Goal: Task Accomplishment & Management: Use online tool/utility

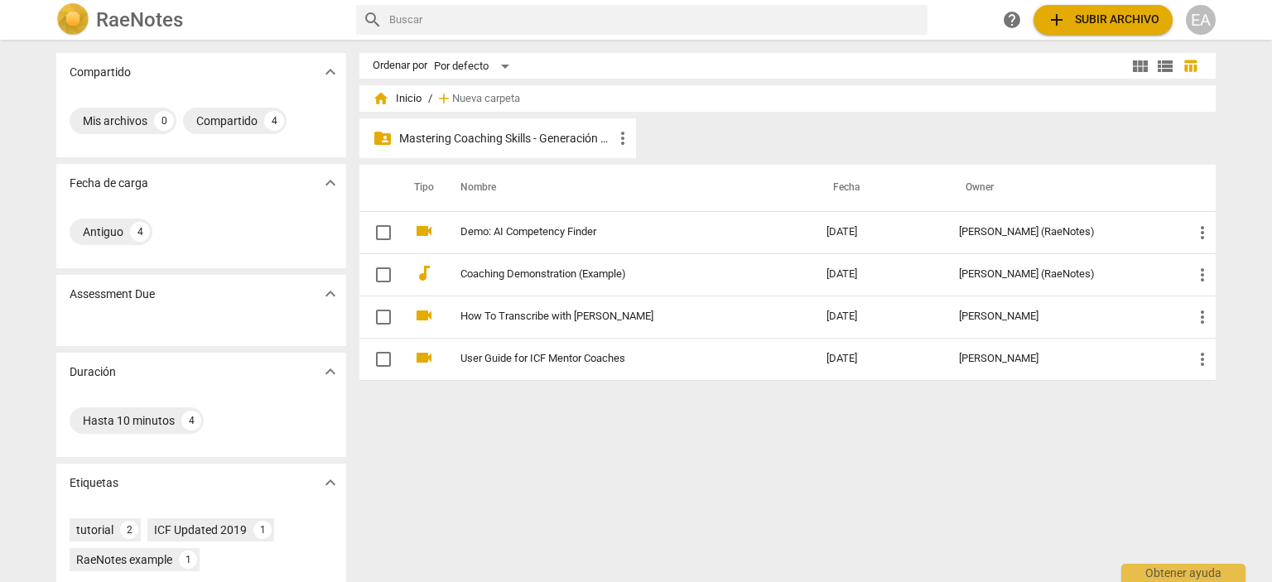
click at [547, 145] on p "Mastering Coaching Skills - Generación 32" at bounding box center [506, 138] width 214 height 17
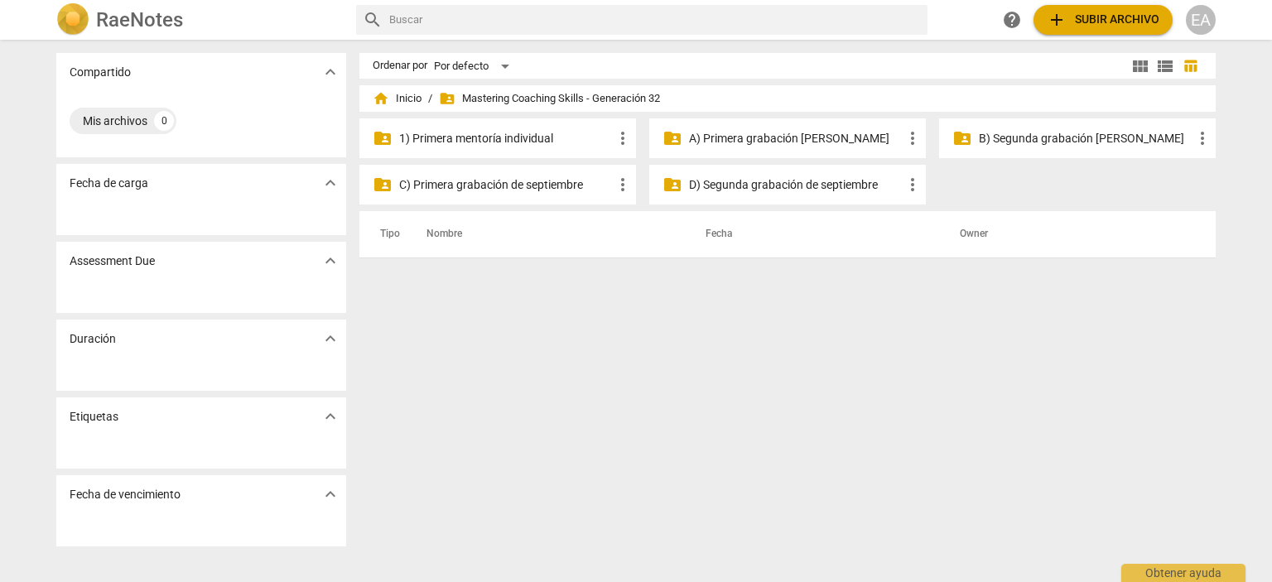
click at [554, 180] on p "C) Primera grabación de septiembre" at bounding box center [506, 184] width 214 height 17
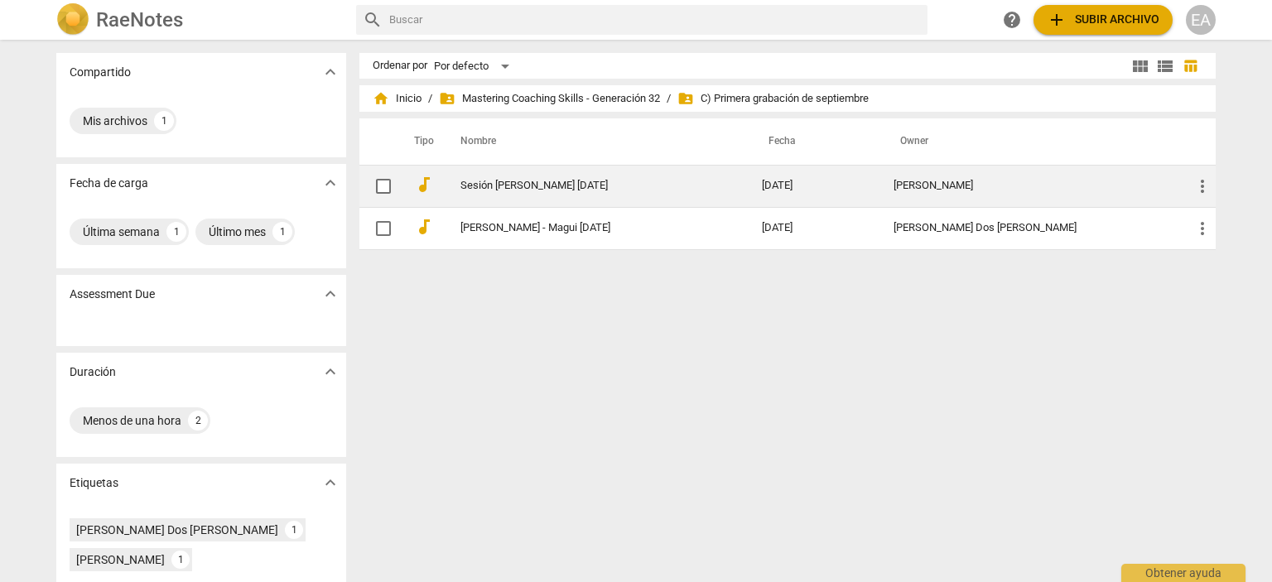
click at [549, 176] on td "Sesión [PERSON_NAME] [DATE]" at bounding box center [594, 186] width 308 height 42
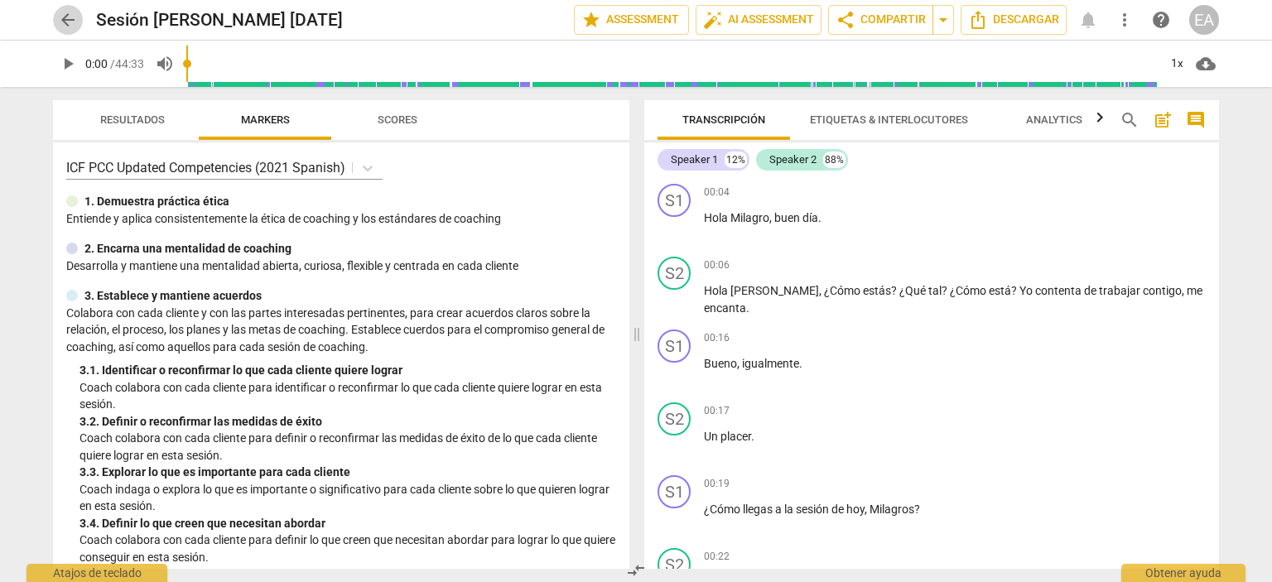
click at [65, 14] on span "arrow_back" at bounding box center [68, 20] width 20 height 20
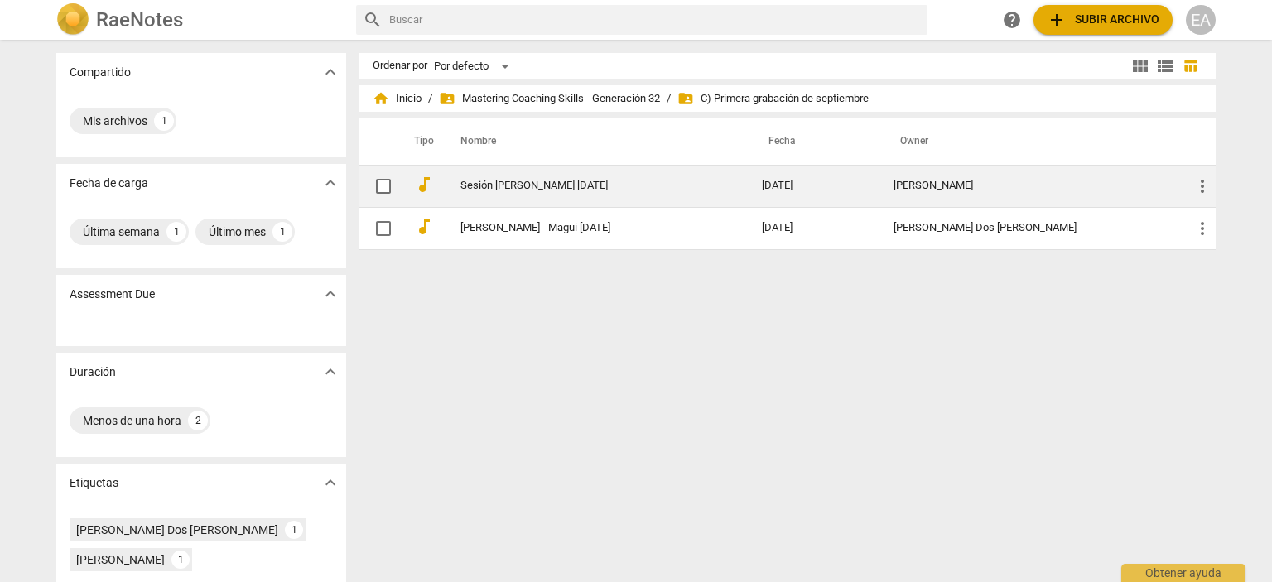
click at [616, 190] on link "Sesión [PERSON_NAME] [DATE]" at bounding box center [581, 186] width 242 height 12
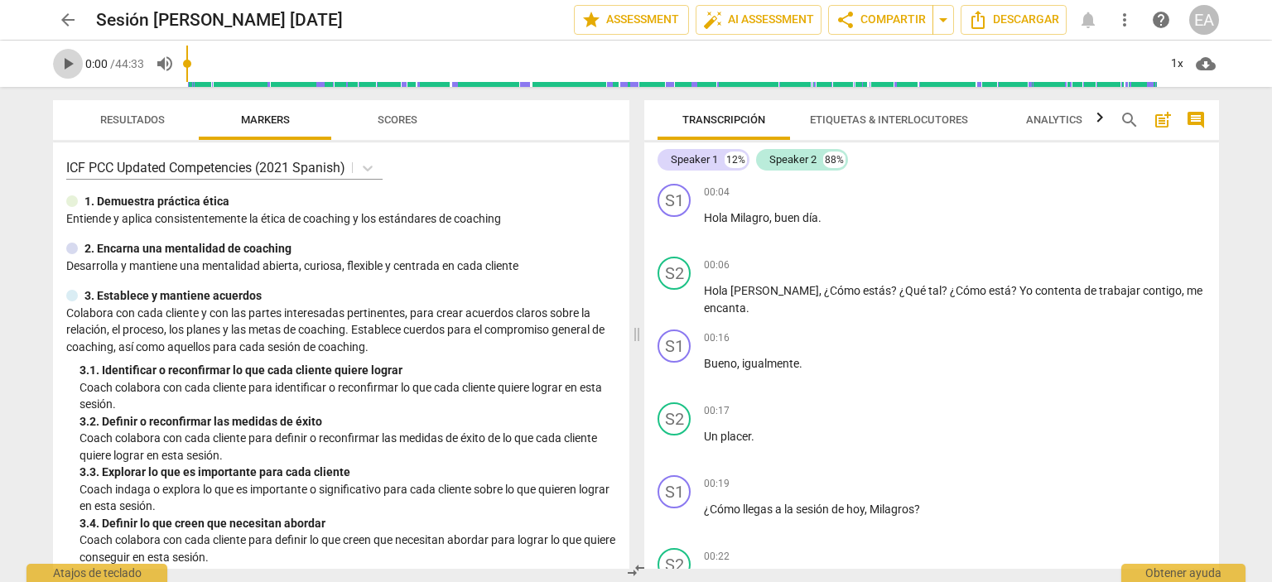
click at [70, 65] on span "play_arrow" at bounding box center [68, 64] width 20 height 20
type input "1"
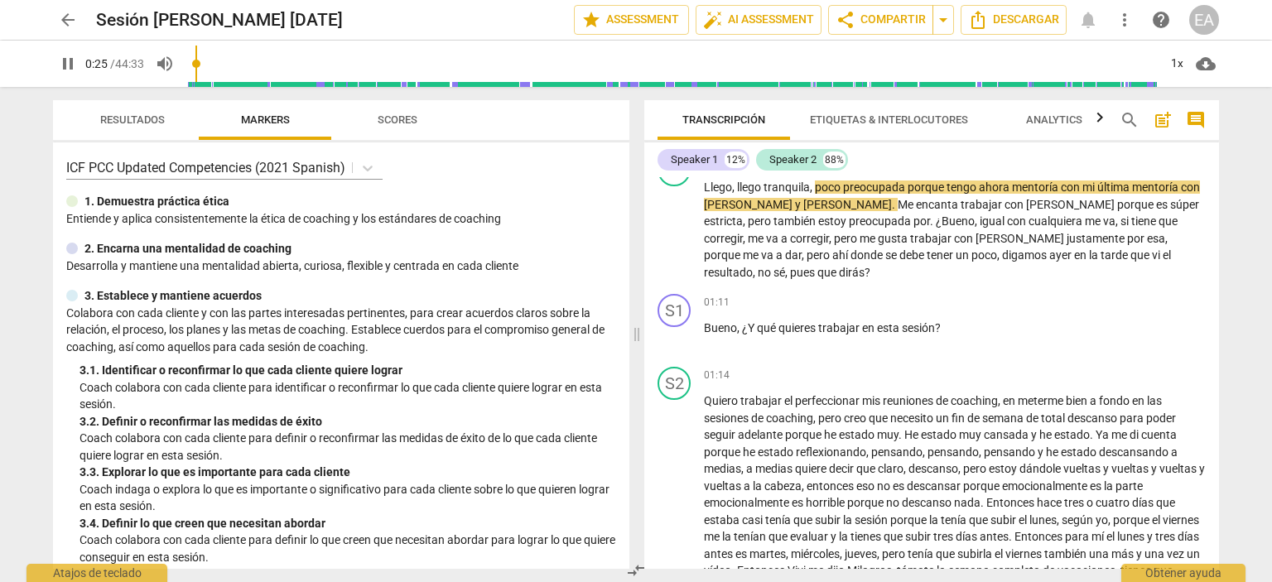
scroll to position [334, 0]
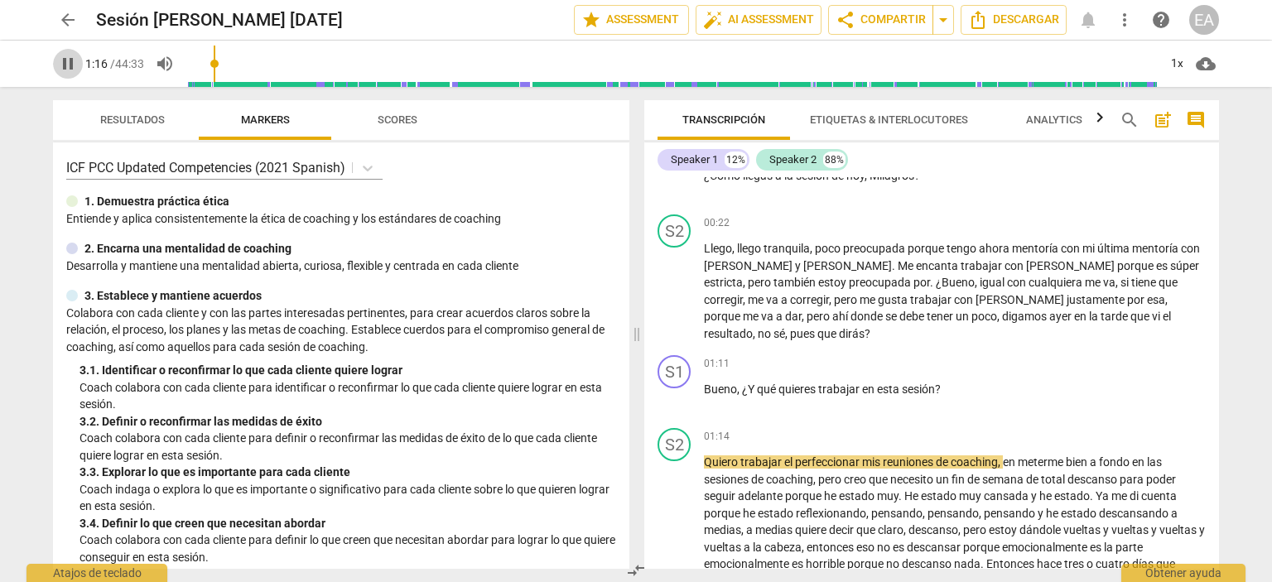
click at [70, 62] on span "pause" at bounding box center [68, 64] width 20 height 20
type input "76"
click at [1121, 364] on div "+ Add competency" at bounding box center [1156, 363] width 99 height 17
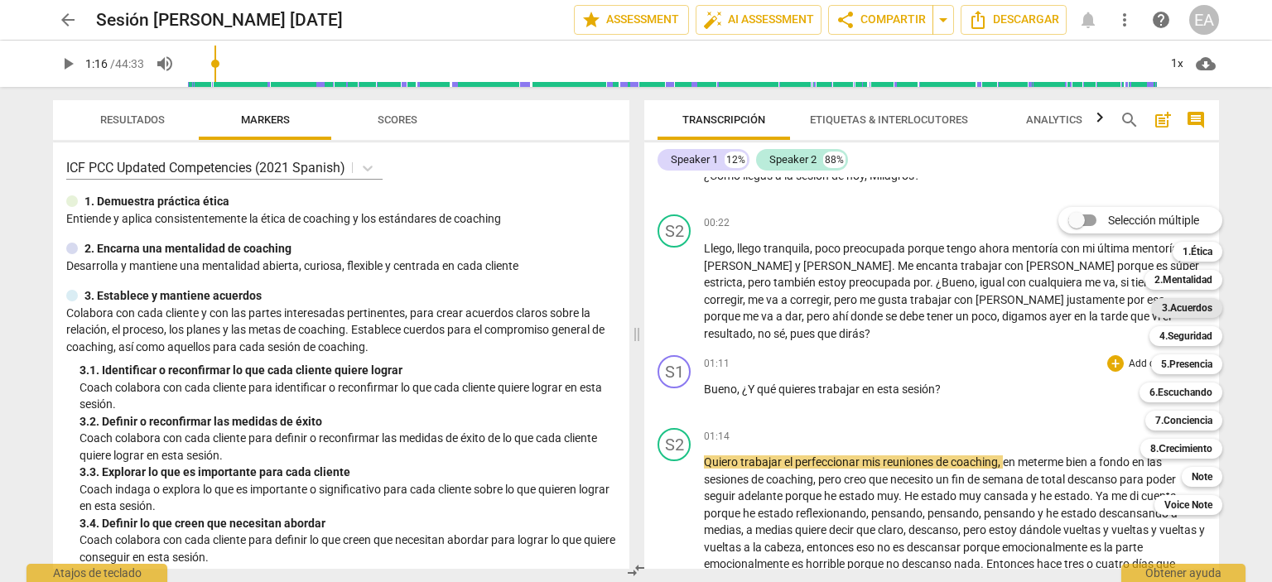
click at [1181, 312] on b "3.Acuerdos" at bounding box center [1187, 308] width 51 height 20
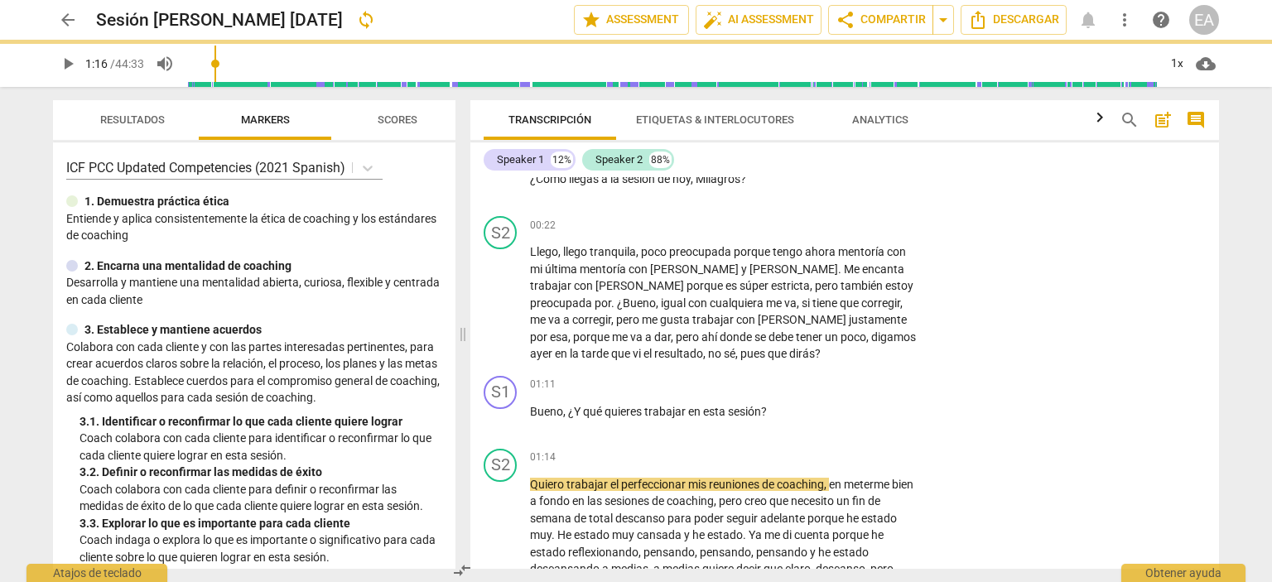
scroll to position [335, 0]
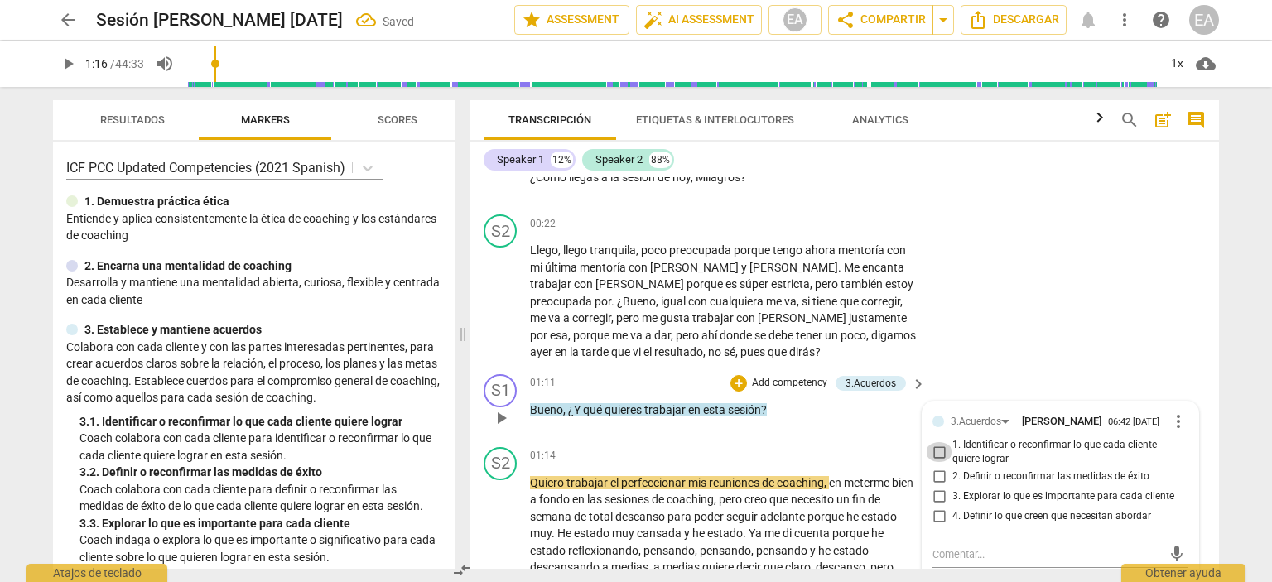
click at [932, 453] on input "1. Identificar o reconfirmar lo que cada cliente quiere lograr" at bounding box center [939, 452] width 26 height 20
checkbox input "true"
click at [1186, 337] on div "S2 play_arrow pause 00:22 + Add competency keyboard_arrow_right Llego , llego t…" at bounding box center [844, 288] width 748 height 160
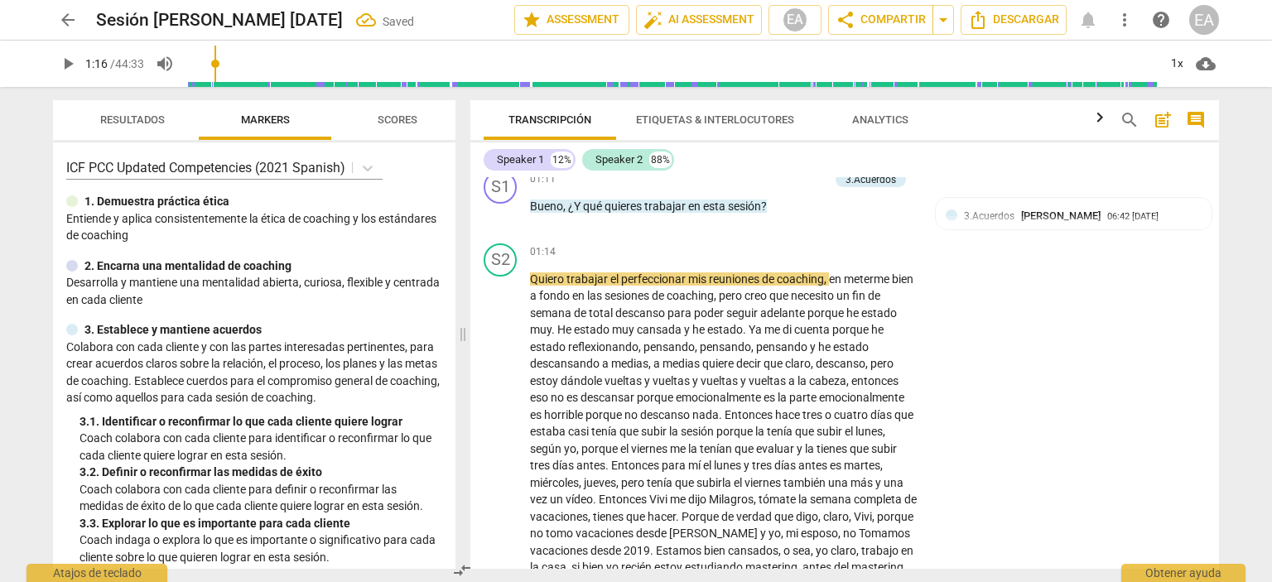
scroll to position [557, 0]
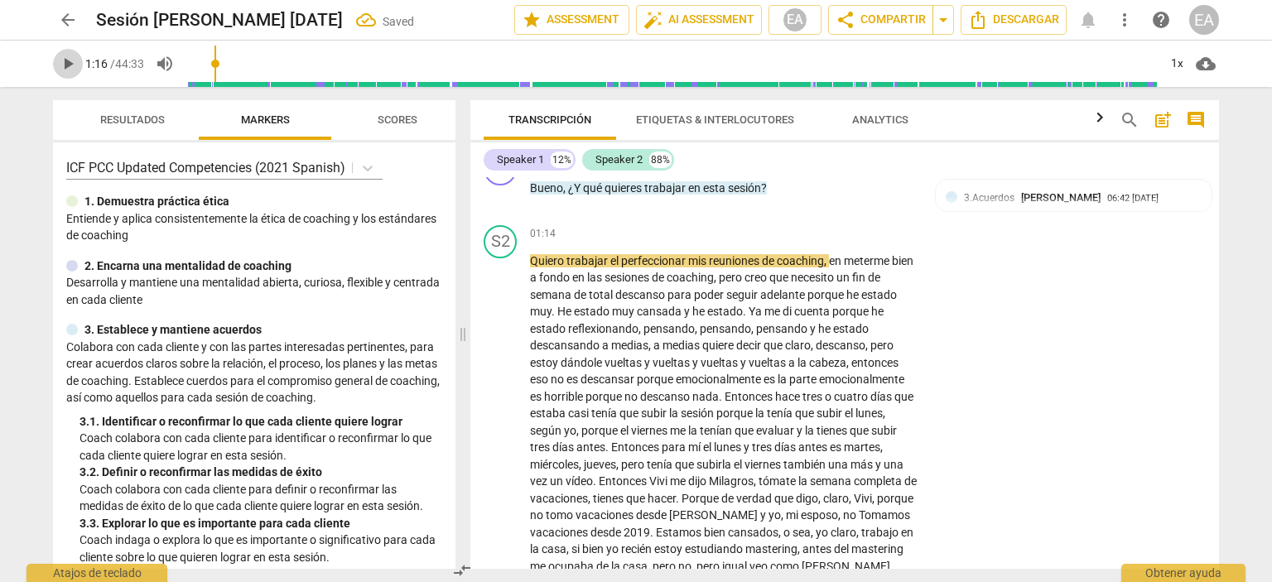
click at [65, 66] on span "play_arrow" at bounding box center [68, 64] width 20 height 20
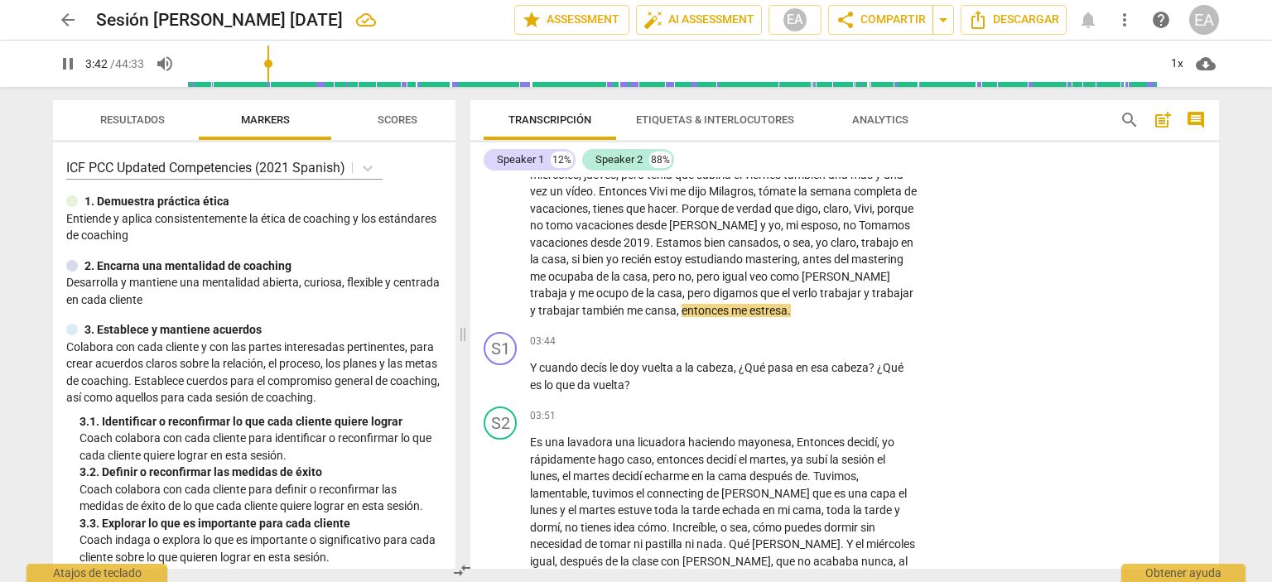
scroll to position [962, 0]
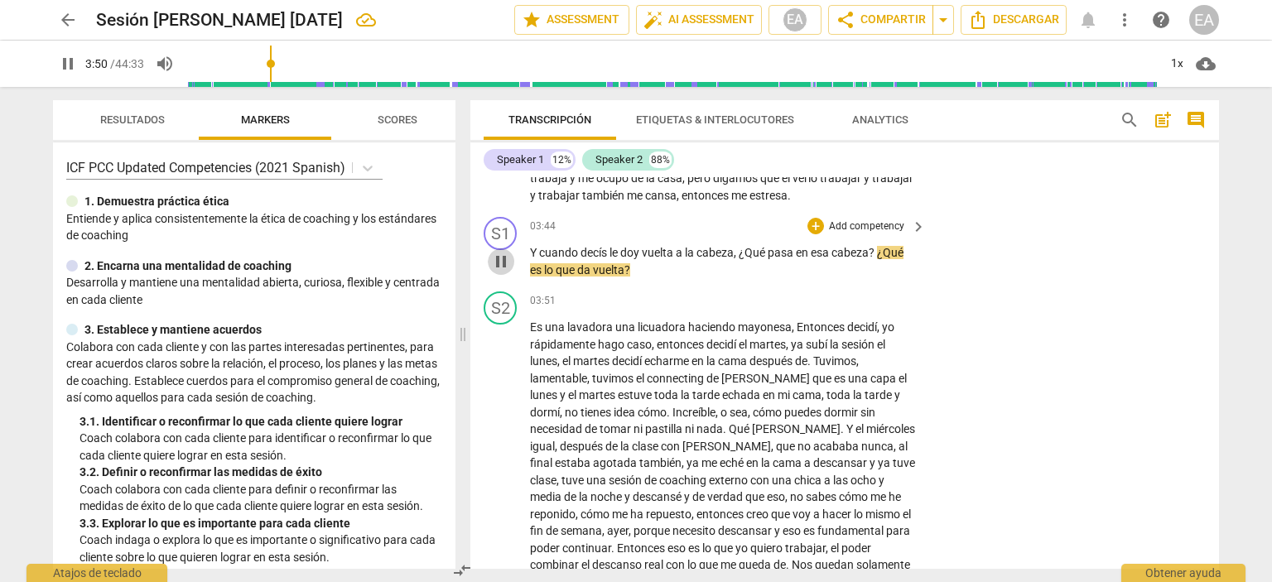
click at [501, 272] on span "pause" at bounding box center [501, 262] width 20 height 20
type input "231"
click at [848, 234] on p "Add competency" at bounding box center [866, 226] width 79 height 15
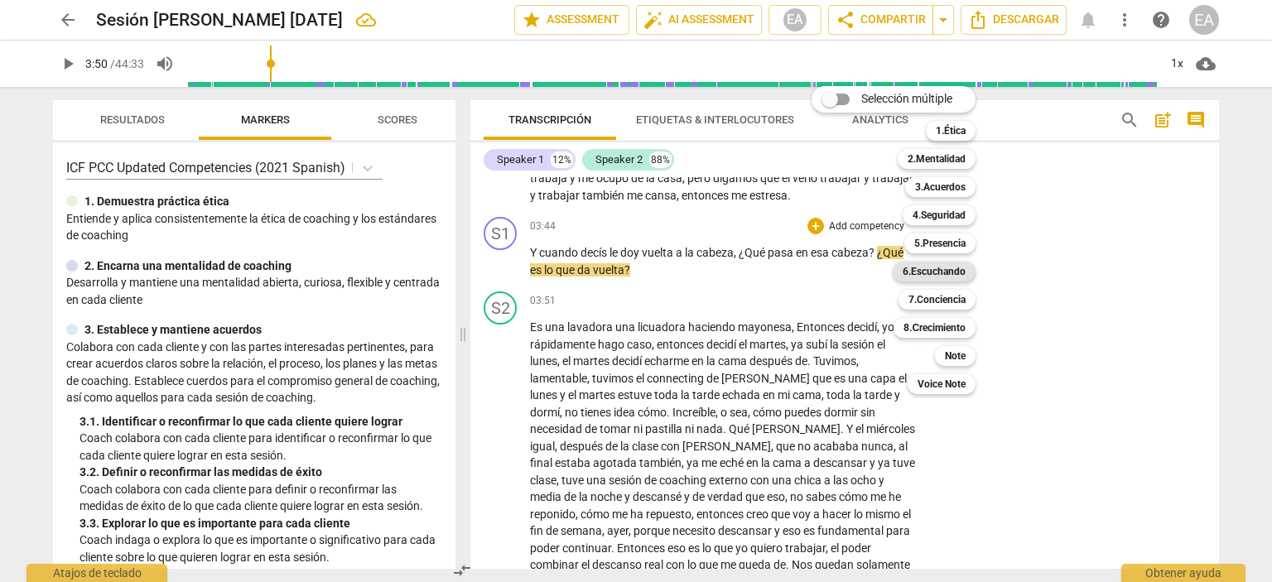
click at [944, 266] on b "6.Escuchando" at bounding box center [933, 272] width 63 height 20
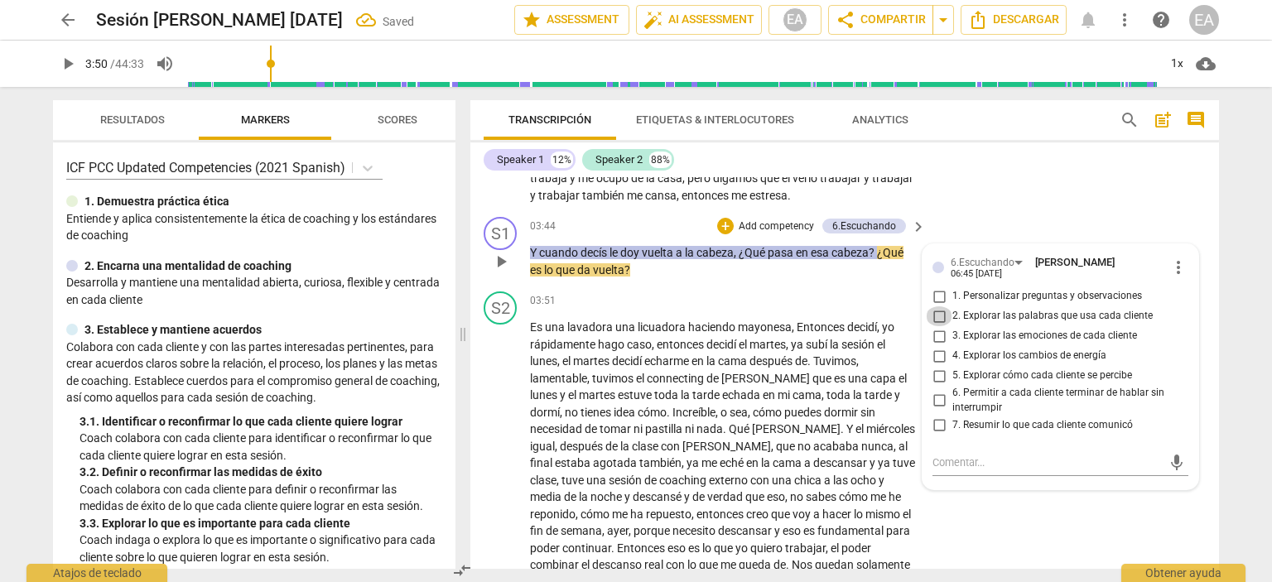
click at [934, 326] on input "2. Explorar las palabras que usa cada cliente" at bounding box center [939, 316] width 26 height 20
checkbox input "true"
click at [1089, 211] on div "S2 play_arrow pause 01:14 + Add competency keyboard_arrow_right Quiero trabajar…" at bounding box center [844, 12] width 748 height 397
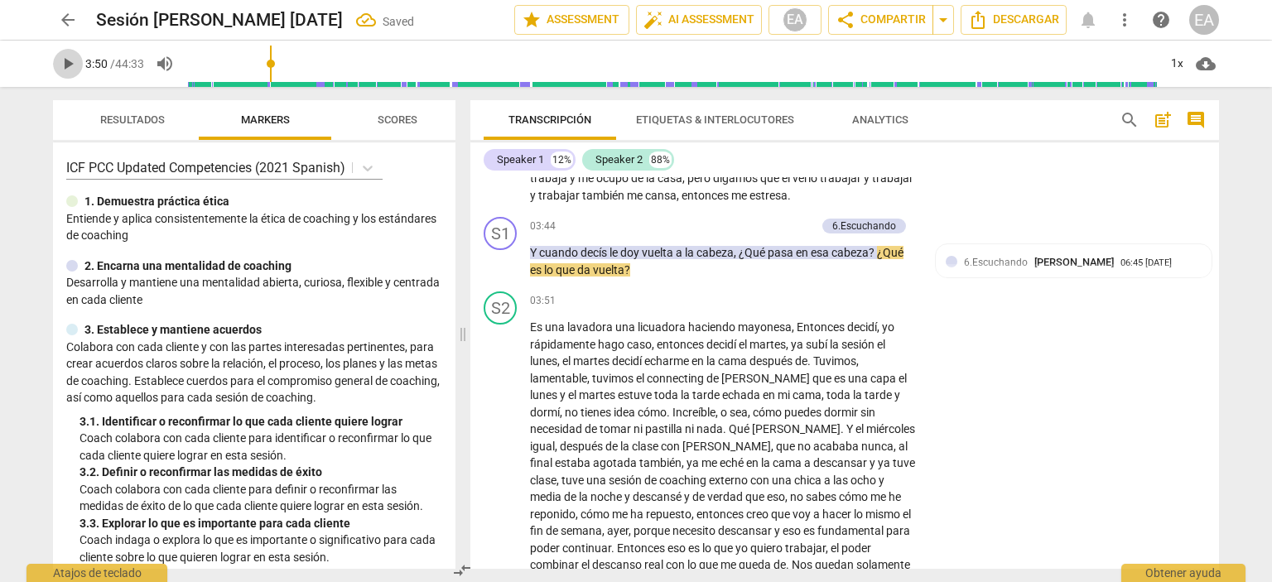
click at [65, 66] on span "play_arrow" at bounding box center [68, 64] width 20 height 20
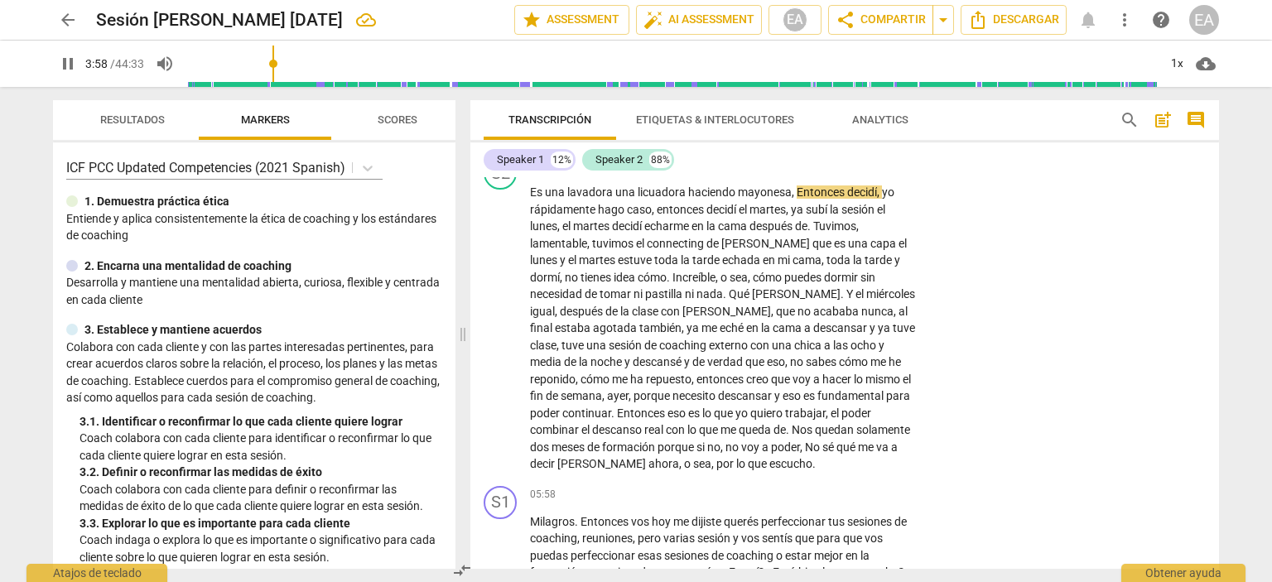
scroll to position [1116, 0]
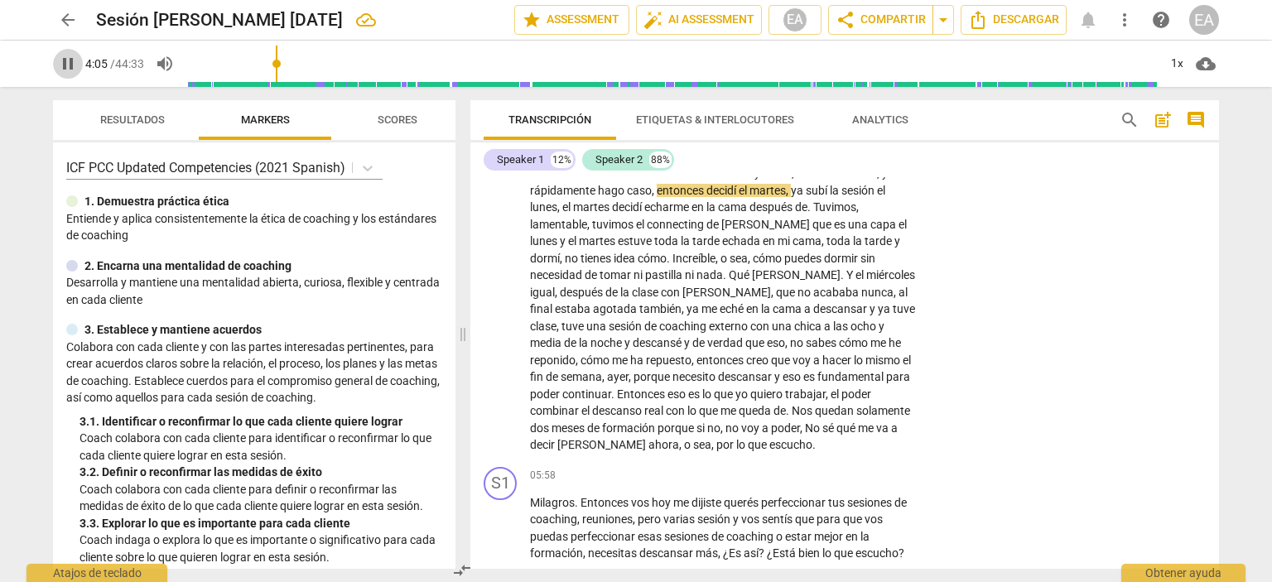
click at [63, 65] on span "pause" at bounding box center [68, 64] width 20 height 20
click at [63, 65] on span "play_arrow" at bounding box center [68, 64] width 20 height 20
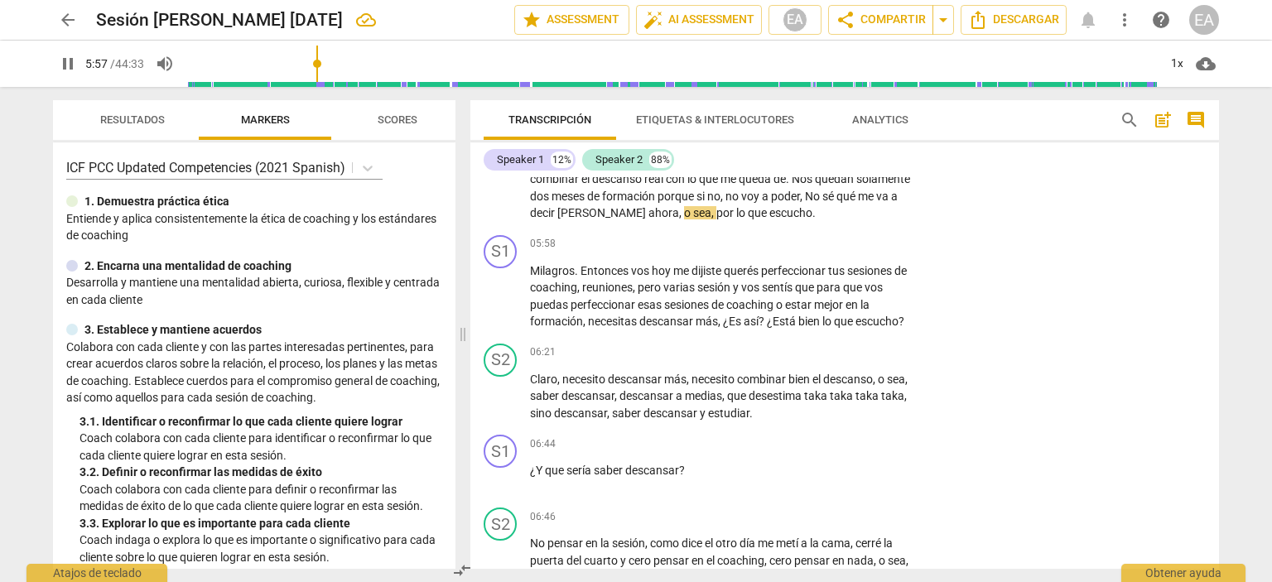
scroll to position [1366, 0]
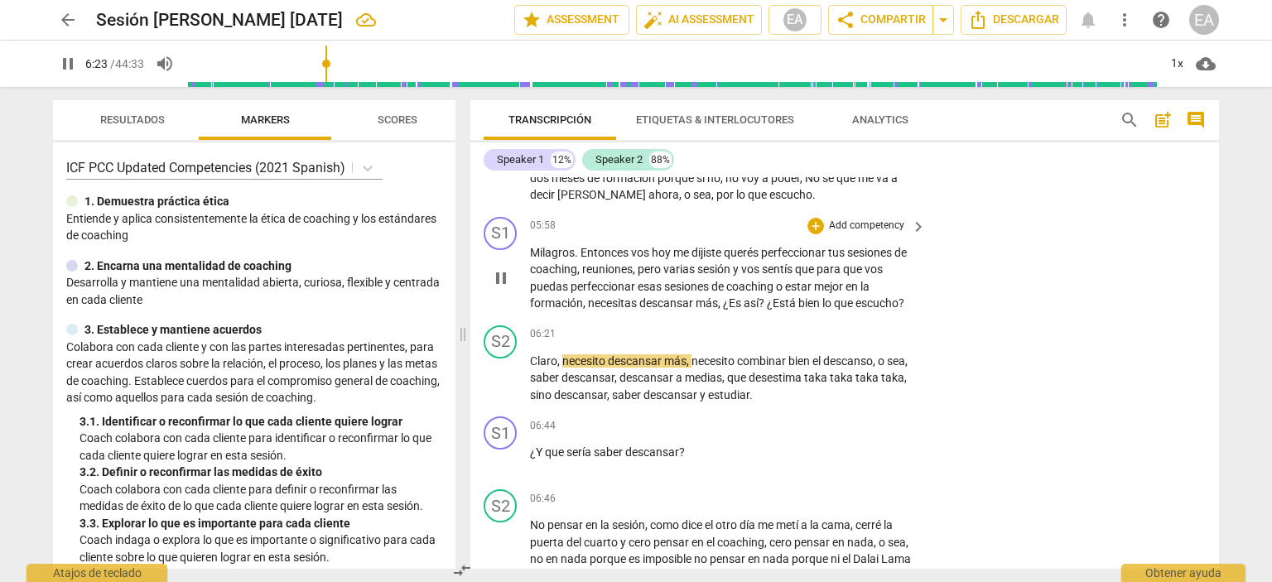
click at [502, 288] on span "pause" at bounding box center [501, 278] width 20 height 20
type input "383"
click at [858, 233] on p "Add competency" at bounding box center [866, 226] width 79 height 15
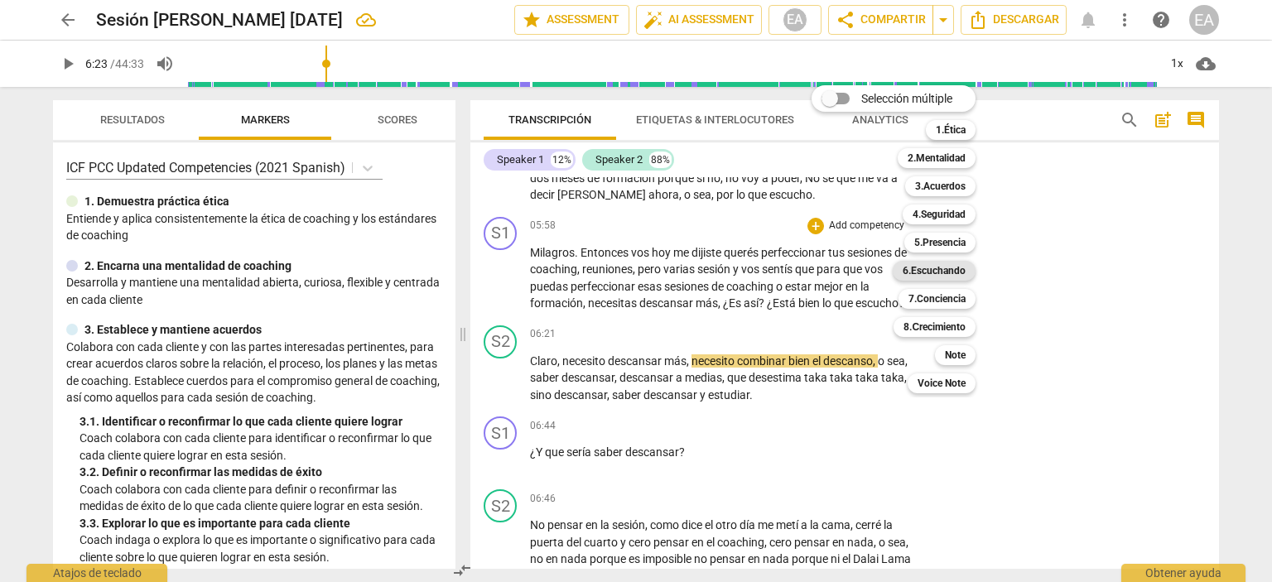
click at [956, 271] on b "6.Escuchando" at bounding box center [933, 271] width 63 height 20
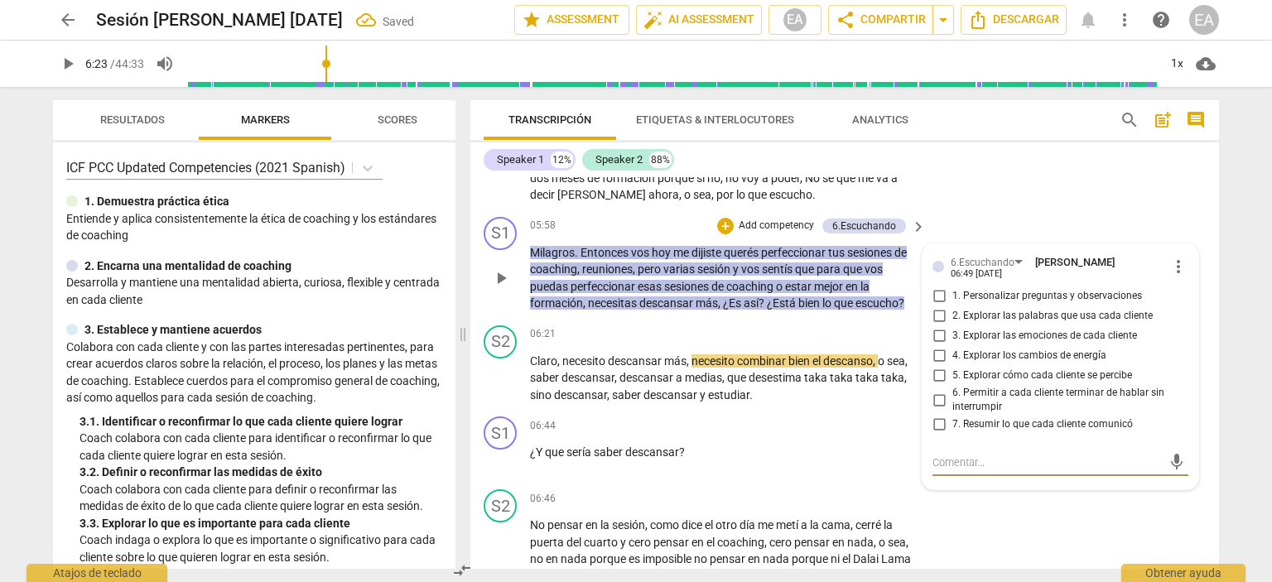
click at [937, 435] on input "7. Resumir lo que cada cliente comunicó" at bounding box center [939, 425] width 26 height 20
checkbox input "true"
click at [666, 319] on div "S1 play_arrow pause 05:58 + Add competency 6.Escuchando keyboard_arrow_right Mi…" at bounding box center [844, 264] width 748 height 108
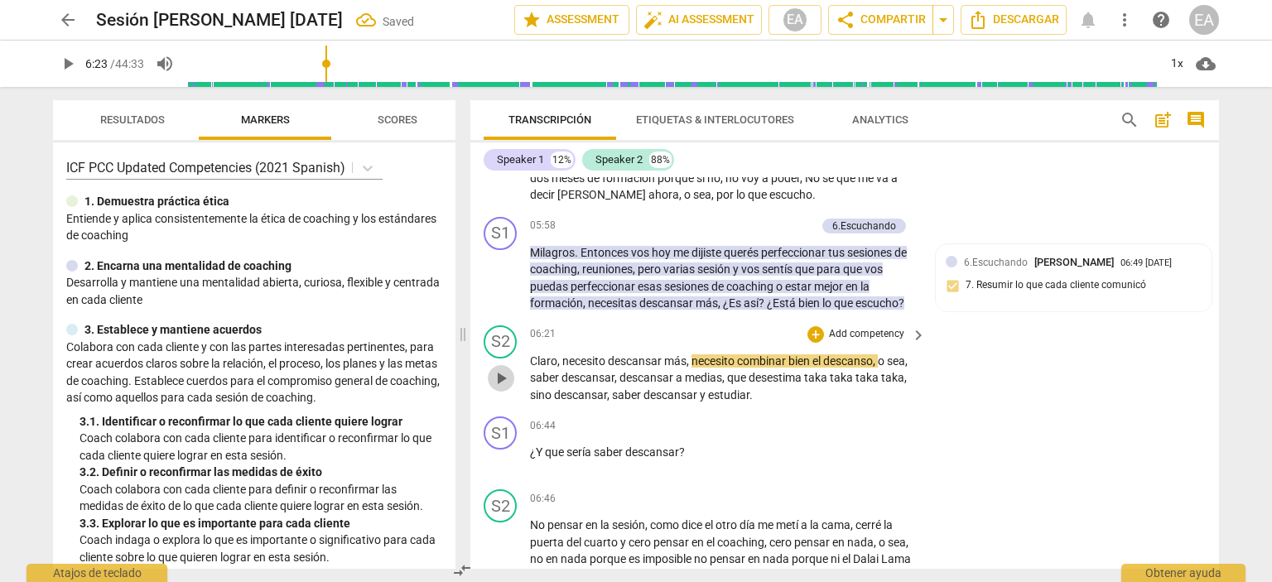
click at [503, 388] on span "play_arrow" at bounding box center [501, 378] width 20 height 20
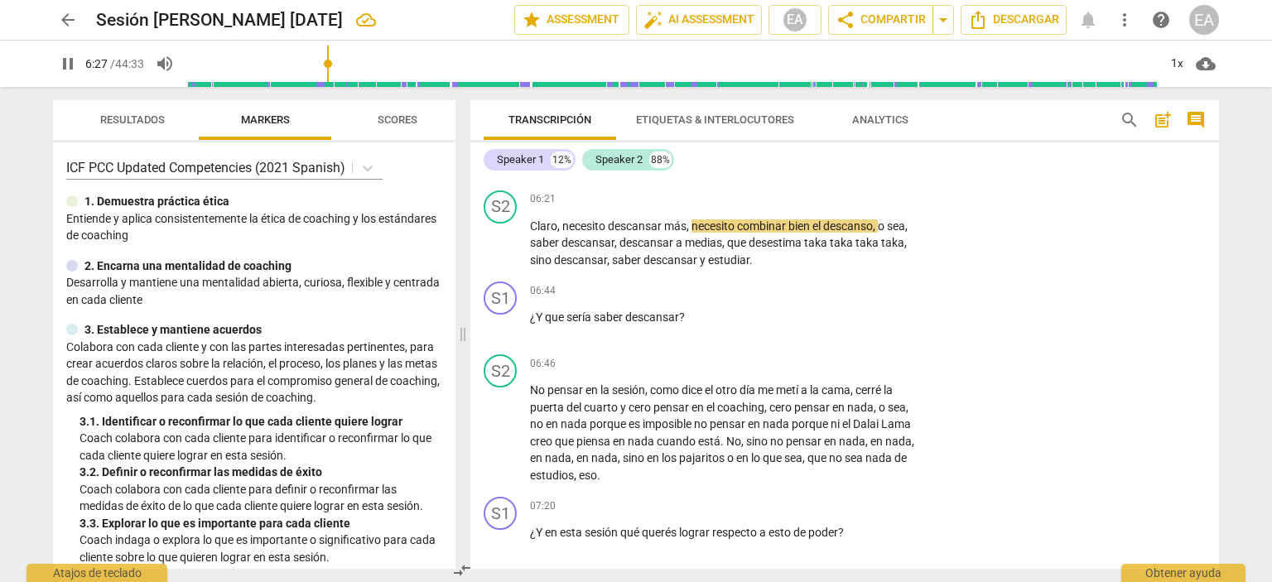
scroll to position [1520, 0]
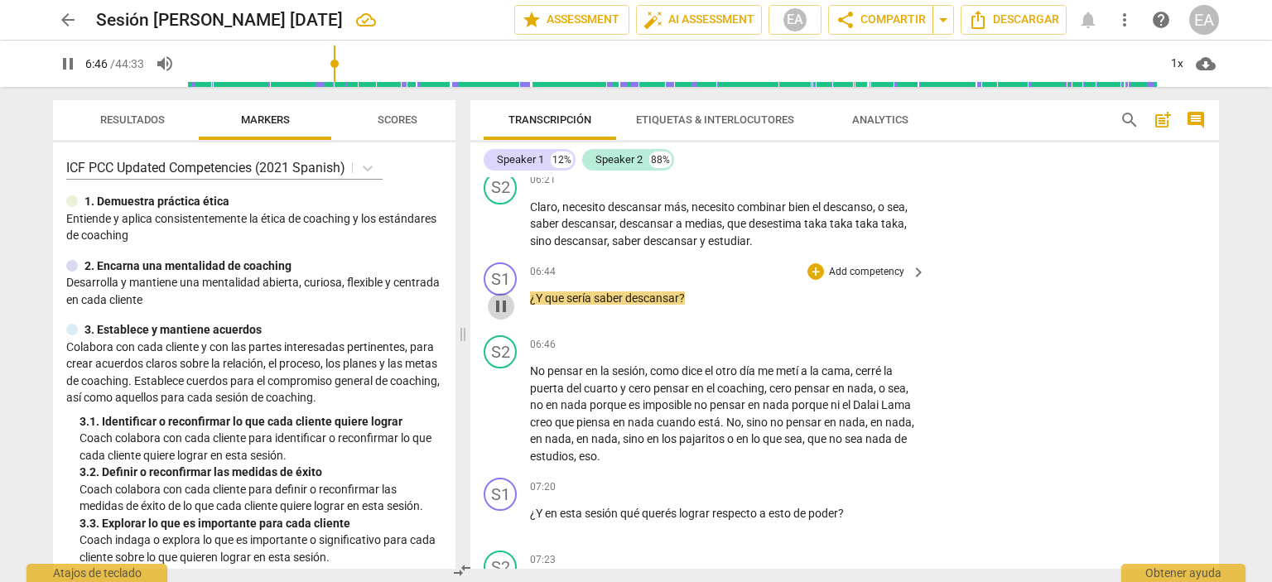
click at [502, 316] on span "pause" at bounding box center [501, 306] width 20 height 20
type input "406"
click at [838, 280] on p "Add competency" at bounding box center [866, 272] width 79 height 15
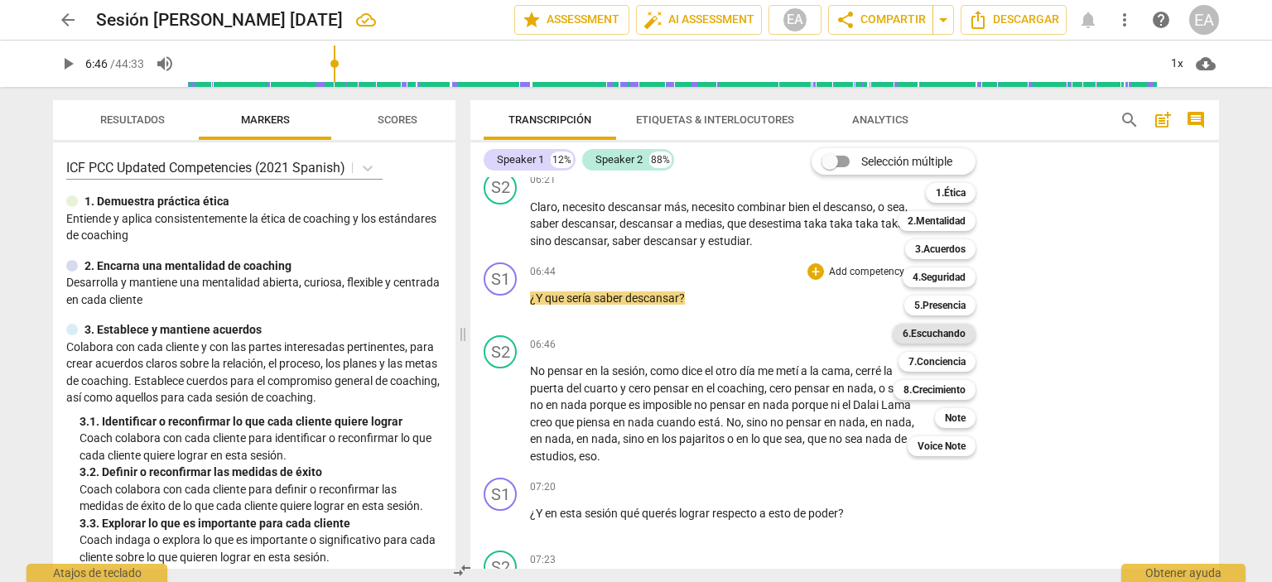
click at [941, 330] on b "6.Escuchando" at bounding box center [933, 334] width 63 height 20
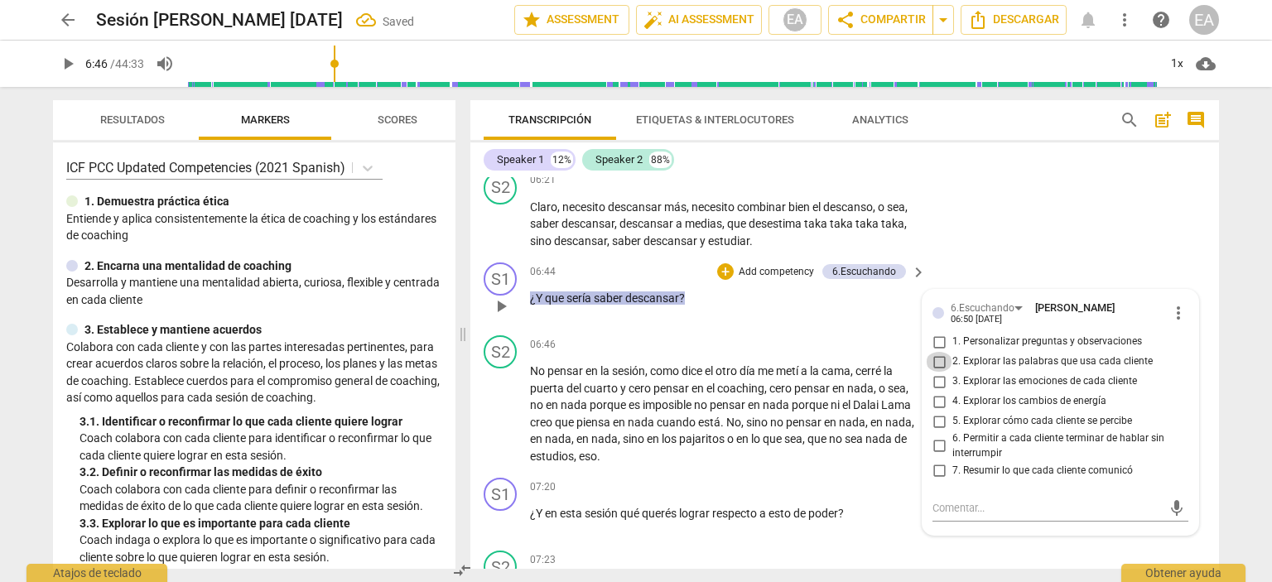
click at [936, 372] on input "2. Explorar las palabras que usa cada cliente" at bounding box center [939, 362] width 26 height 20
checkbox input "true"
click at [1161, 257] on div "S2 play_arrow pause 06:21 + Add competency keyboard_arrow_right Claro , necesit…" at bounding box center [844, 211] width 748 height 92
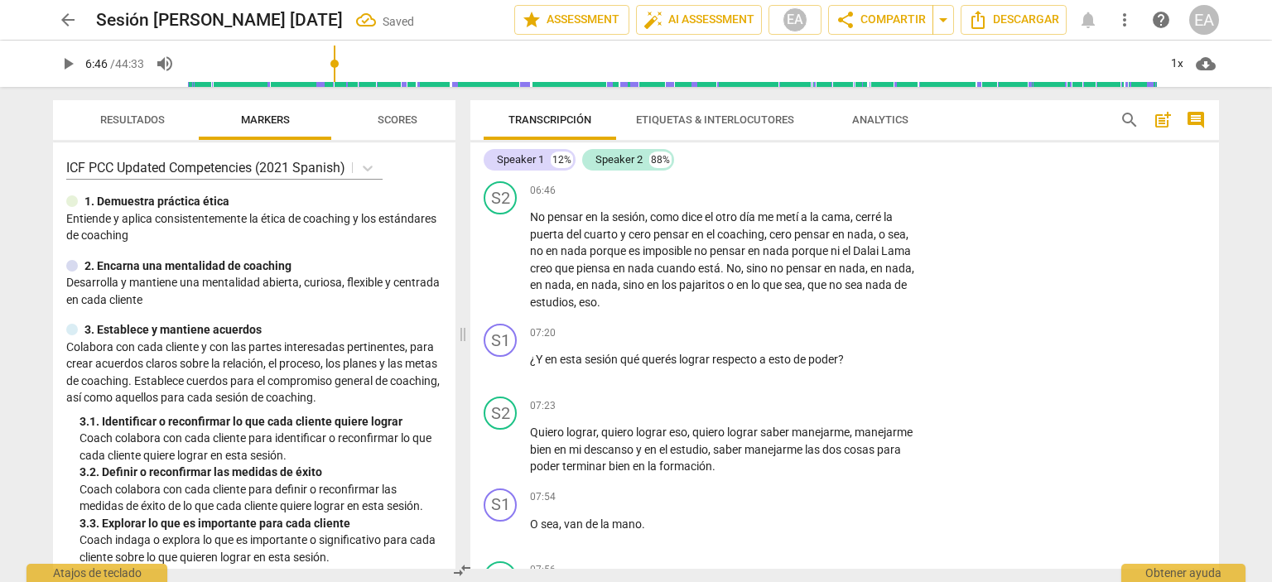
scroll to position [1694, 0]
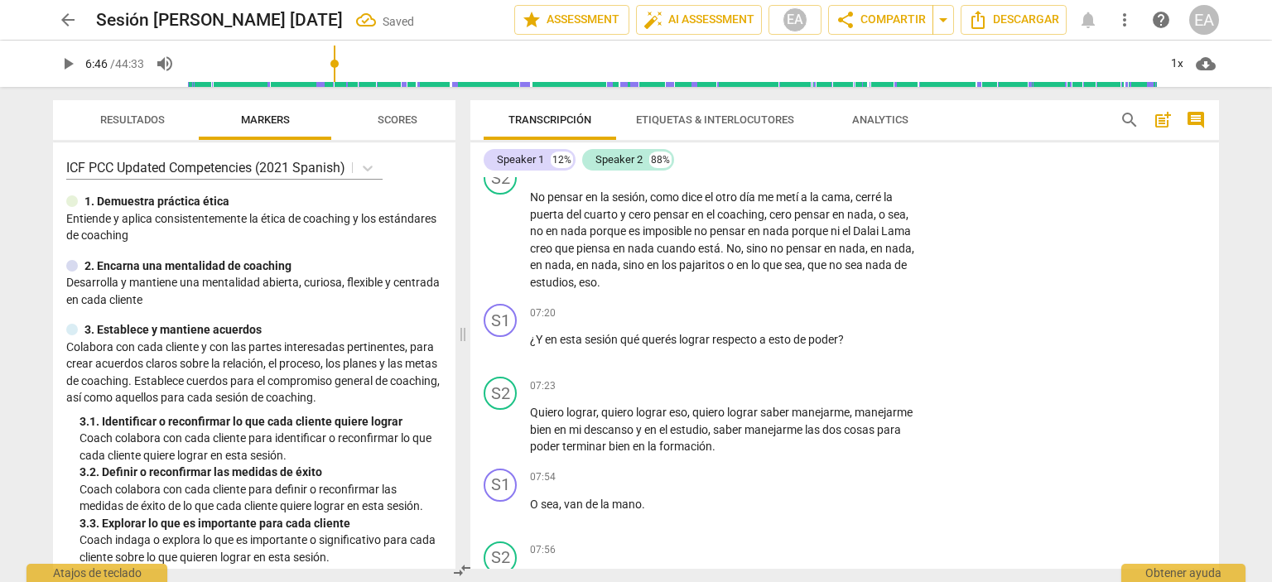
click at [63, 59] on span "play_arrow" at bounding box center [68, 64] width 20 height 20
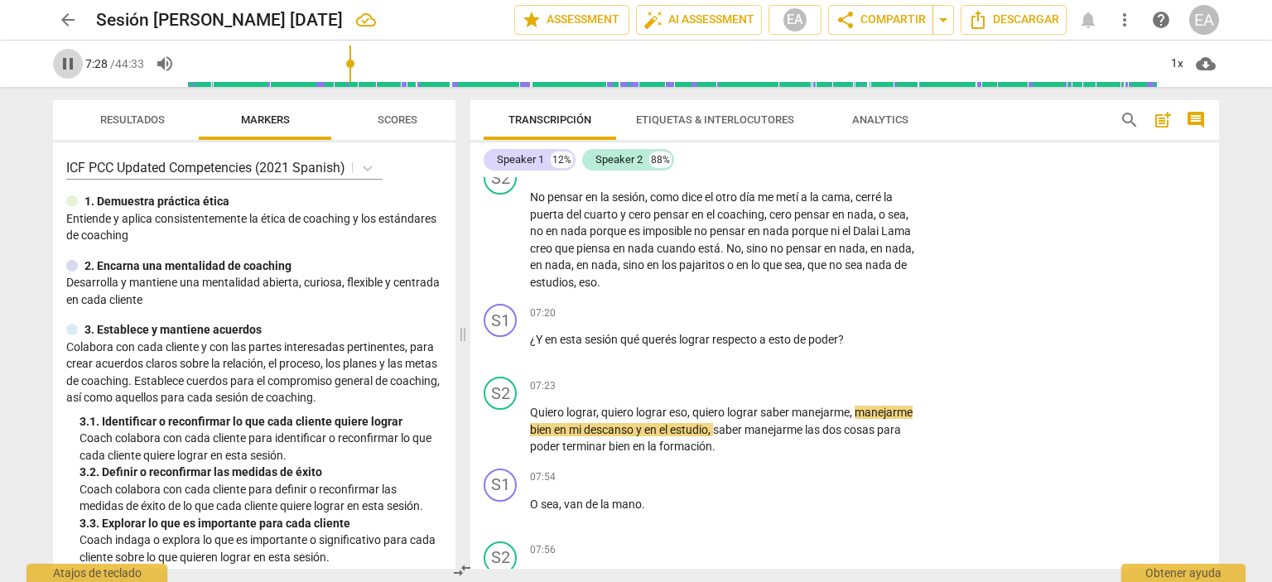
click at [72, 70] on span "pause" at bounding box center [68, 64] width 20 height 20
type input "449"
click at [881, 321] on p "Add competency" at bounding box center [866, 313] width 79 height 15
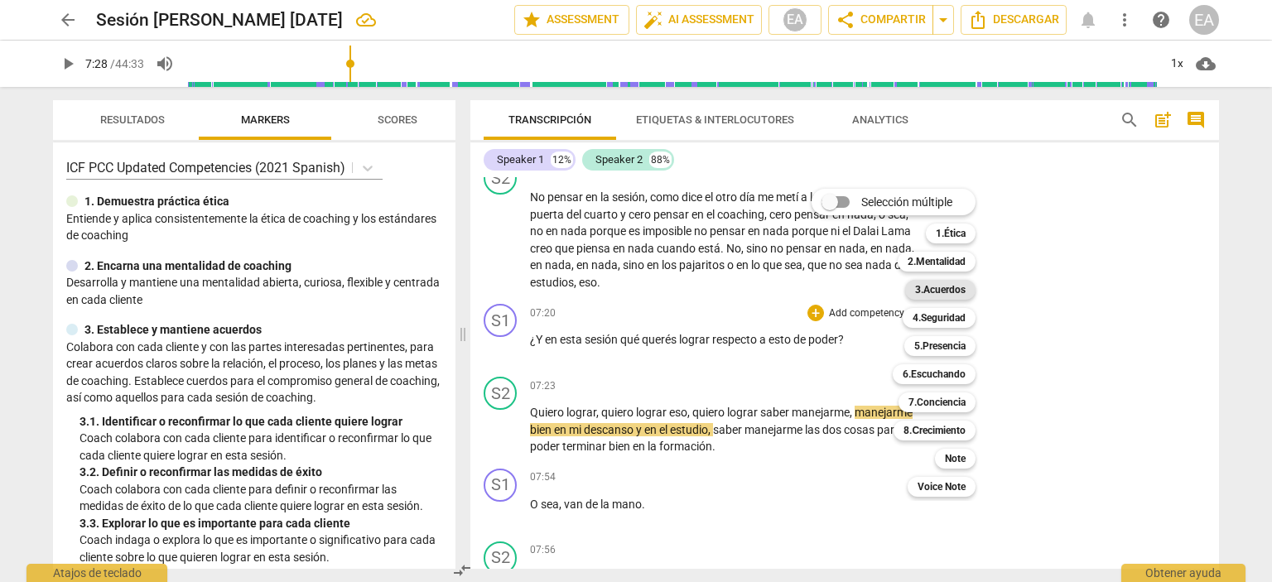
click at [952, 287] on b "3.Acuerdos" at bounding box center [940, 290] width 51 height 20
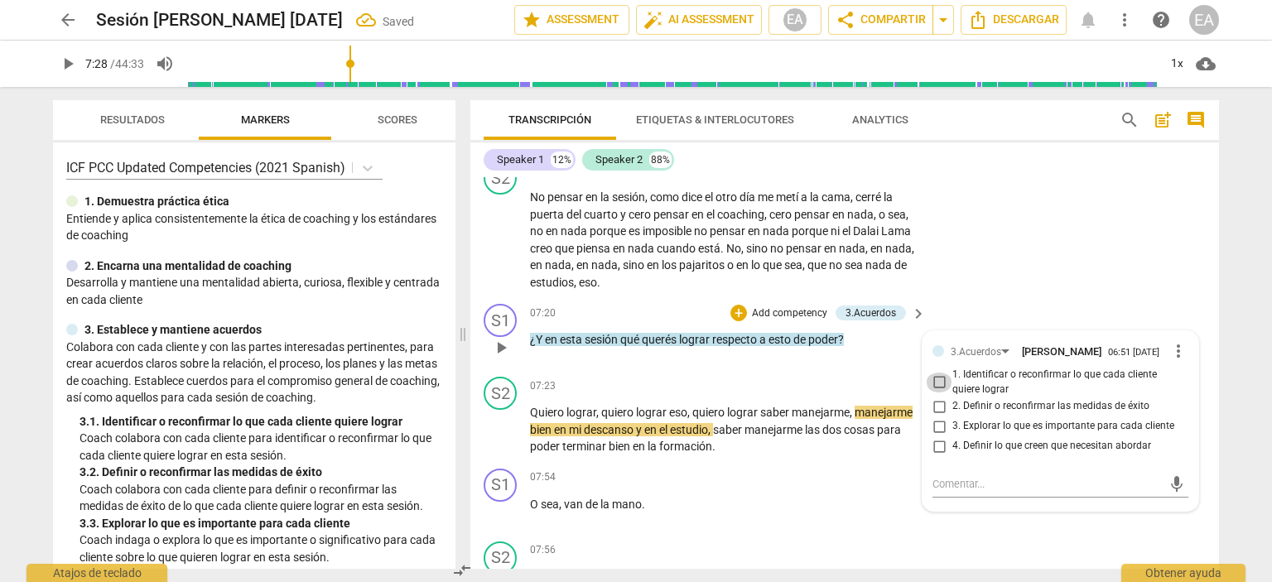
click at [936, 392] on input "1. Identificar o reconfirmar lo que cada cliente quiere lograr" at bounding box center [939, 383] width 26 height 20
checkbox input "true"
click at [1239, 248] on div "arrow_back Sesión [PERSON_NAME] [DATE] Saved edit star Assessment auto_fix_high…" at bounding box center [636, 291] width 1272 height 582
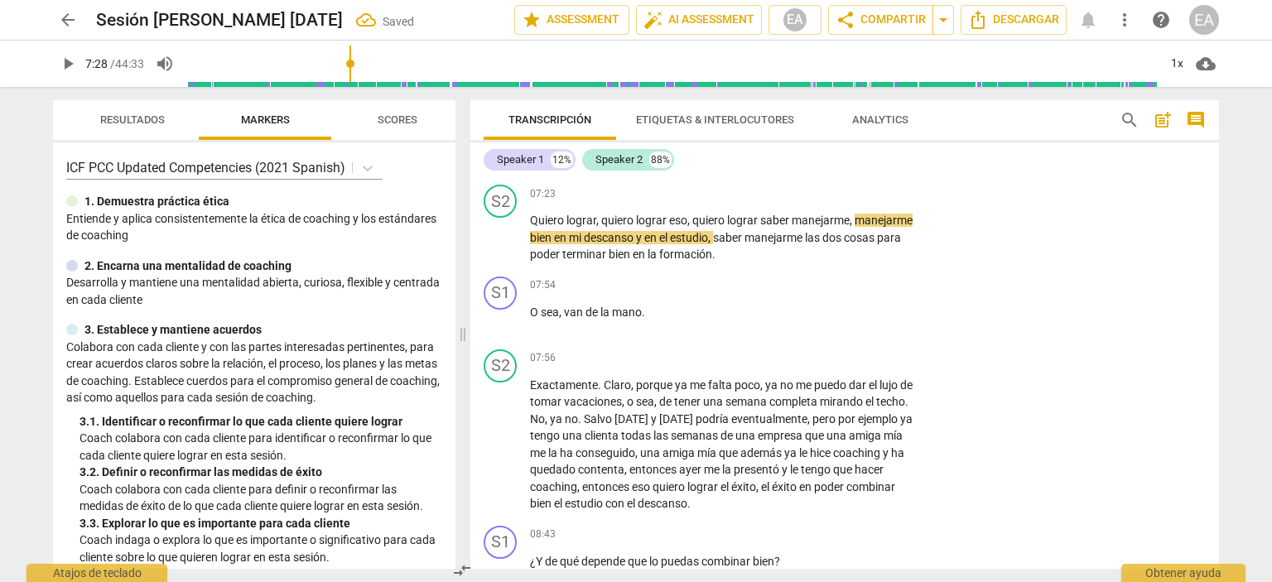
scroll to position [1925, 0]
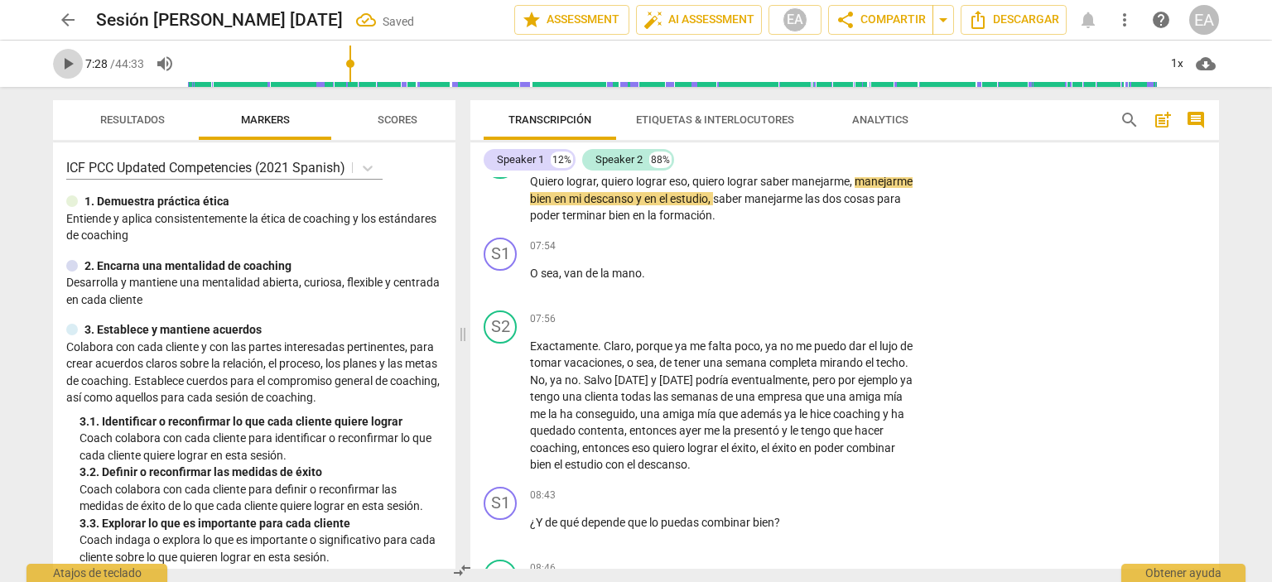
click at [60, 61] on span "play_arrow" at bounding box center [68, 64] width 20 height 20
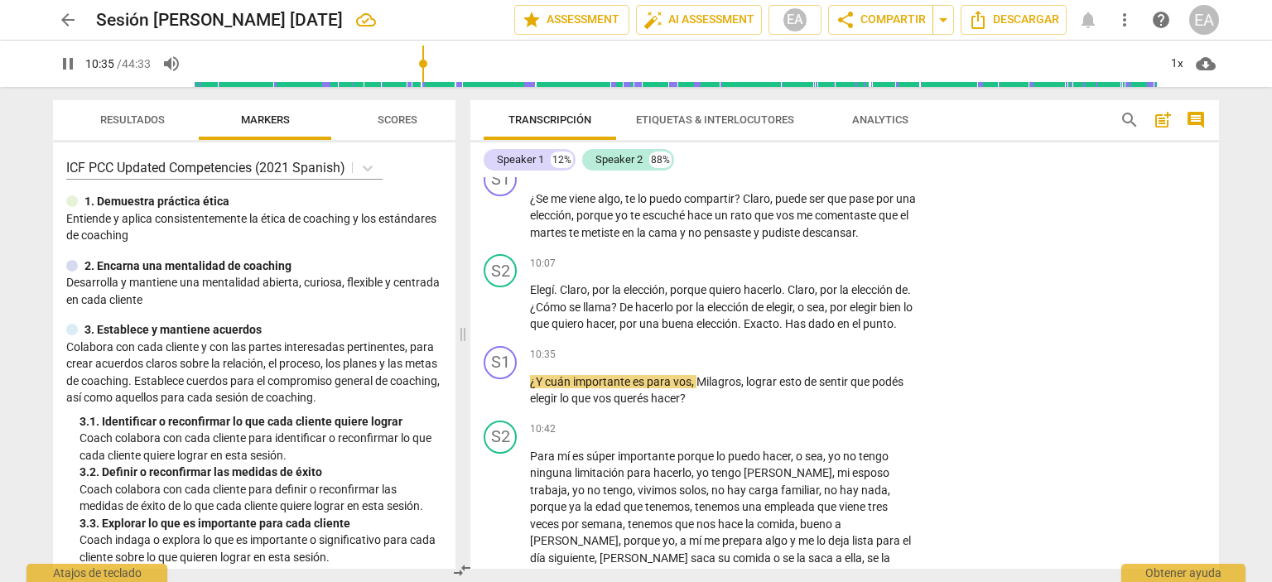
scroll to position [2637, 0]
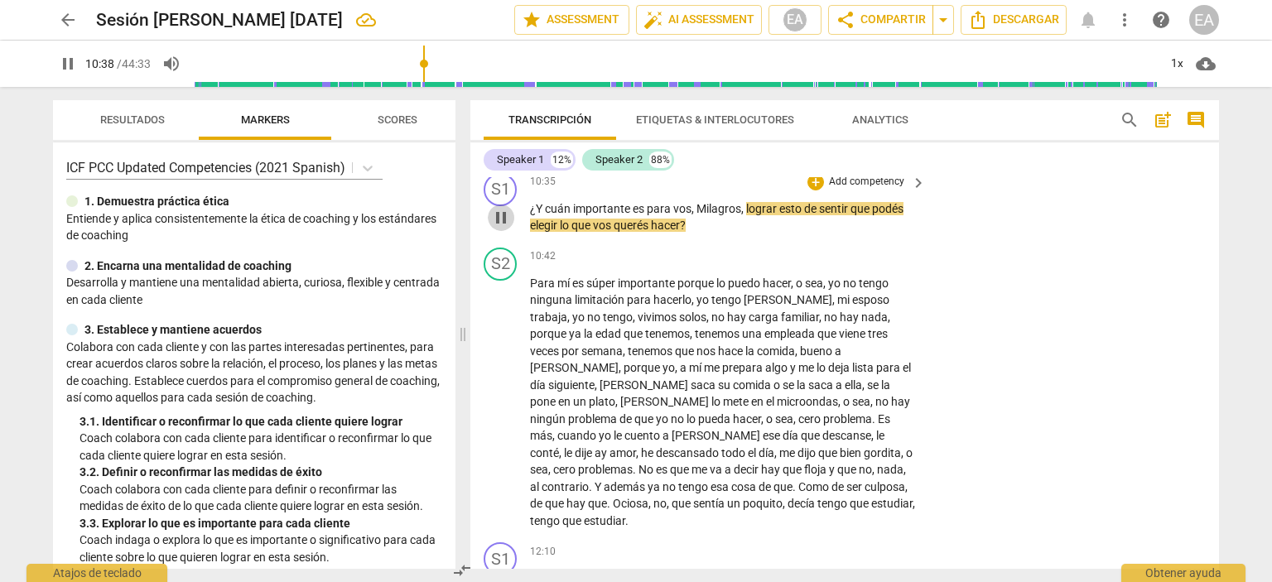
click at [500, 228] on span "pause" at bounding box center [501, 218] width 20 height 20
type input "638"
click at [861, 190] on p "Add competency" at bounding box center [866, 182] width 79 height 15
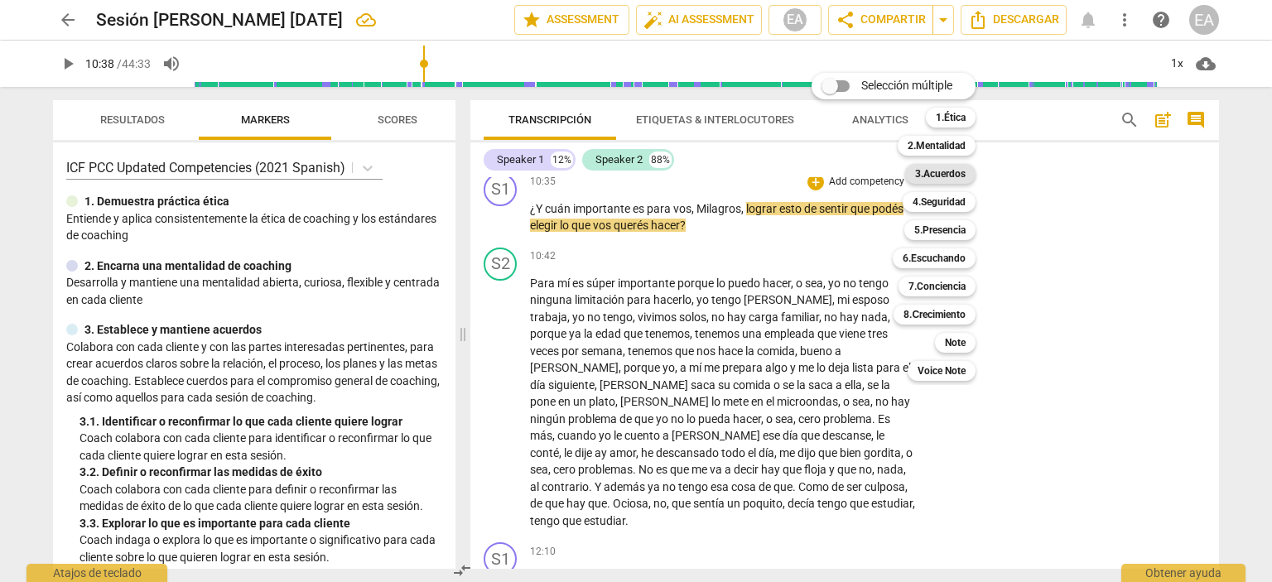
click at [931, 175] on b "3.Acuerdos" at bounding box center [940, 174] width 51 height 20
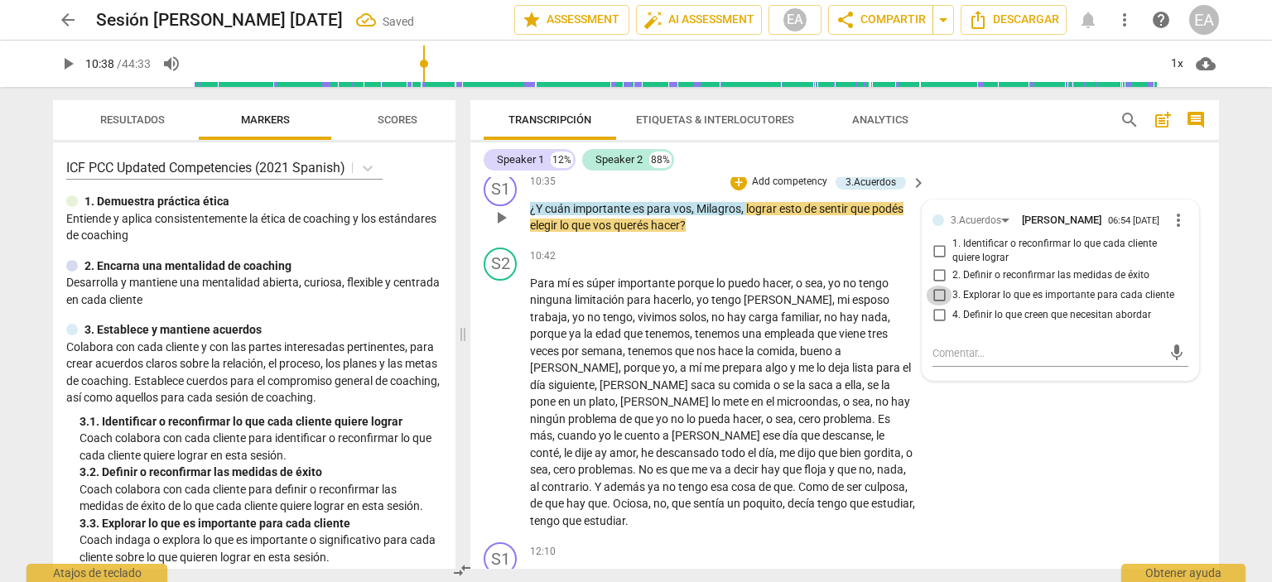
click at [936, 306] on input "3. Explorar lo que es importante para cada cliente" at bounding box center [939, 296] width 26 height 20
checkbox input "true"
click at [1142, 166] on div "S2 play_arrow pause 10:07 + Add competency keyboard_arrow_right Elegí . [PERSON…" at bounding box center [844, 121] width 748 height 92
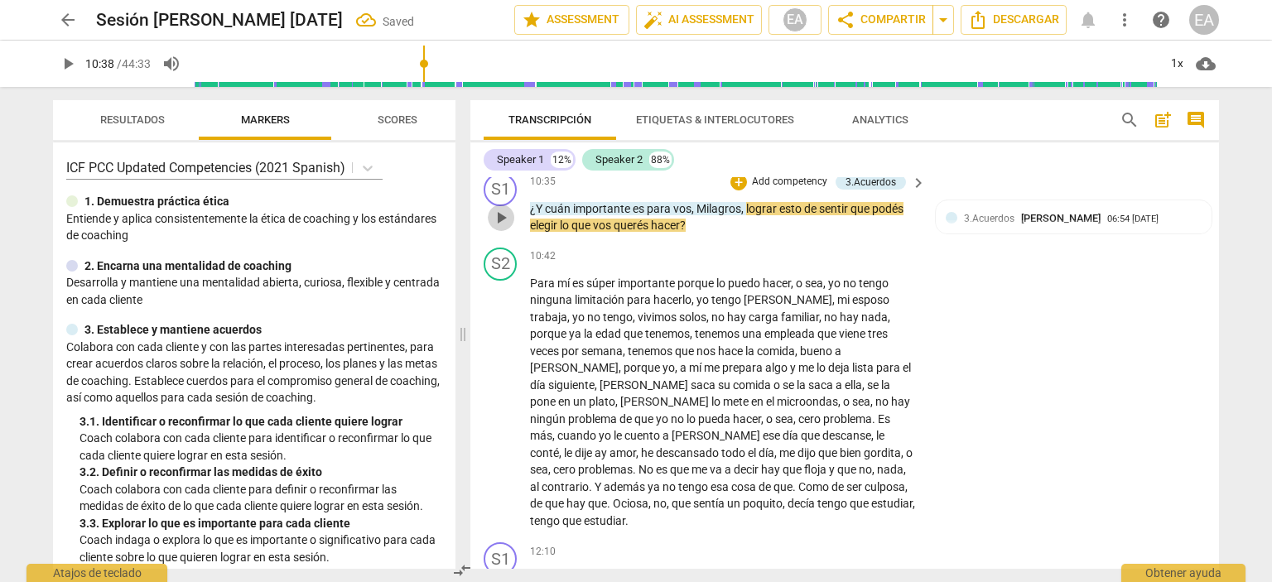
click at [500, 228] on span "play_arrow" at bounding box center [501, 218] width 20 height 20
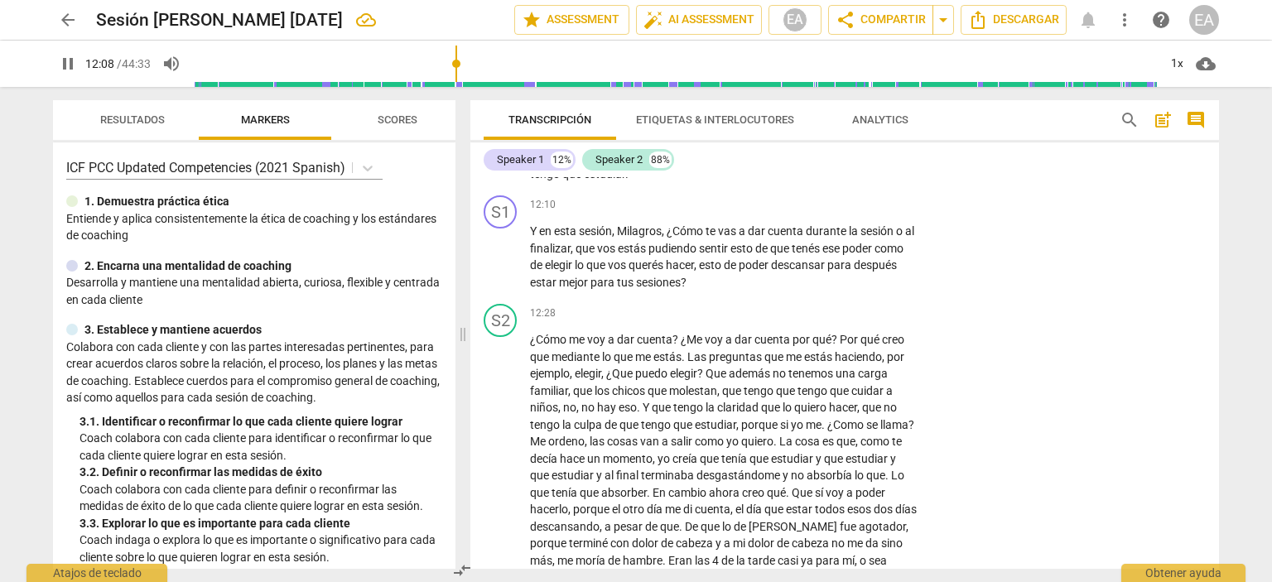
scroll to position [3022, 0]
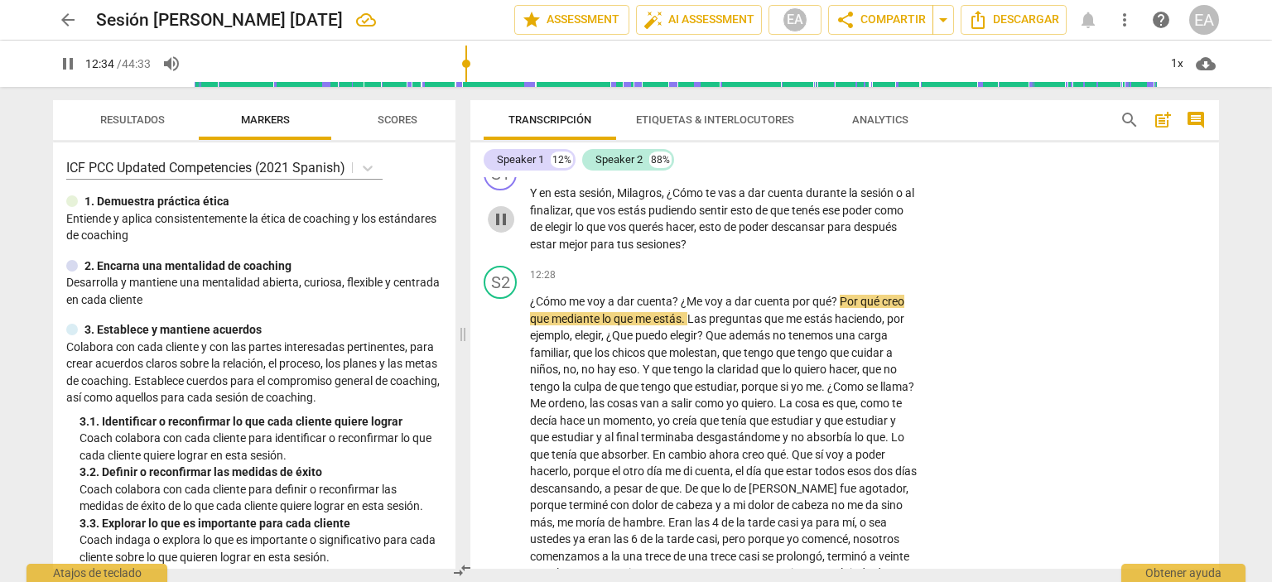
click at [504, 229] on span "pause" at bounding box center [501, 219] width 20 height 20
type input "755"
click at [858, 175] on p "Add competency" at bounding box center [866, 167] width 79 height 15
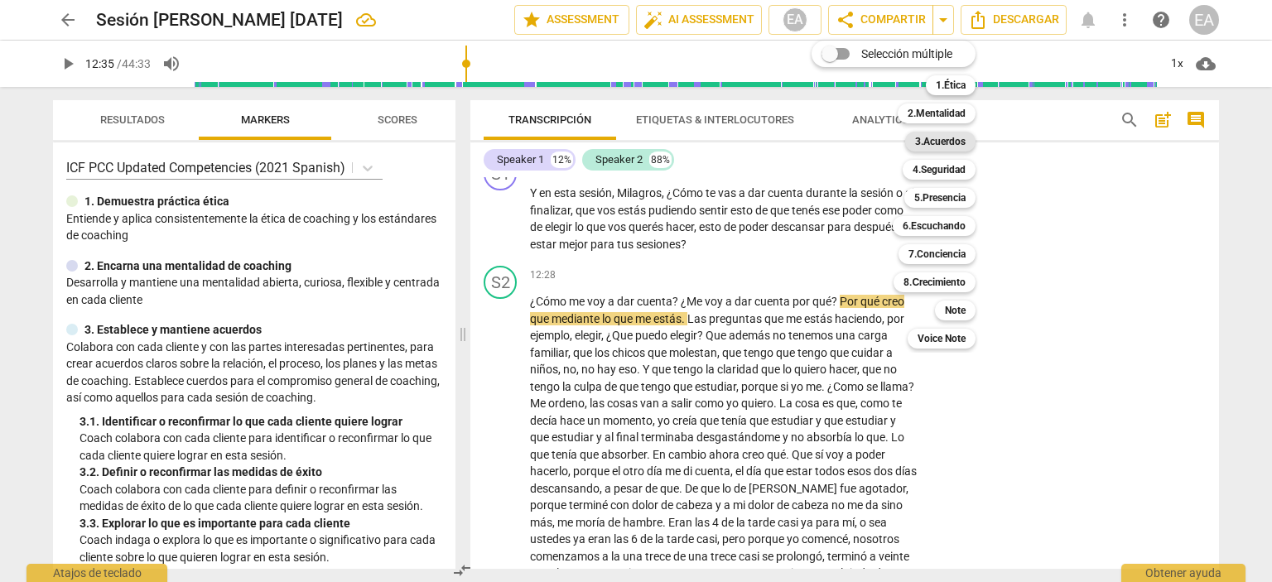
click at [934, 138] on b "3.Acuerdos" at bounding box center [940, 142] width 51 height 20
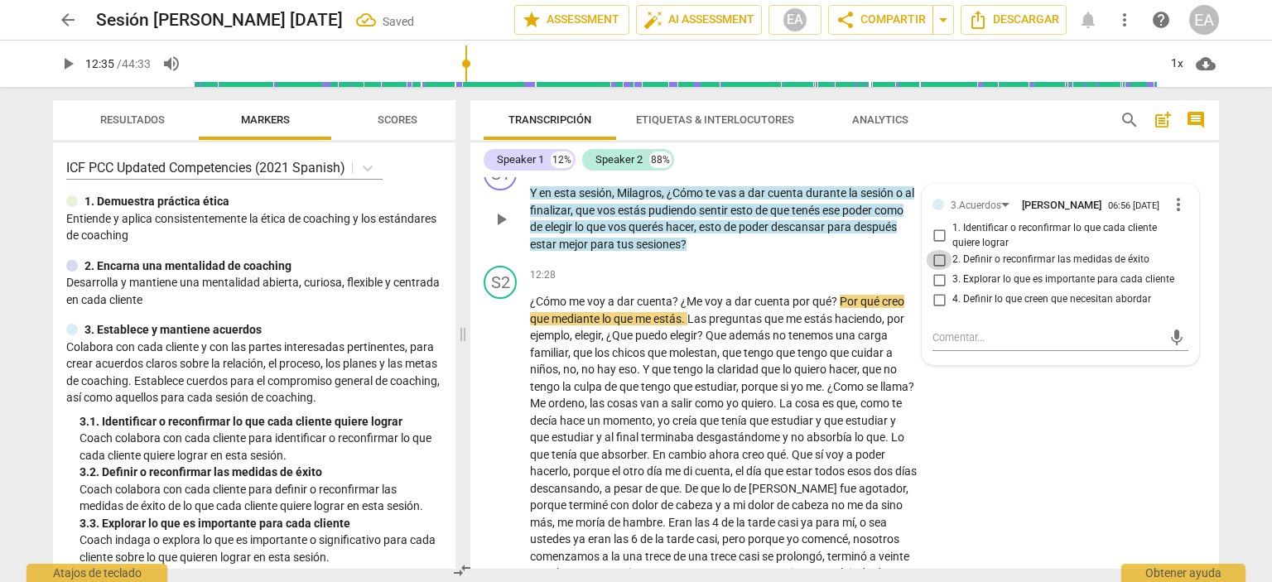
click at [937, 270] on input "2. Definir o reconfirmar las medidas de éxito" at bounding box center [939, 260] width 26 height 20
checkbox input "true"
click at [1206, 228] on div "S1 play_arrow pause 12:10 + Add competency 3.Acuerdos keyboard_arrow_right Y en…" at bounding box center [844, 205] width 748 height 108
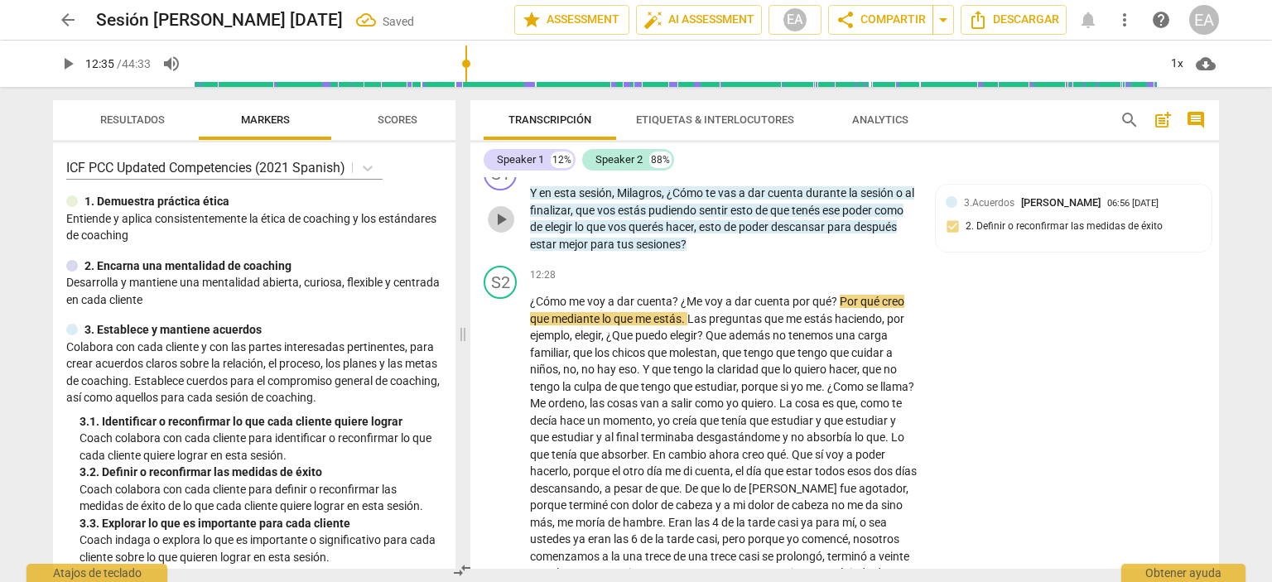
click at [507, 229] on span "play_arrow" at bounding box center [501, 219] width 20 height 20
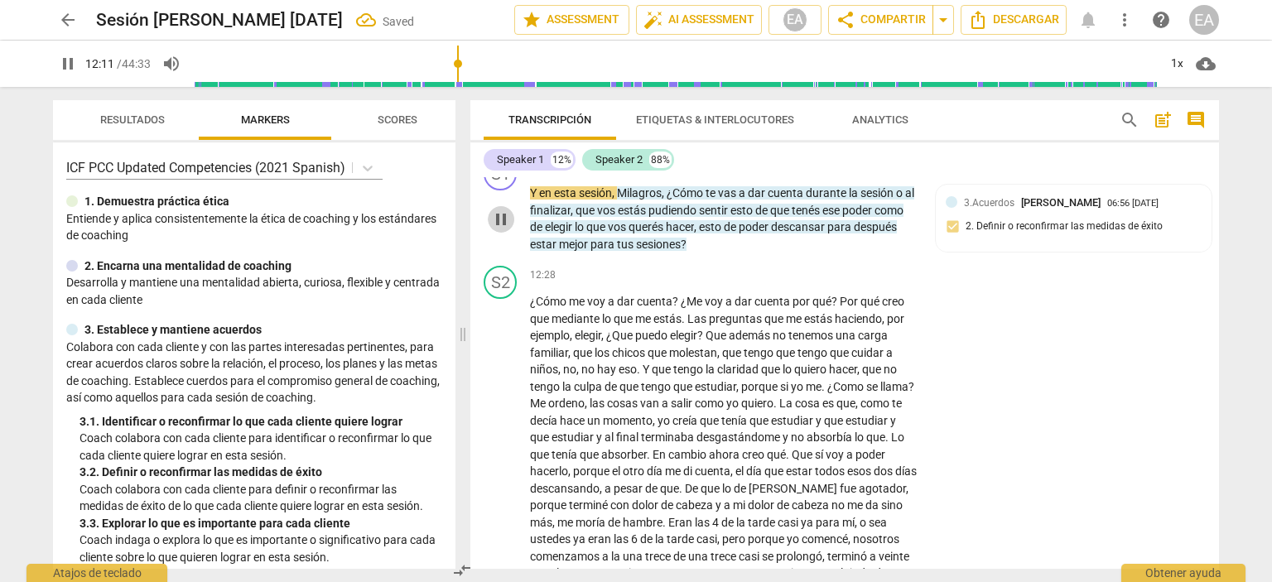
click at [507, 229] on span "pause" at bounding box center [501, 219] width 20 height 20
click at [502, 474] on span "play_arrow" at bounding box center [501, 464] width 20 height 20
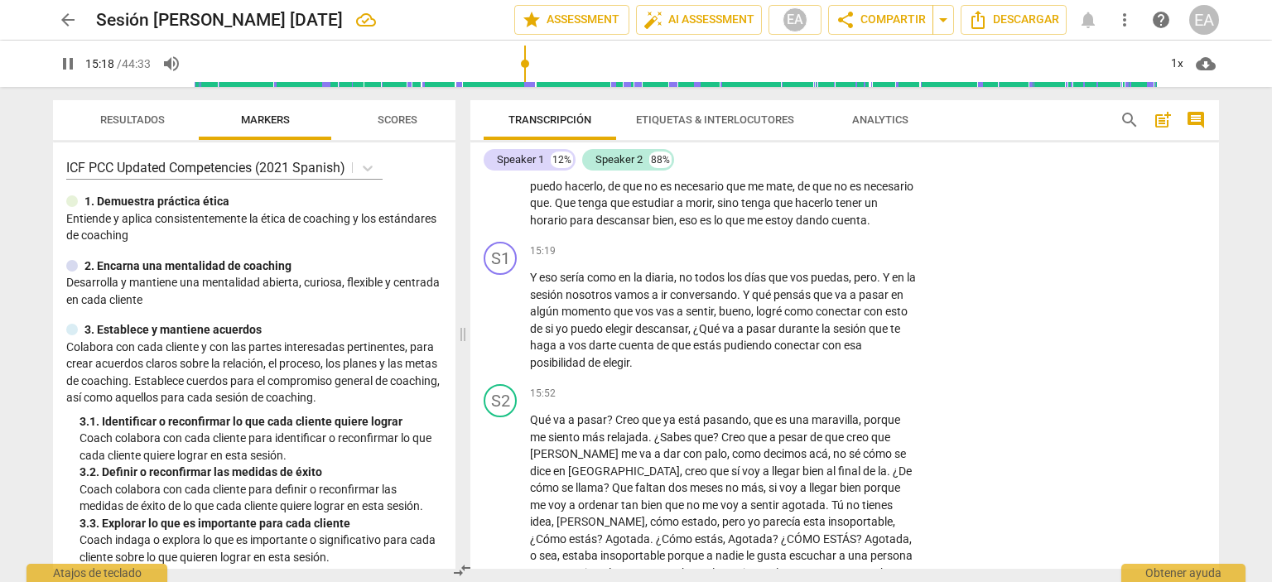
scroll to position [3464, 0]
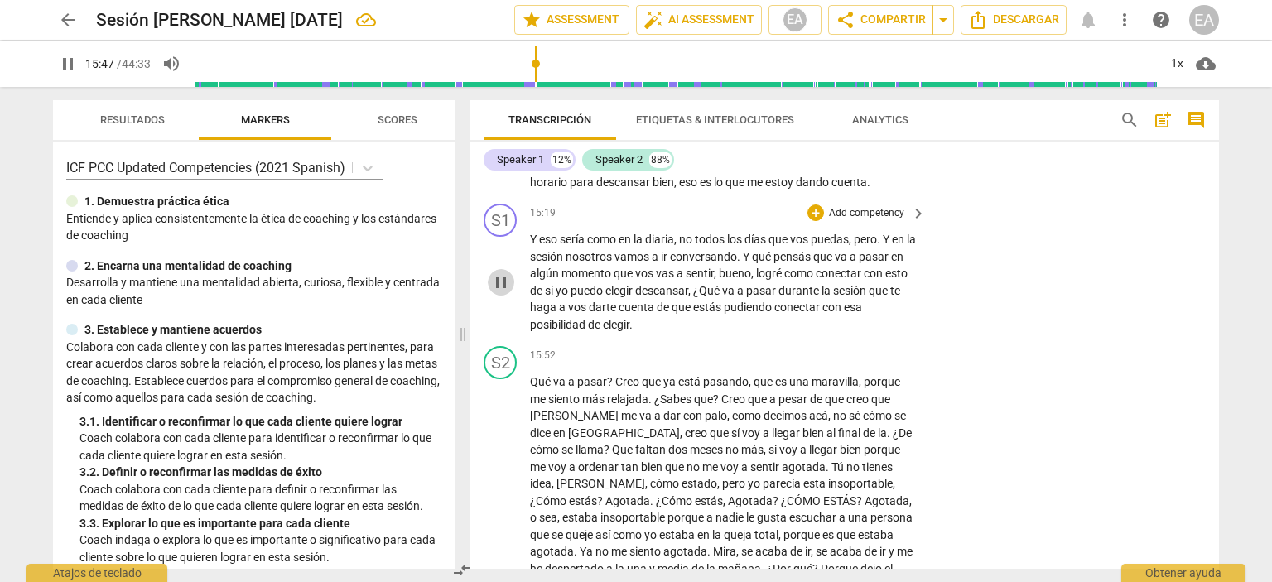
click at [499, 292] on span "pause" at bounding box center [501, 282] width 20 height 20
type input "947"
click at [878, 221] on p "Add competency" at bounding box center [866, 213] width 79 height 15
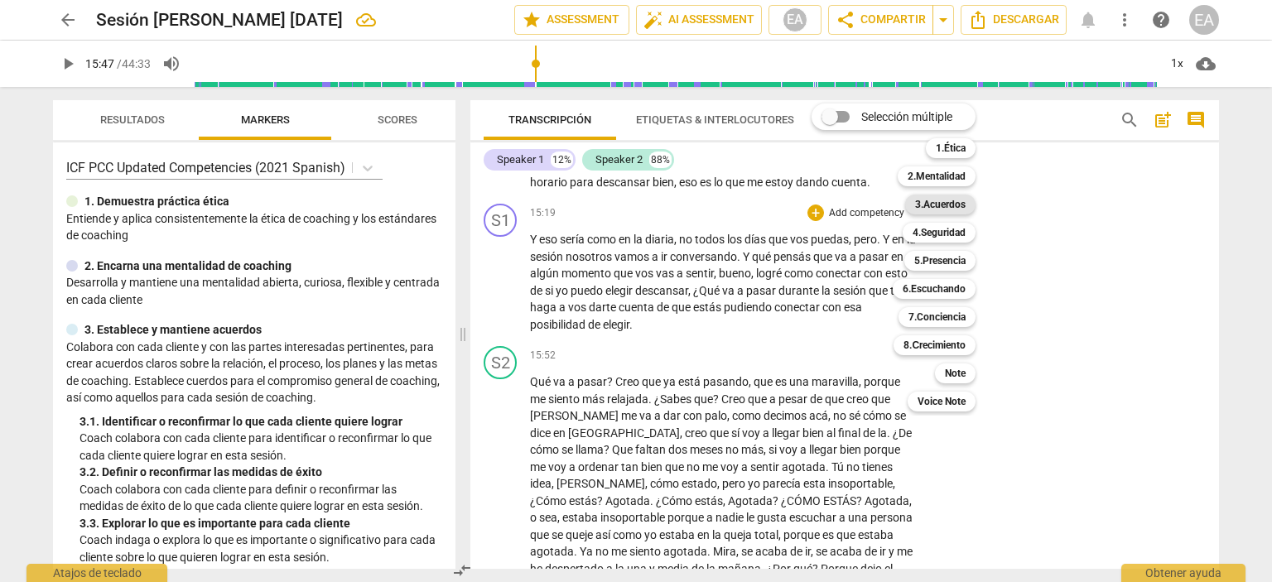
click at [941, 205] on b "3.Acuerdos" at bounding box center [940, 205] width 51 height 20
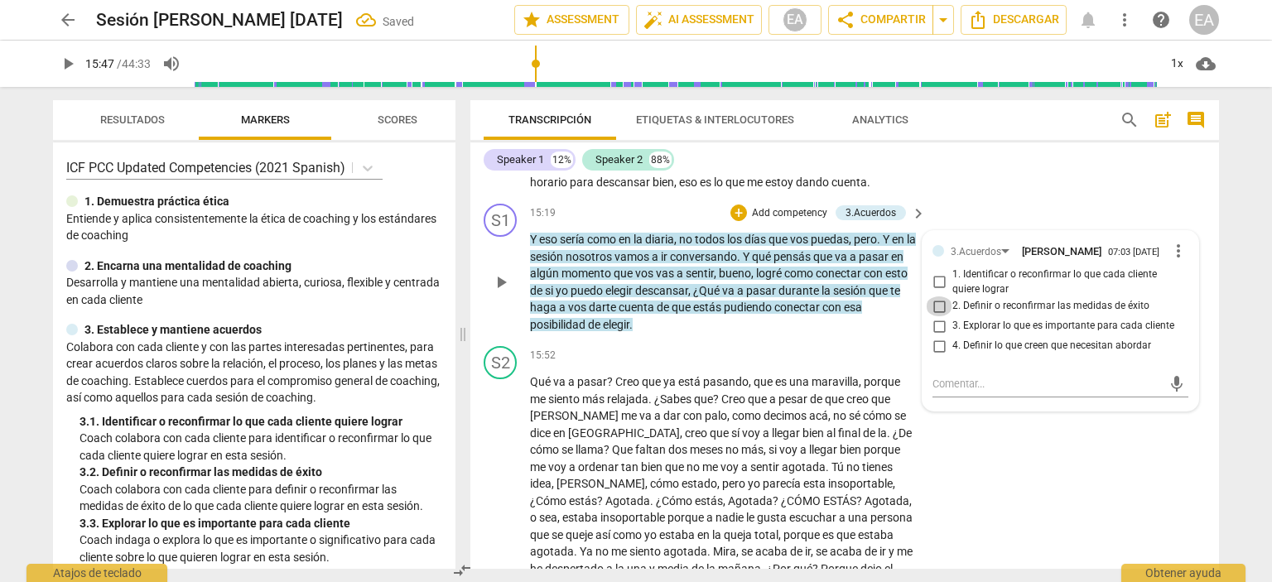
click at [936, 316] on input "2. Definir o reconfirmar las medidas de éxito" at bounding box center [939, 306] width 26 height 20
checkbox input "true"
click at [1201, 197] on div "S2 play_arrow pause 12:28 + Add competency keyboard_arrow_right ¿Cómo me voy a …" at bounding box center [844, 7] width 748 height 380
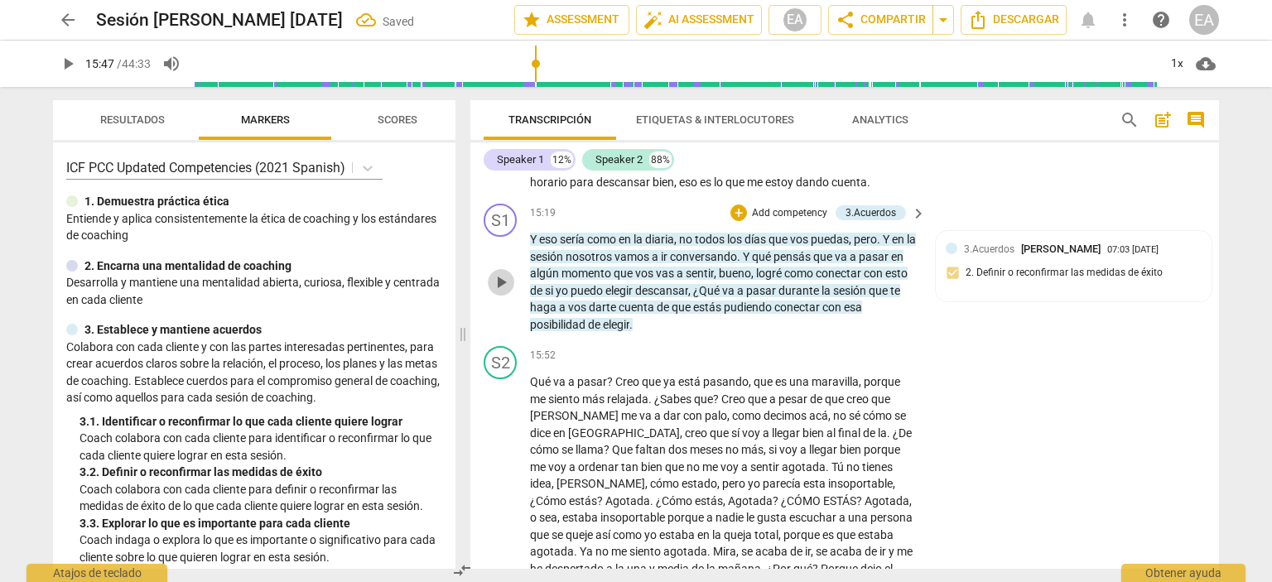
click at [498, 292] on span "play_arrow" at bounding box center [501, 282] width 20 height 20
click at [498, 326] on div "play_arrow pause" at bounding box center [509, 282] width 42 height 91
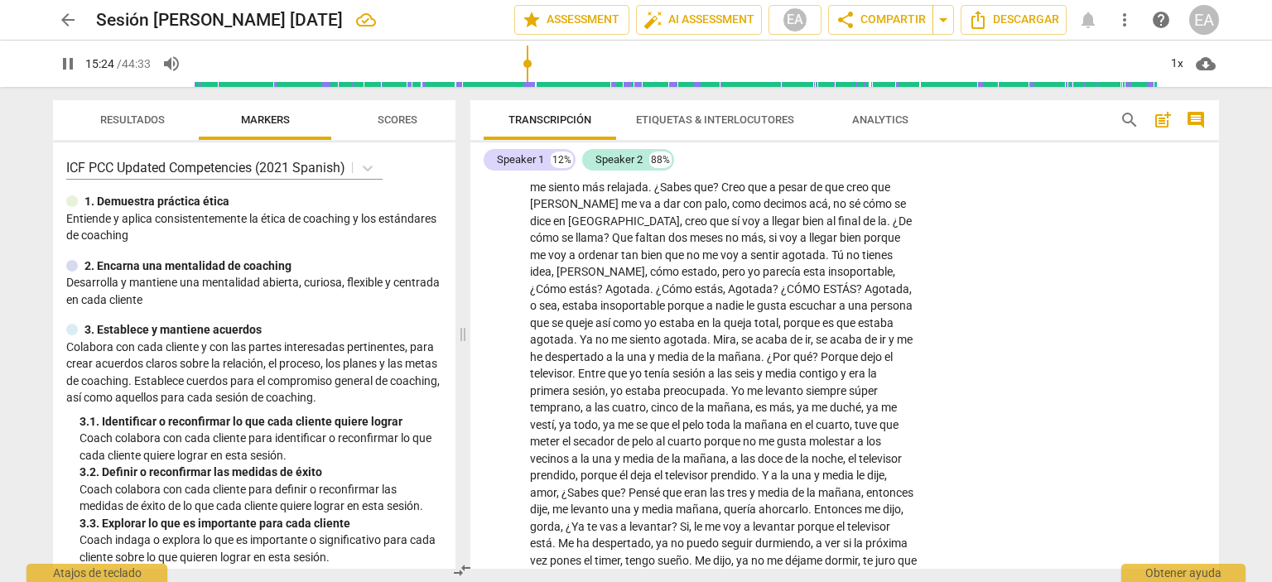
scroll to position [3696, 0]
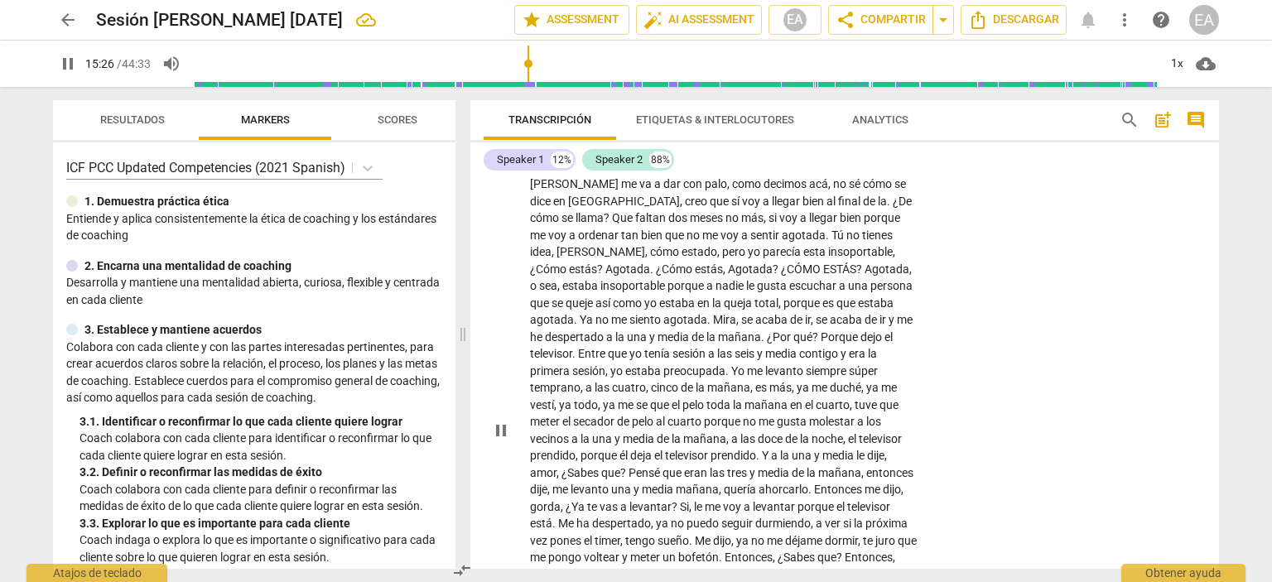
click at [500, 440] on span "pause" at bounding box center [501, 431] width 20 height 20
click at [500, 440] on span "play_arrow" at bounding box center [501, 431] width 20 height 20
click at [500, 440] on span "pause" at bounding box center [501, 431] width 20 height 20
click at [56, 65] on span "play_arrow" at bounding box center [68, 64] width 30 height 20
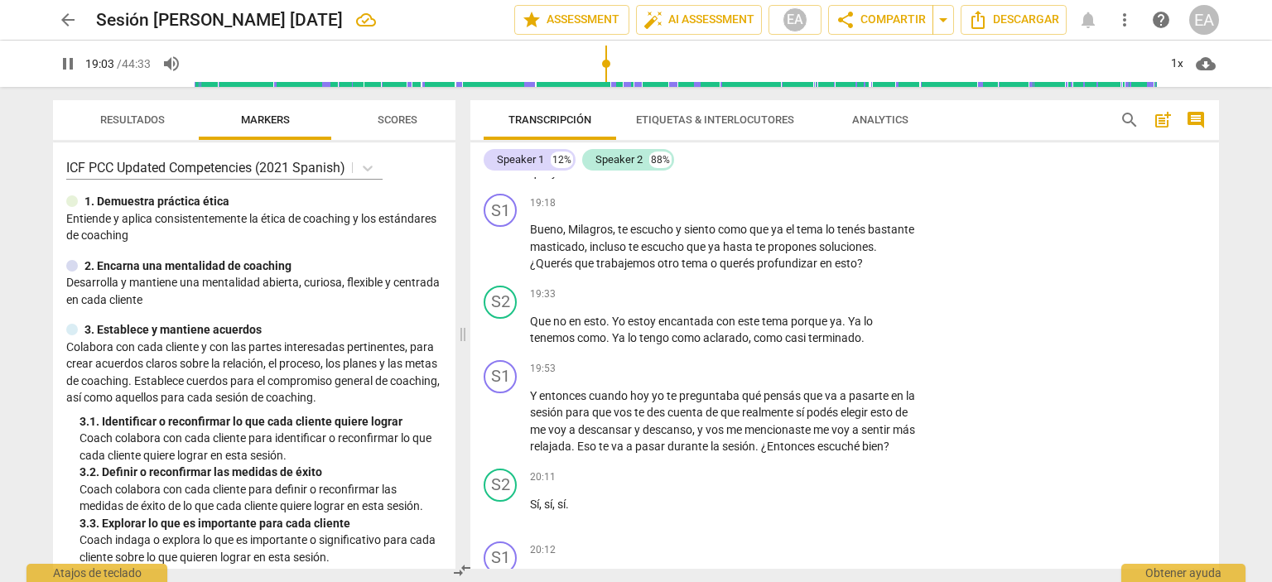
scroll to position [4235, 0]
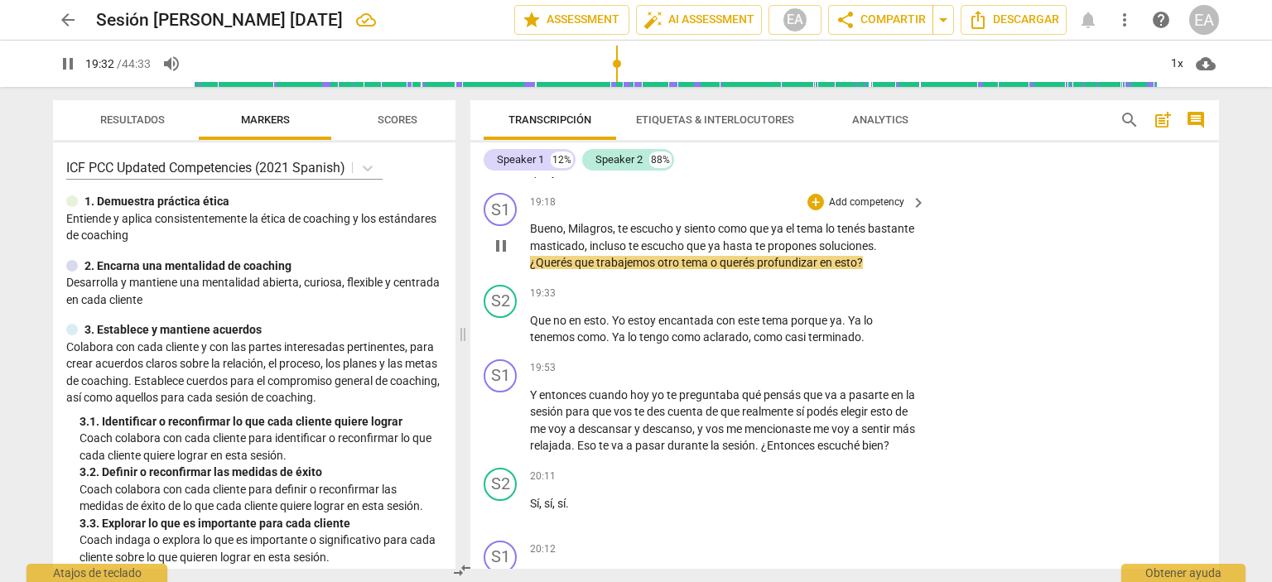
click at [500, 256] on span "pause" at bounding box center [501, 246] width 20 height 20
type input "1173"
click at [869, 210] on p "Add competency" at bounding box center [866, 202] width 79 height 15
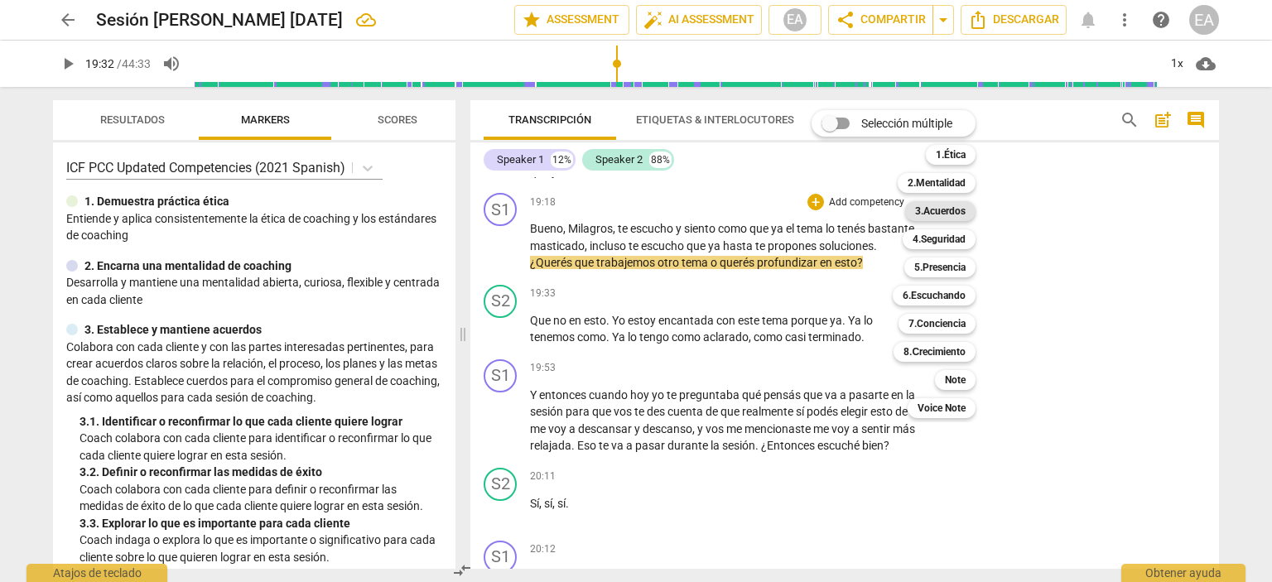
click at [934, 217] on b "3.Acuerdos" at bounding box center [940, 211] width 51 height 20
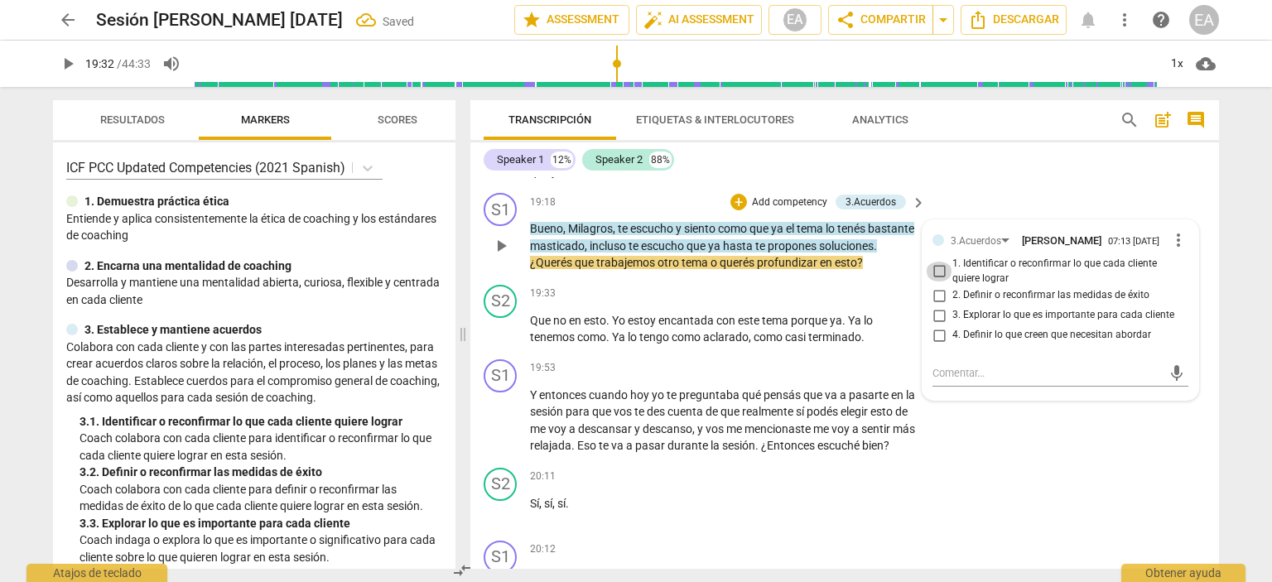
click at [935, 282] on input "1. Identificar o reconfirmar lo que cada cliente quiere lograr" at bounding box center [939, 272] width 26 height 20
checkbox input "true"
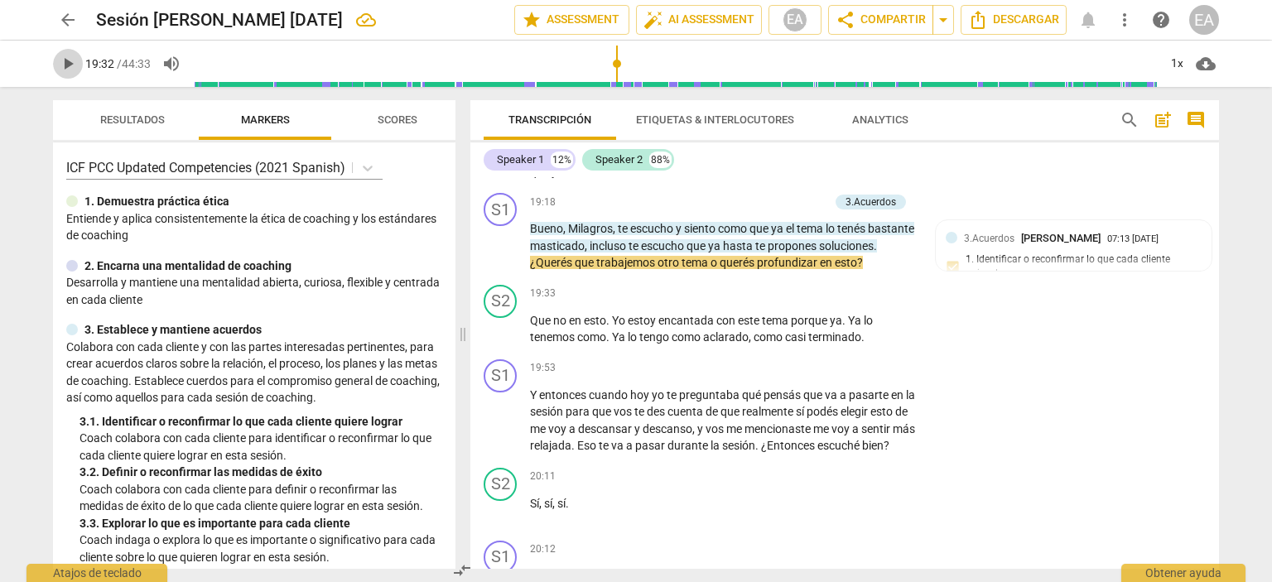
click at [65, 70] on span "play_arrow" at bounding box center [68, 64] width 20 height 20
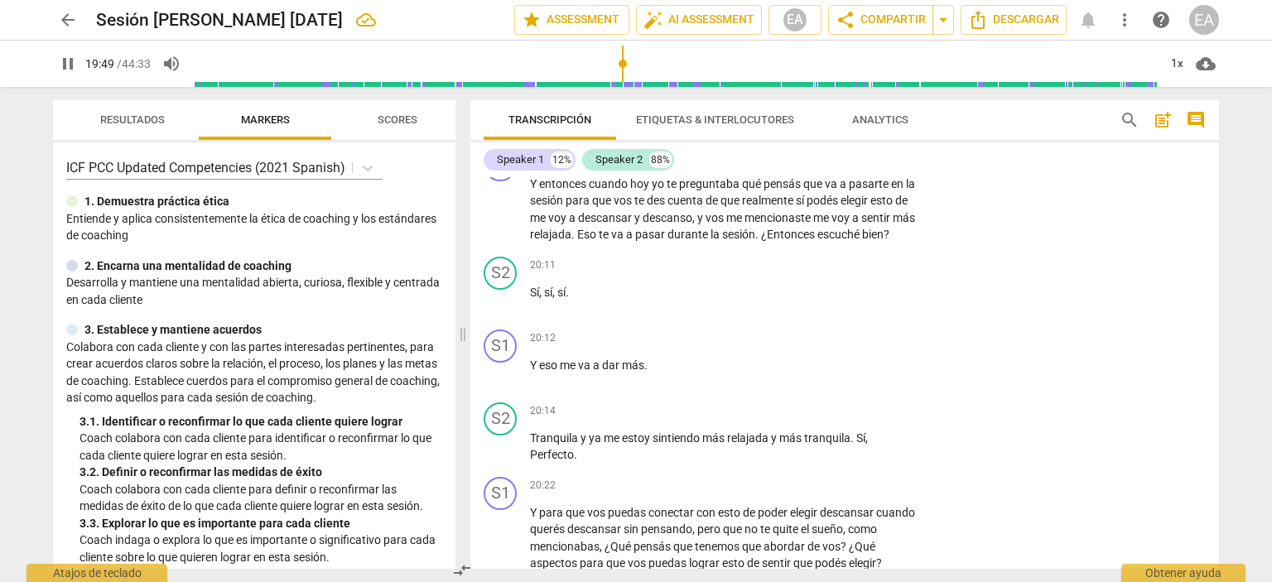
scroll to position [4484, 0]
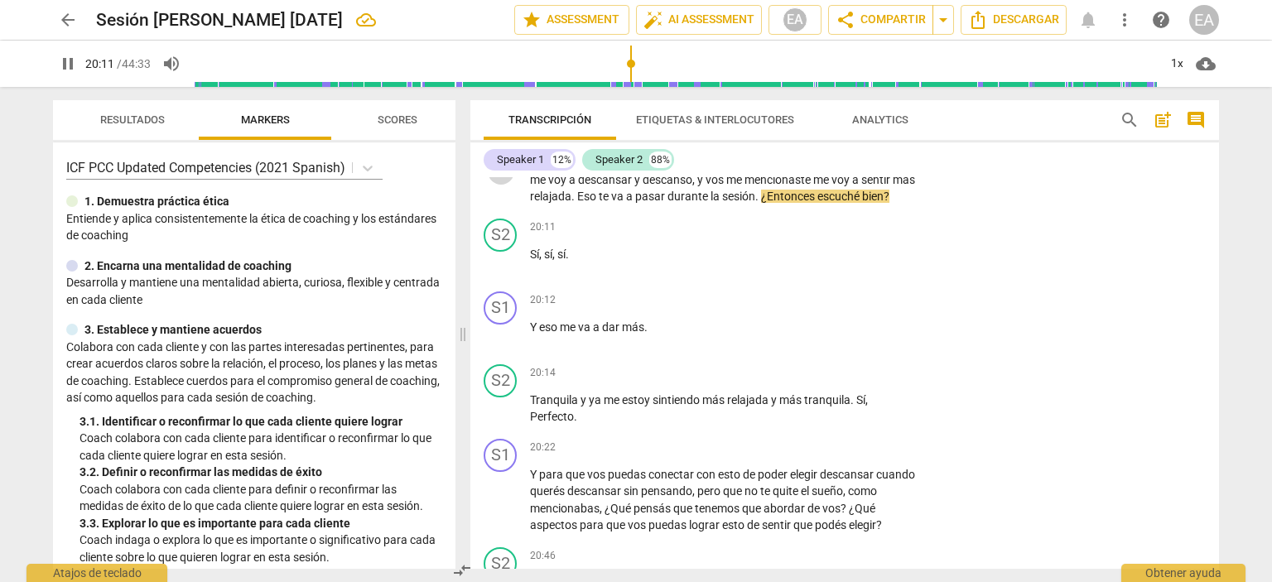
click at [497, 181] on span "pause" at bounding box center [501, 171] width 20 height 20
type input "1212"
click at [891, 127] on p "Add competency" at bounding box center [866, 119] width 79 height 15
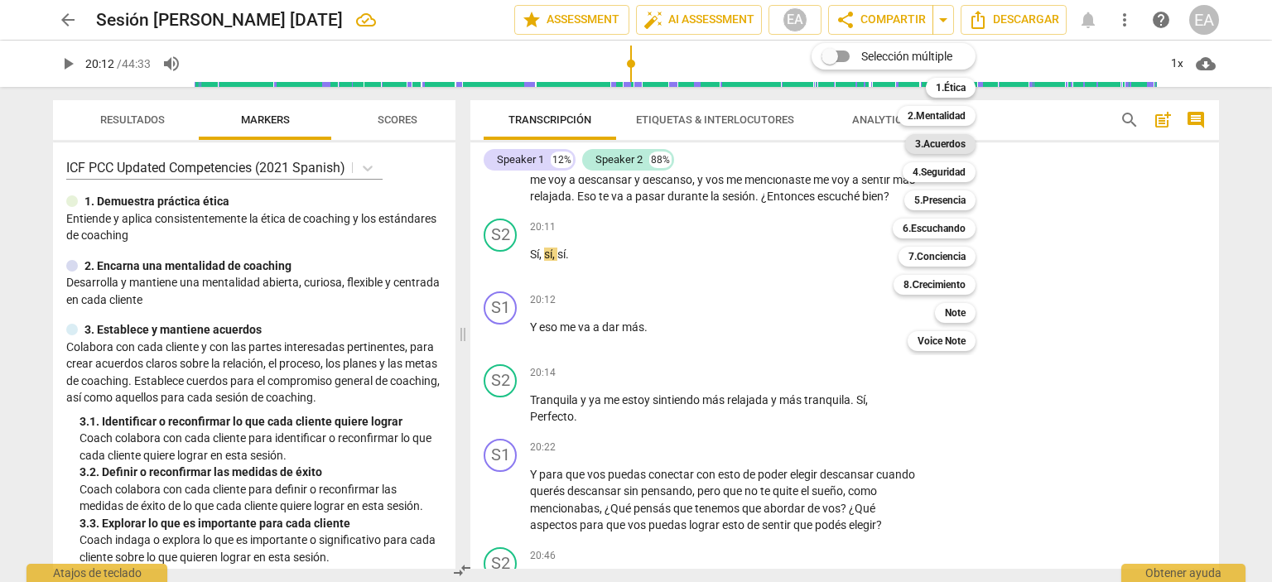
click at [935, 140] on b "3.Acuerdos" at bounding box center [940, 144] width 51 height 20
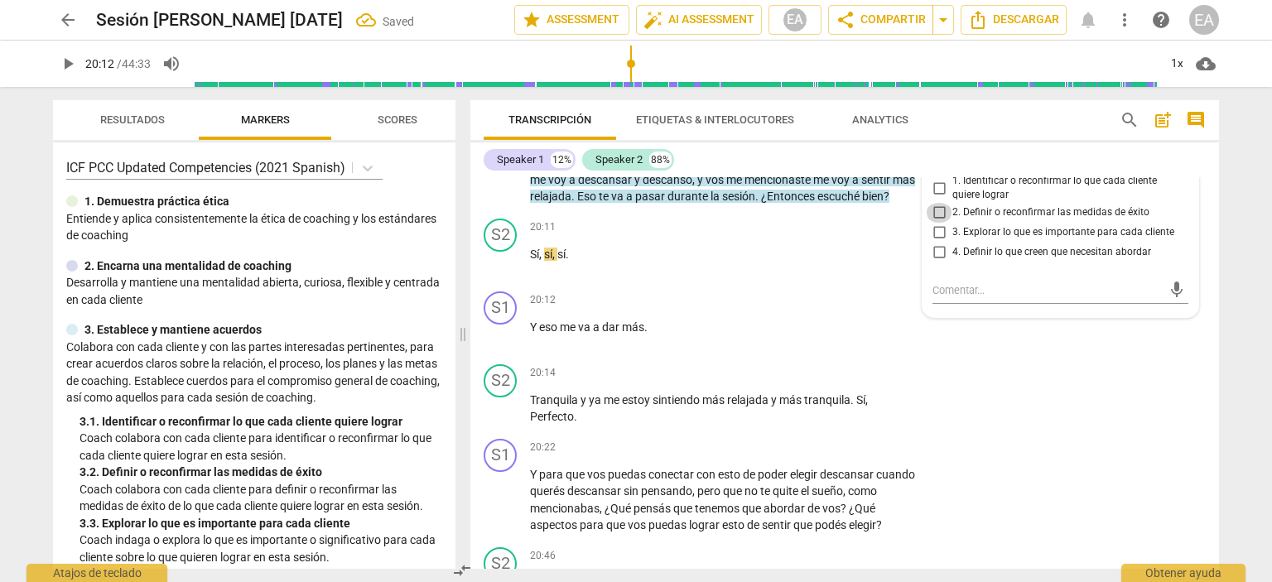
click at [936, 223] on input "2. Definir o reconfirmar las medidas de éxito" at bounding box center [939, 213] width 26 height 20
checkbox input "true"
click at [1211, 212] on div "S1 play_arrow pause 19:53 + Add competency 3.Acuerdos keyboard_arrow_right Y en…" at bounding box center [844, 157] width 748 height 108
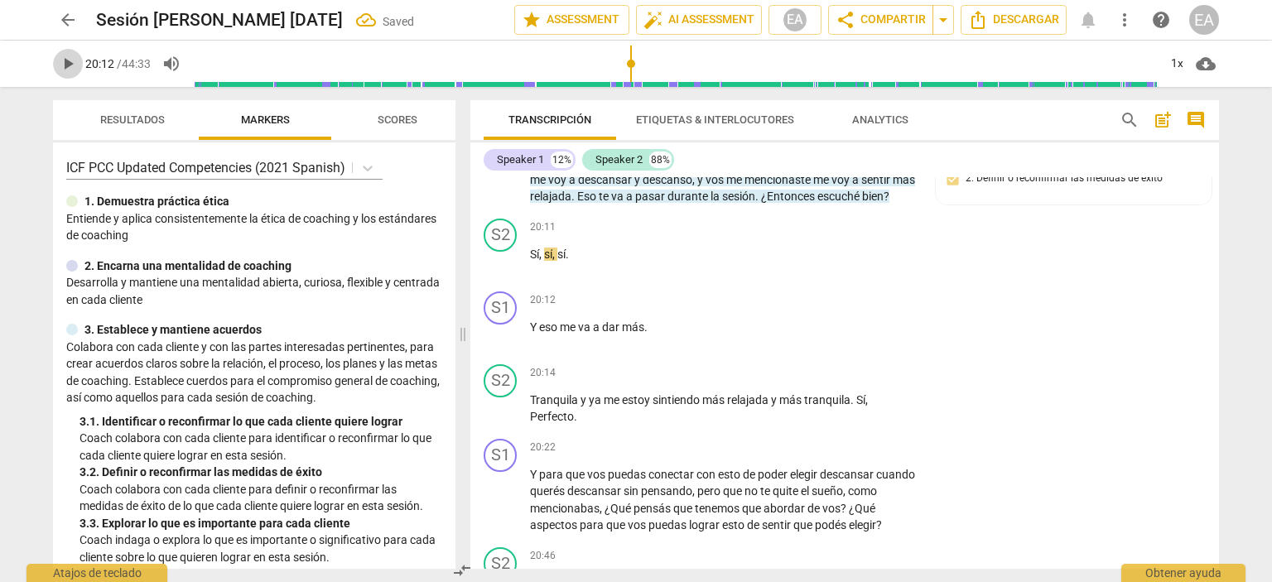
click at [66, 60] on span "play_arrow" at bounding box center [68, 64] width 20 height 20
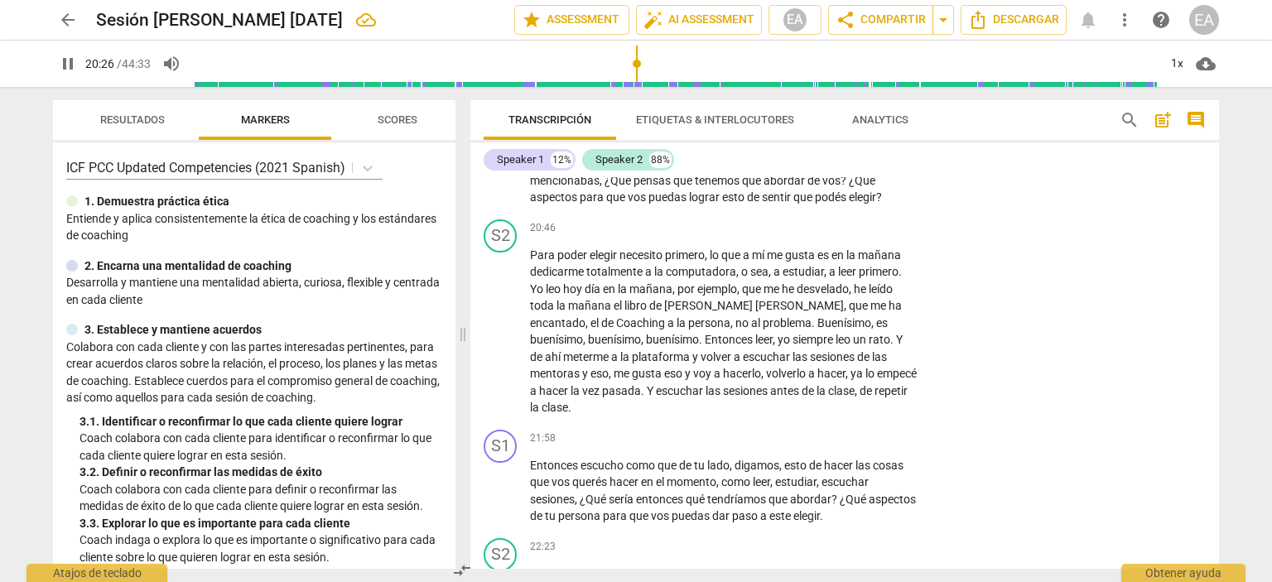
scroll to position [4812, 0]
click at [500, 182] on span "pause" at bounding box center [501, 172] width 20 height 20
type input "1245"
click at [882, 128] on p "Add competency" at bounding box center [866, 120] width 79 height 15
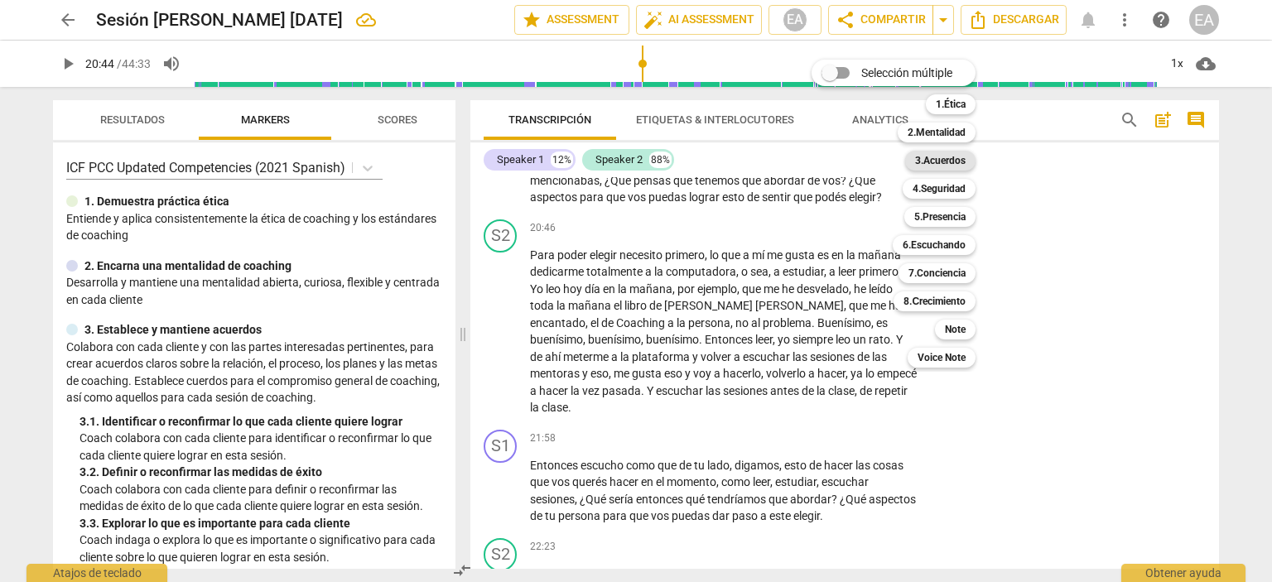
click at [955, 164] on b "3.Acuerdos" at bounding box center [940, 161] width 51 height 20
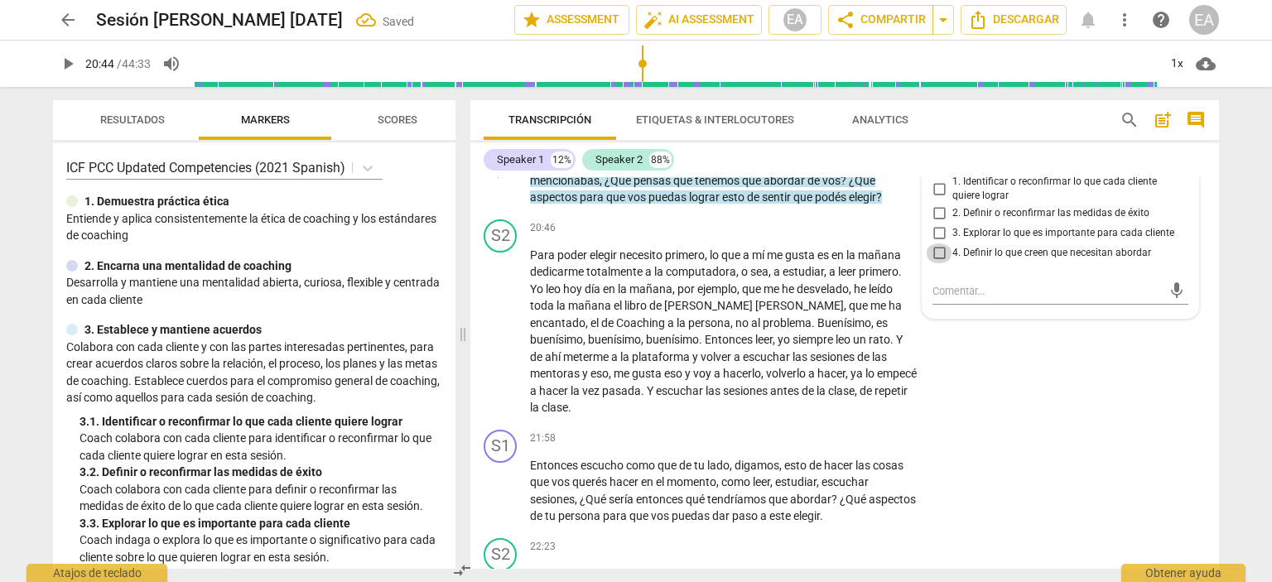
click at [934, 263] on input "4. Definir lo que creen que necesitan abordar" at bounding box center [939, 253] width 26 height 20
checkbox input "true"
click at [1210, 213] on div "S1 play_arrow pause 20:22 + Add competency 3.Acuerdos keyboard_arrow_right Y pa…" at bounding box center [844, 158] width 748 height 108
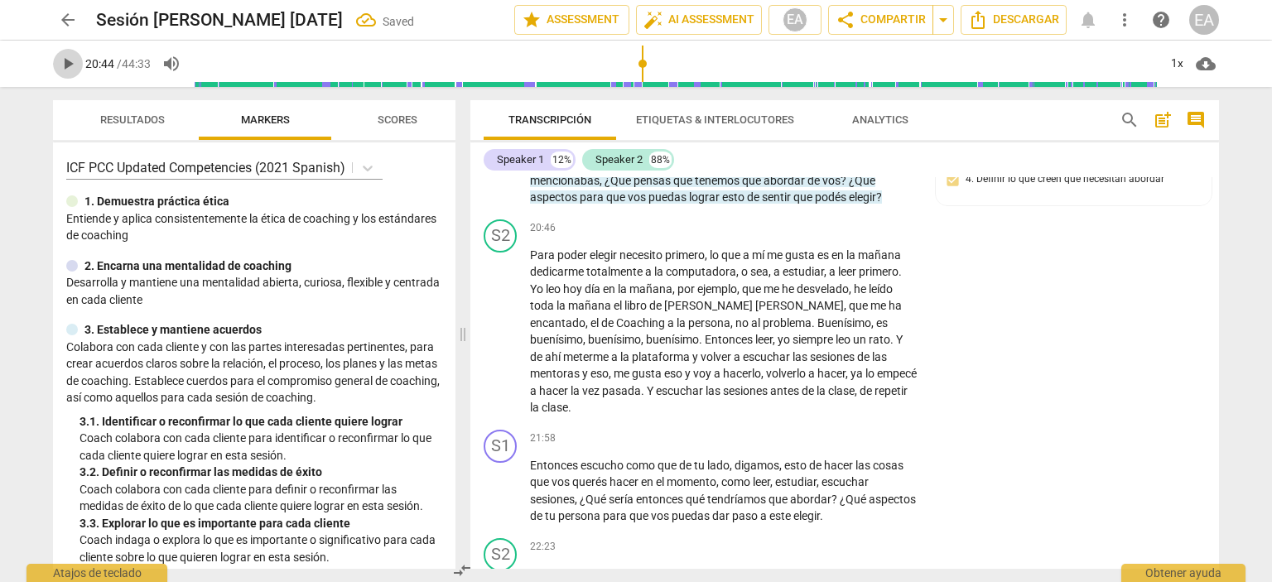
click at [67, 65] on span "play_arrow" at bounding box center [68, 64] width 20 height 20
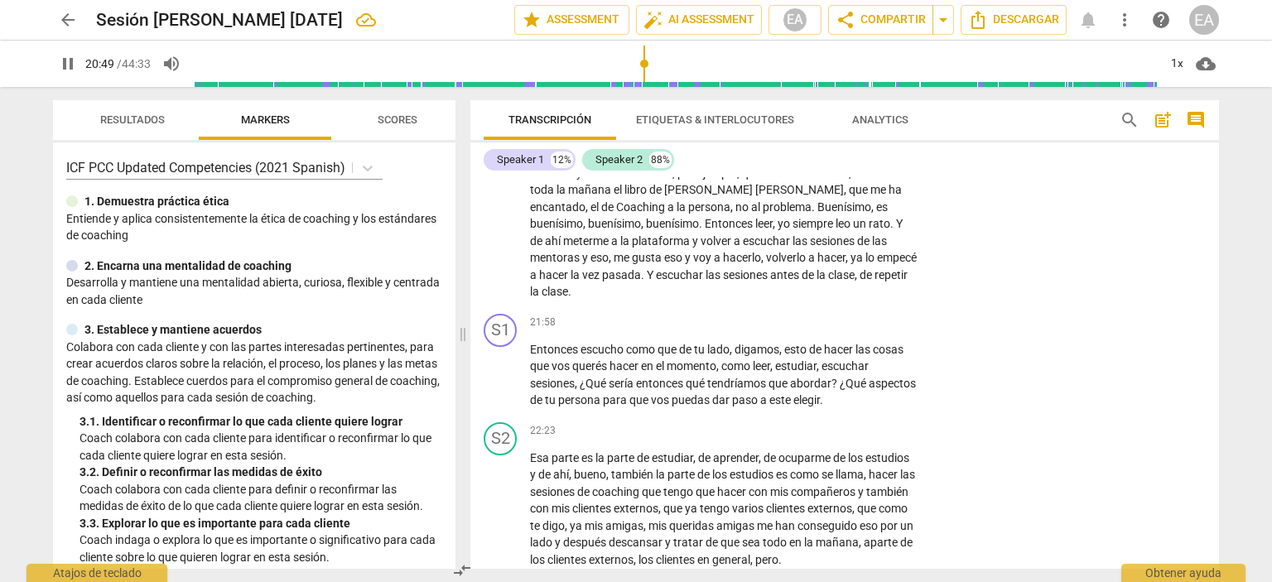
scroll to position [4947, 0]
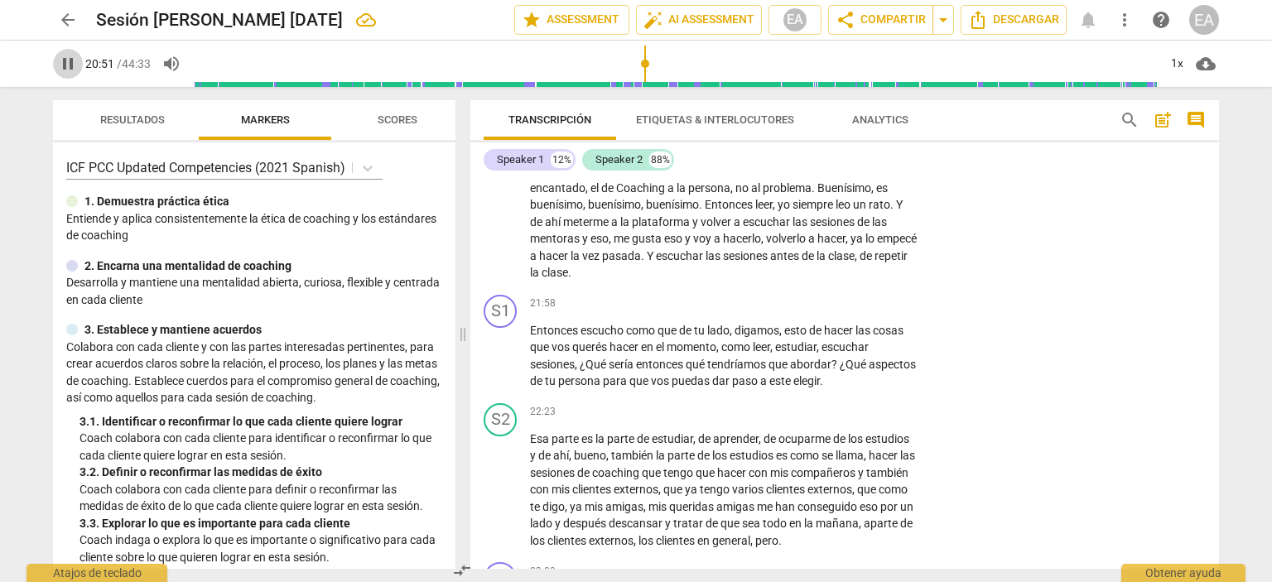
click at [66, 61] on span "pause" at bounding box center [68, 64] width 20 height 20
click at [66, 61] on span "play_arrow" at bounding box center [68, 64] width 20 height 20
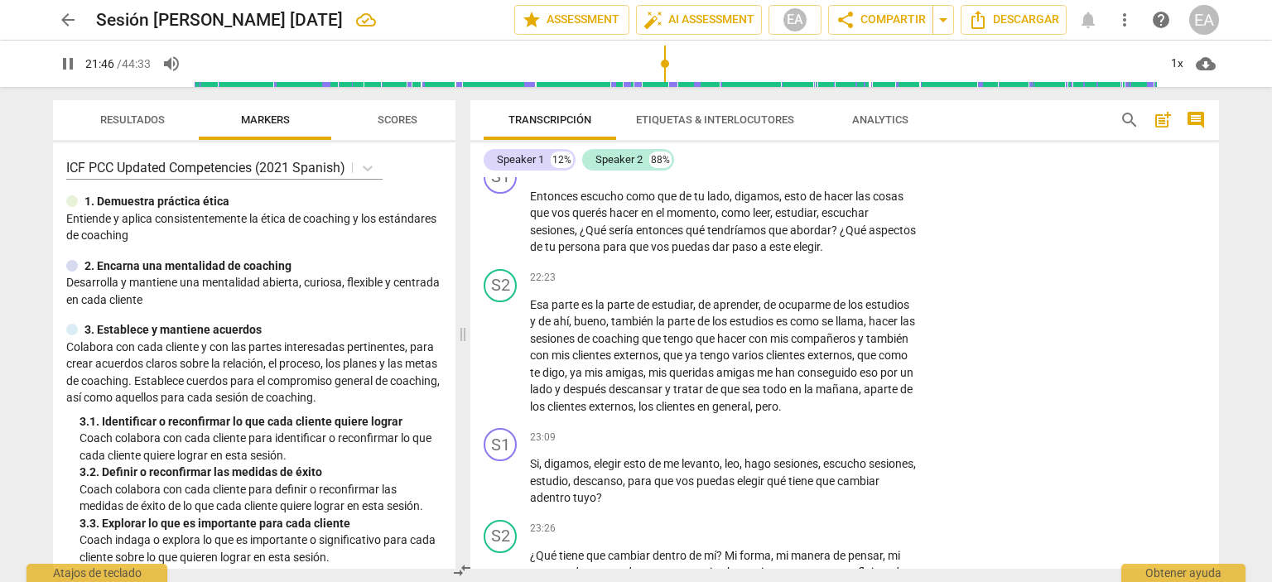
scroll to position [5100, 0]
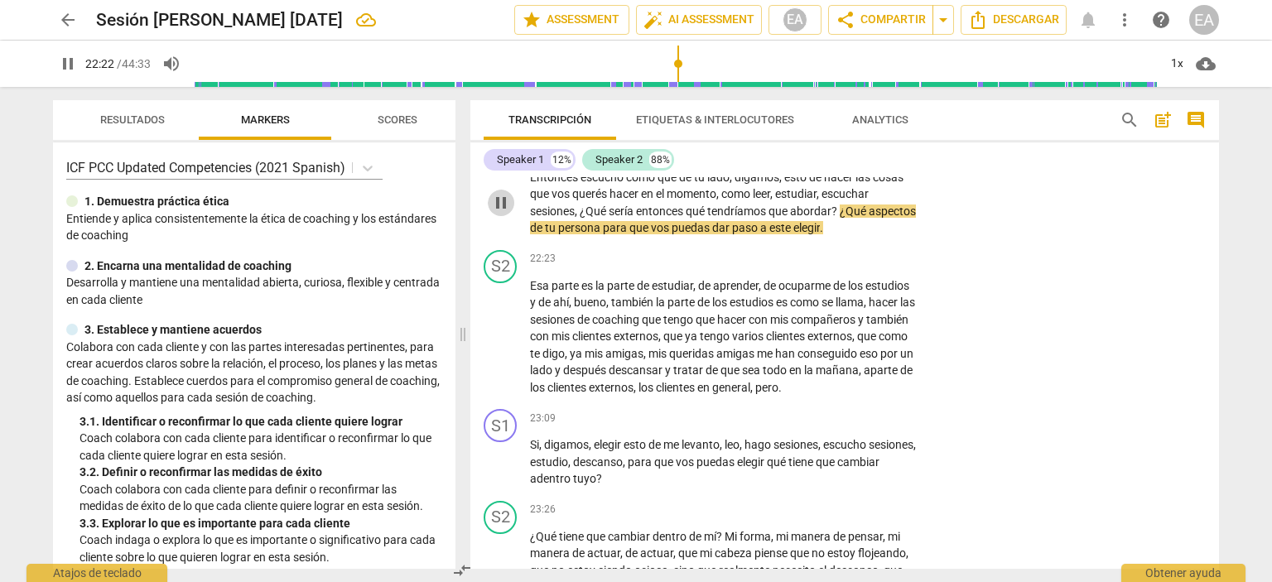
click at [499, 213] on span "pause" at bounding box center [501, 203] width 20 height 20
type input "1343"
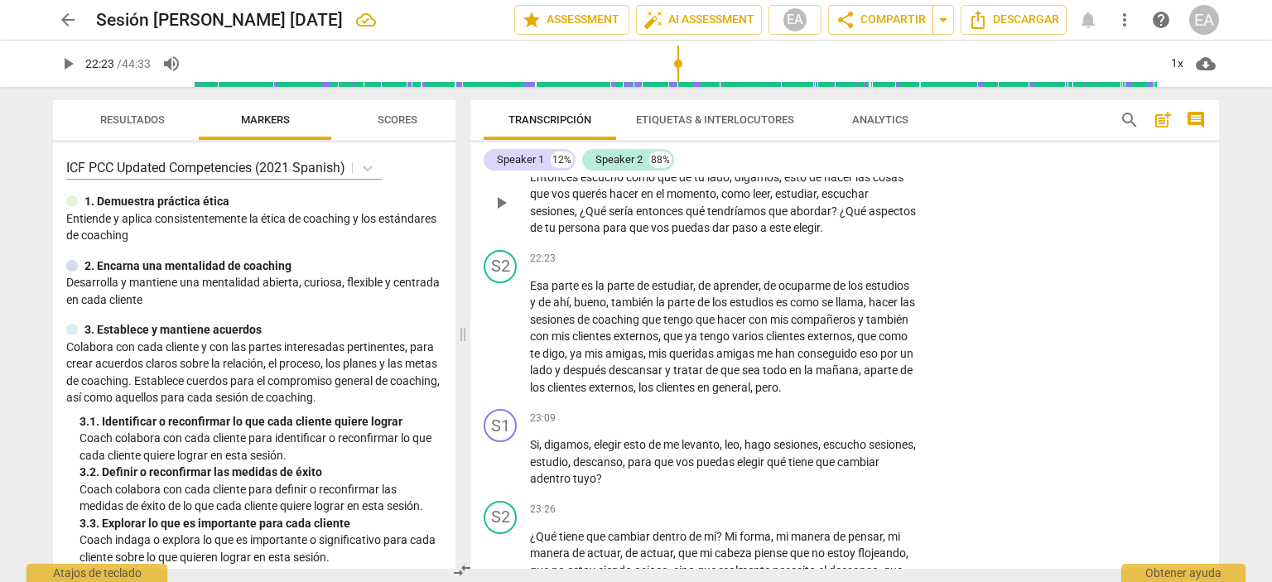
click at [864, 158] on p "Add competency" at bounding box center [866, 150] width 79 height 15
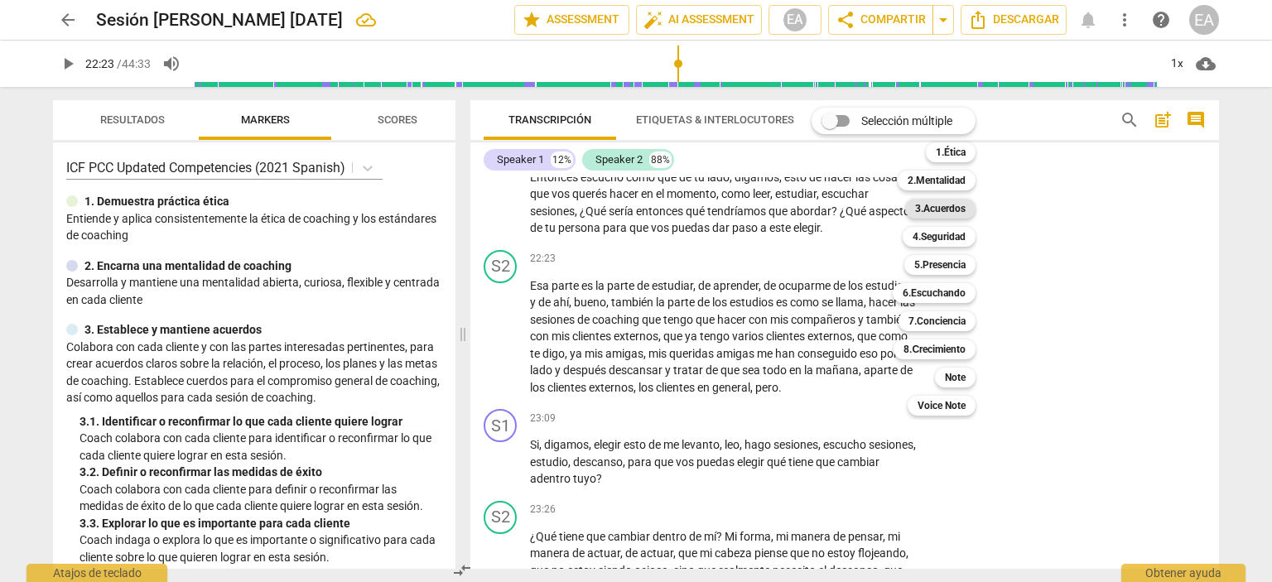
click at [965, 211] on b "3.Acuerdos" at bounding box center [940, 209] width 51 height 20
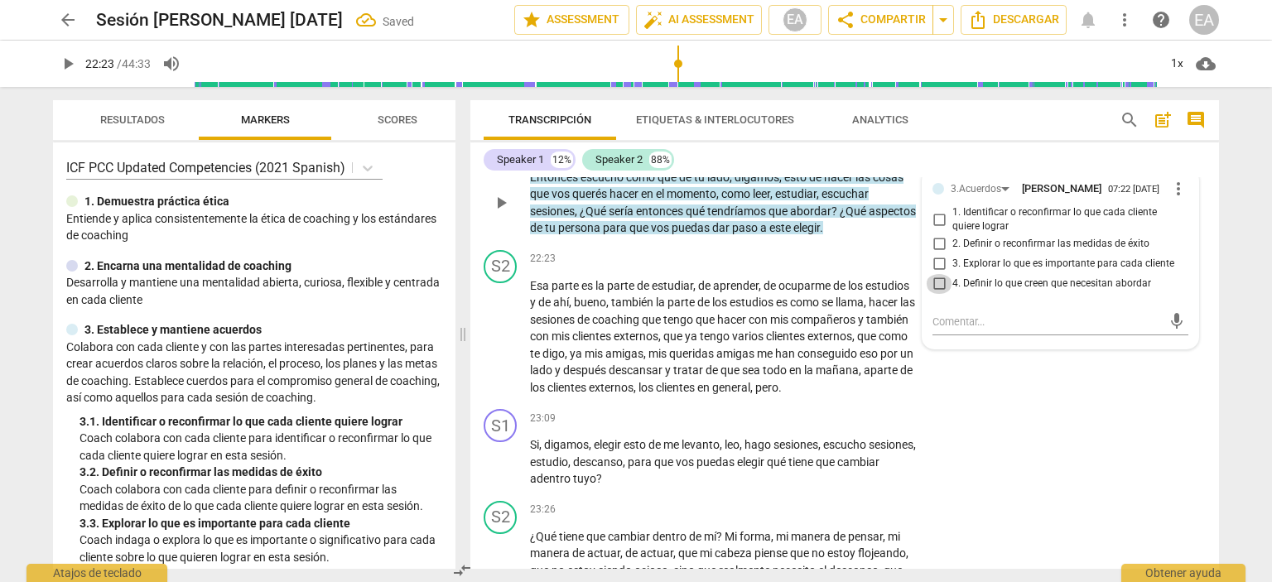
click at [935, 294] on input "4. Definir lo que creen que necesitan abordar" at bounding box center [939, 284] width 26 height 20
checkbox input "true"
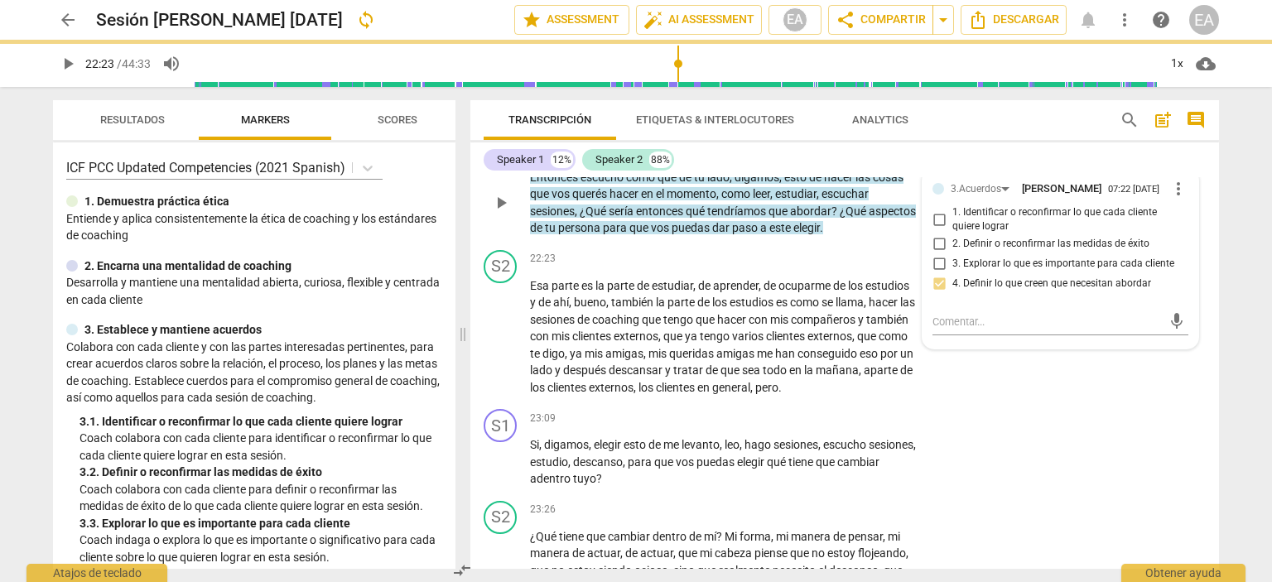
click at [1209, 243] on div "S1 play_arrow pause 21:58 + Add competency 3.Acuerdos keyboard_arrow_right Ento…" at bounding box center [844, 189] width 748 height 108
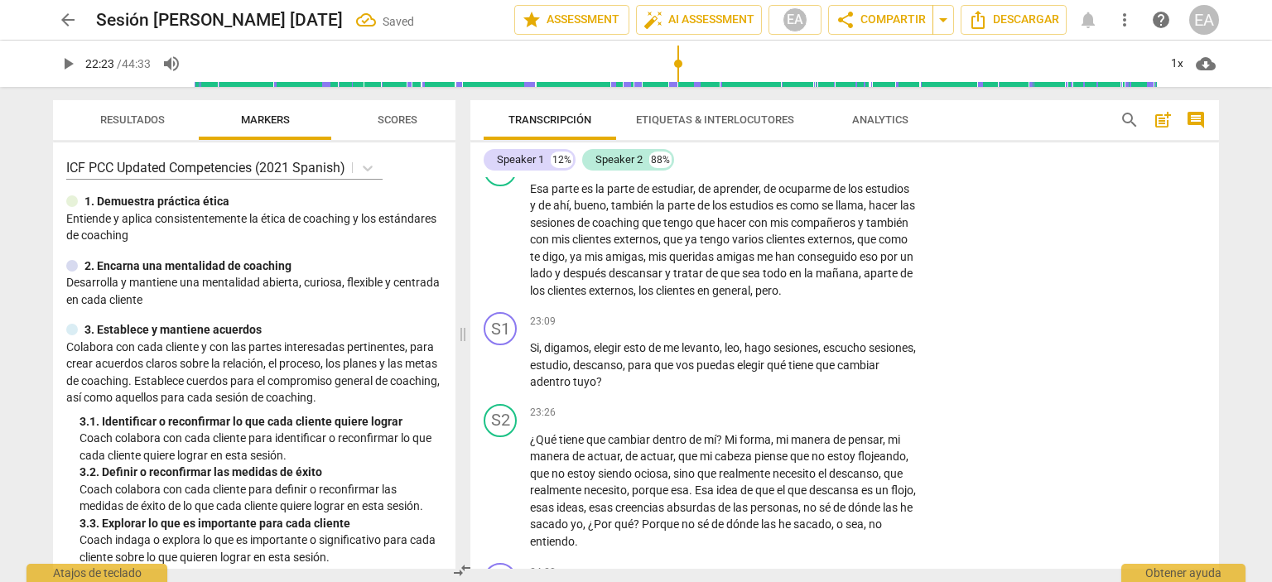
scroll to position [5216, 0]
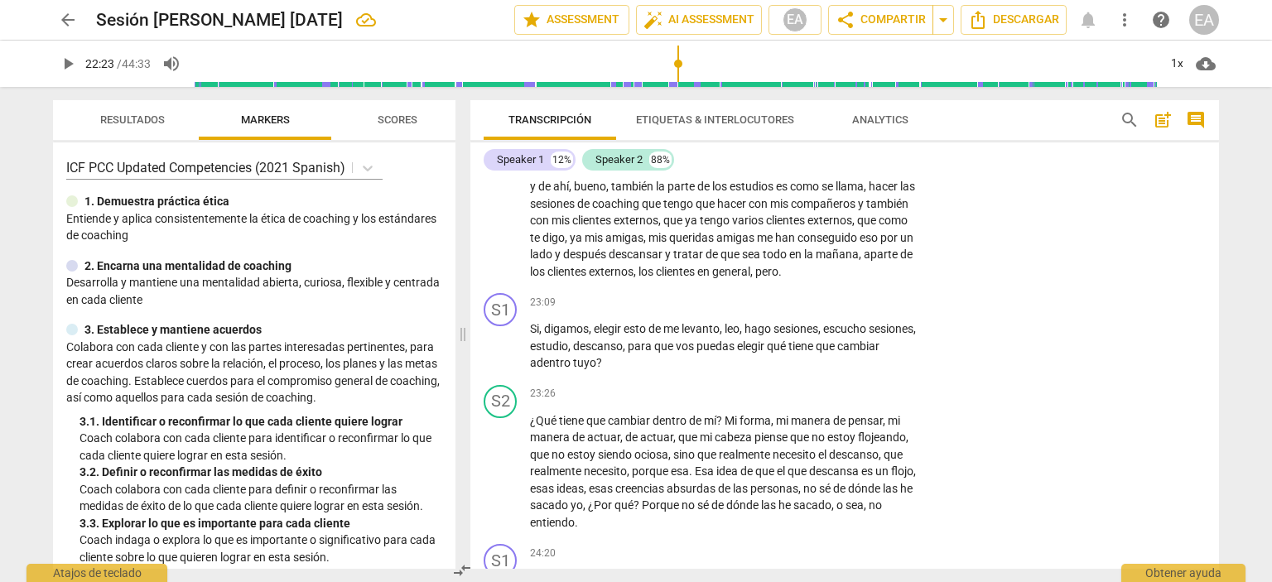
click at [70, 64] on span "play_arrow" at bounding box center [68, 64] width 20 height 20
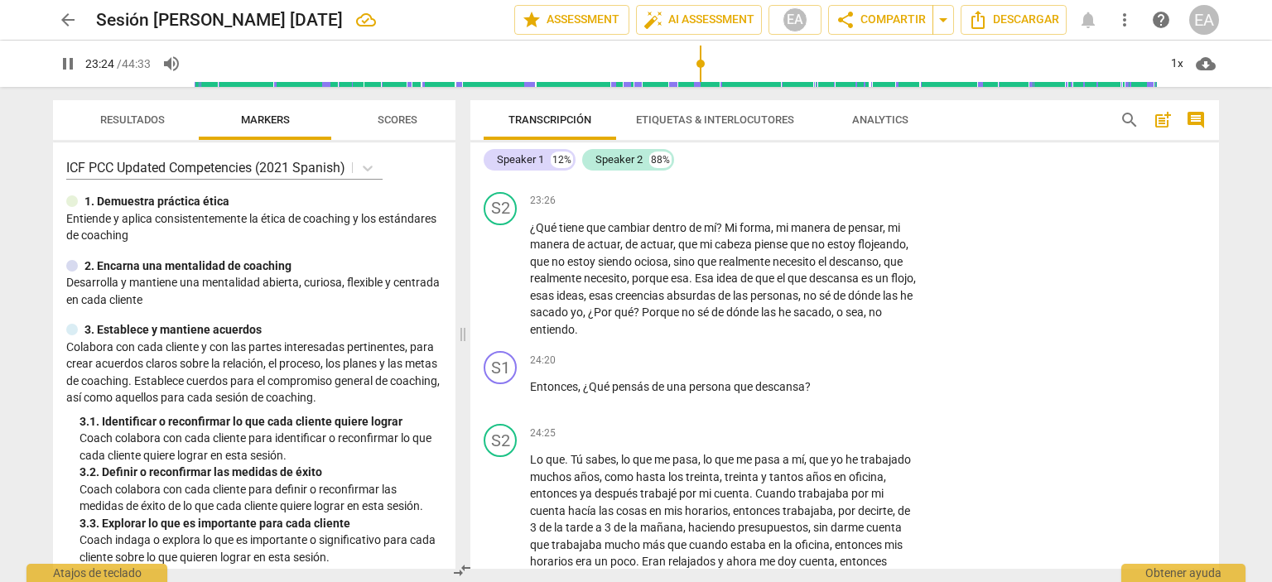
scroll to position [5447, 0]
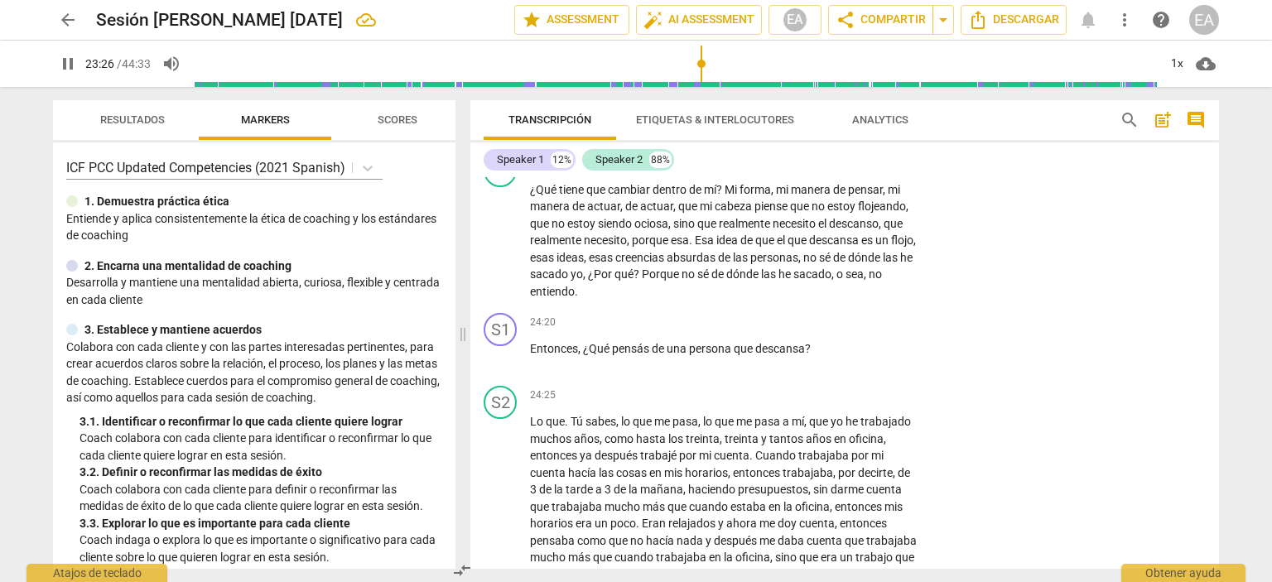
click at [503, 125] on span "pause" at bounding box center [501, 115] width 20 height 20
type input "1406"
click at [875, 79] on p "Add competency" at bounding box center [866, 72] width 79 height 15
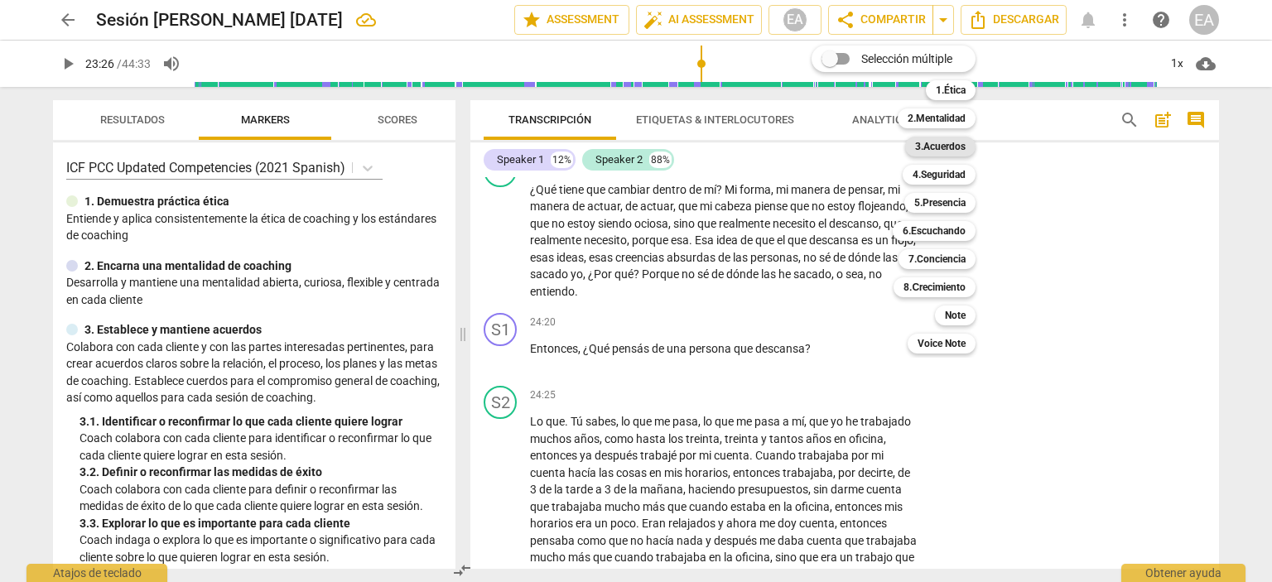
click at [964, 152] on b "3.Acuerdos" at bounding box center [940, 147] width 51 height 20
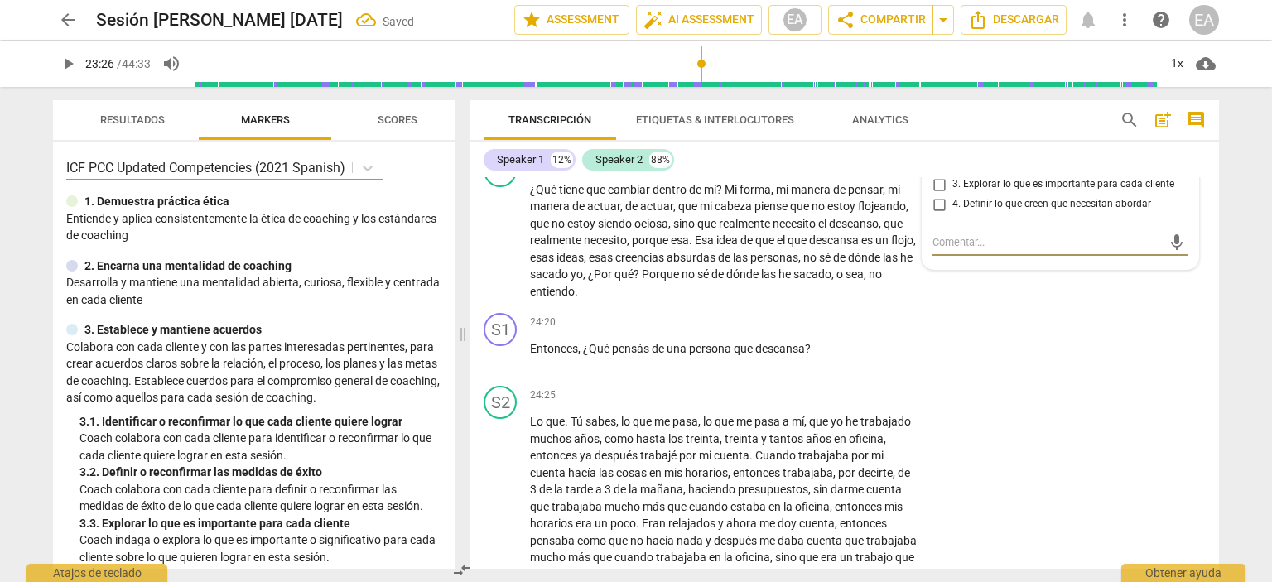
click at [934, 214] on input "4. Definir lo que creen que necesitan abordar" at bounding box center [939, 205] width 26 height 20
checkbox input "true"
click at [1199, 171] on div "Speaker 1 12% Speaker 2 88%" at bounding box center [845, 160] width 722 height 28
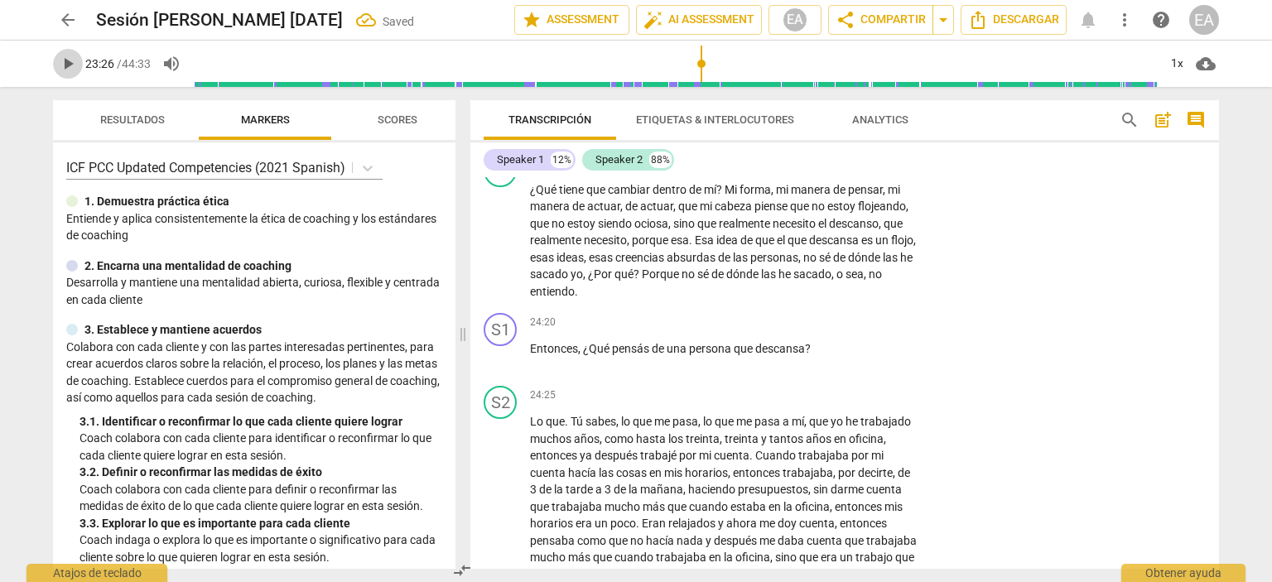
click at [67, 69] on span "play_arrow" at bounding box center [68, 64] width 20 height 20
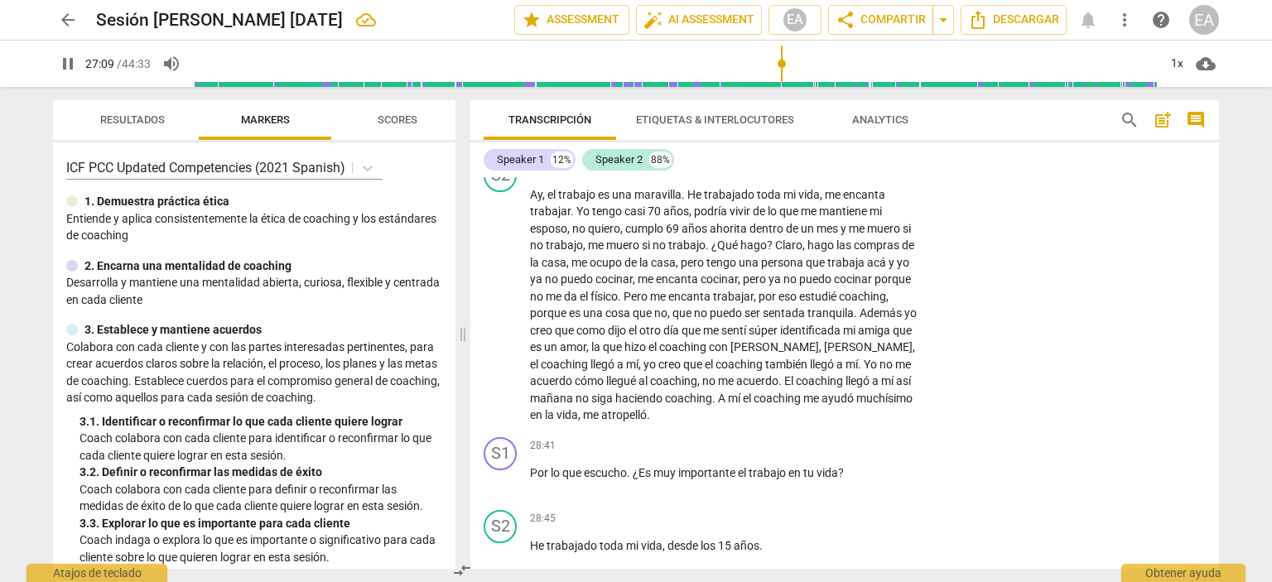
scroll to position [6140, 0]
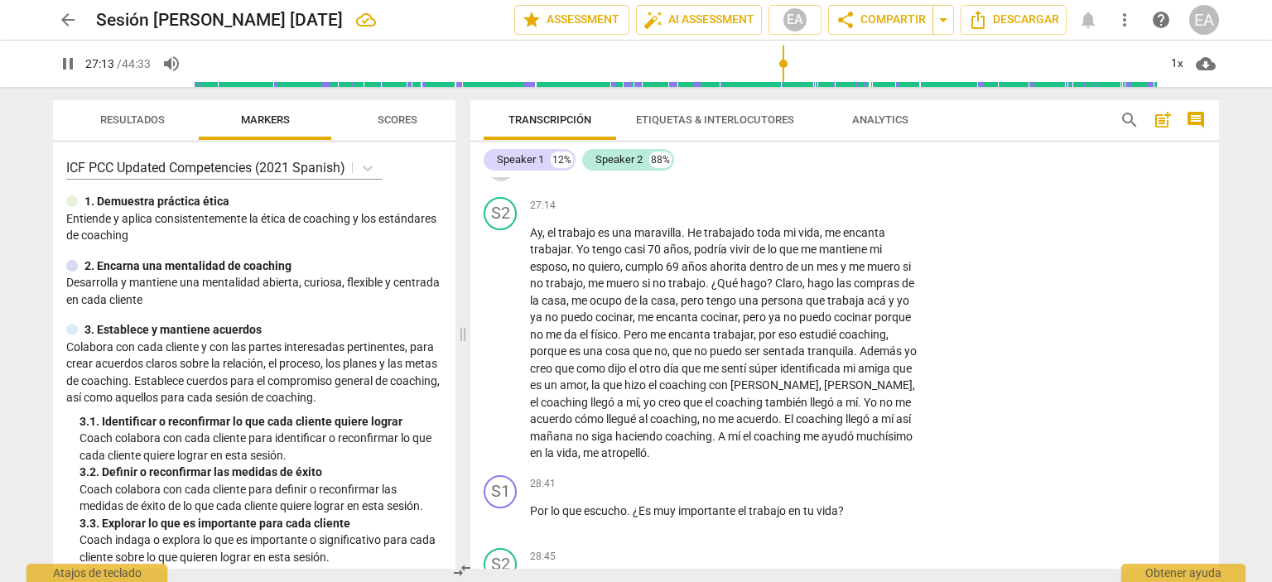
click at [503, 178] on span "pause" at bounding box center [501, 168] width 20 height 20
click at [76, 72] on span "play_arrow" at bounding box center [68, 64] width 20 height 20
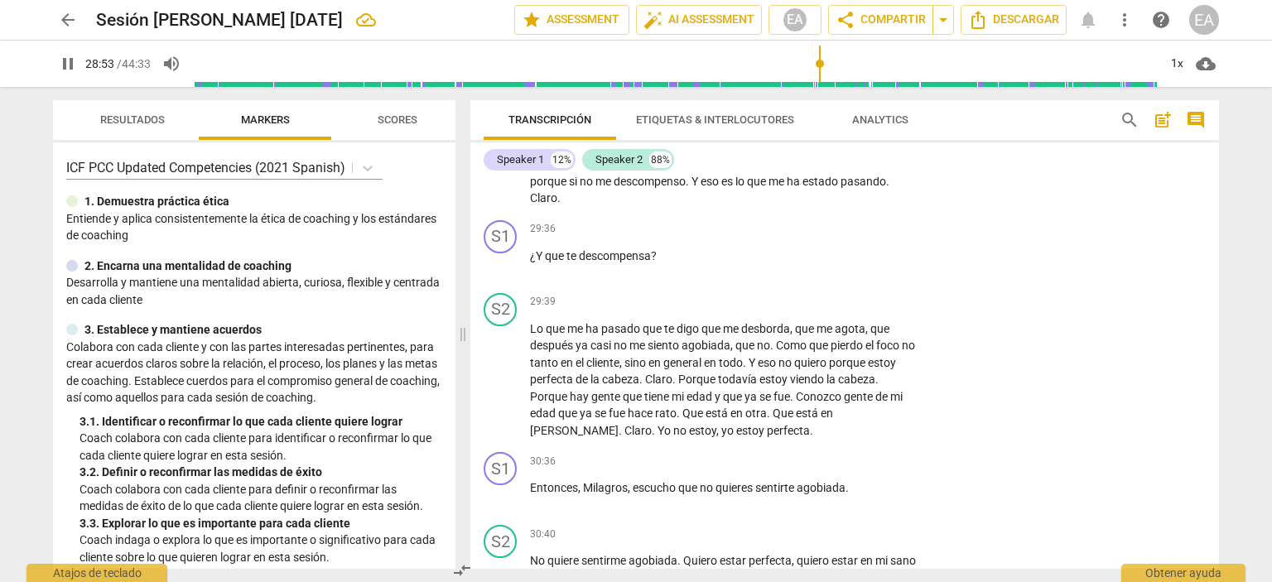
scroll to position [6795, 0]
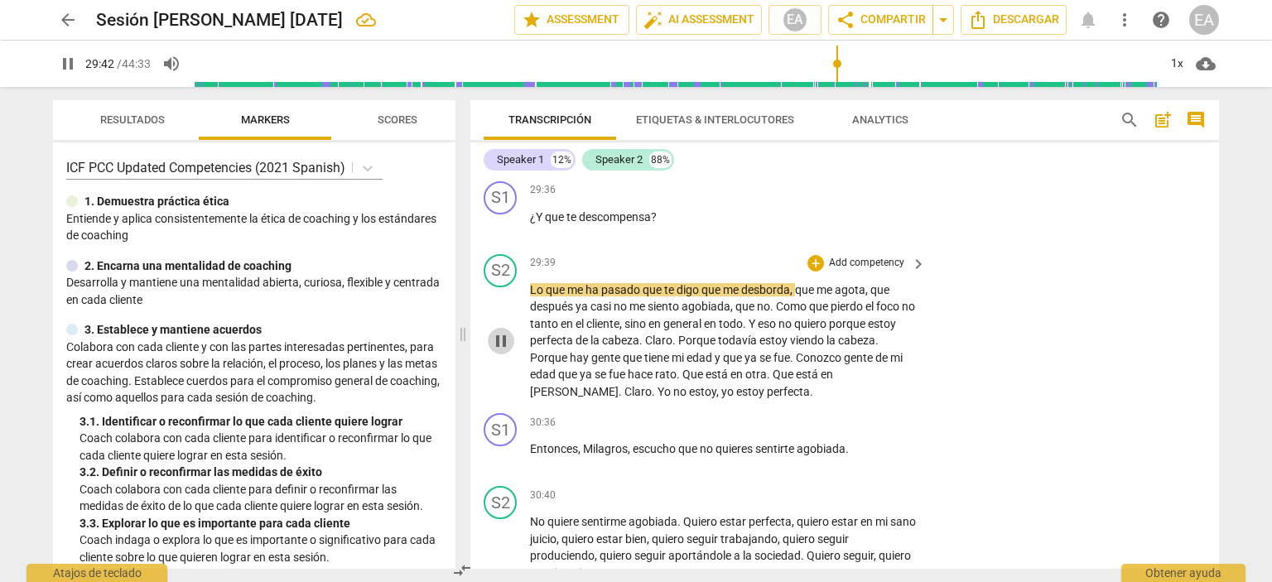
click at [503, 351] on span "pause" at bounding box center [501, 341] width 20 height 20
type input "1783"
click at [851, 198] on p "Add competency" at bounding box center [866, 190] width 79 height 15
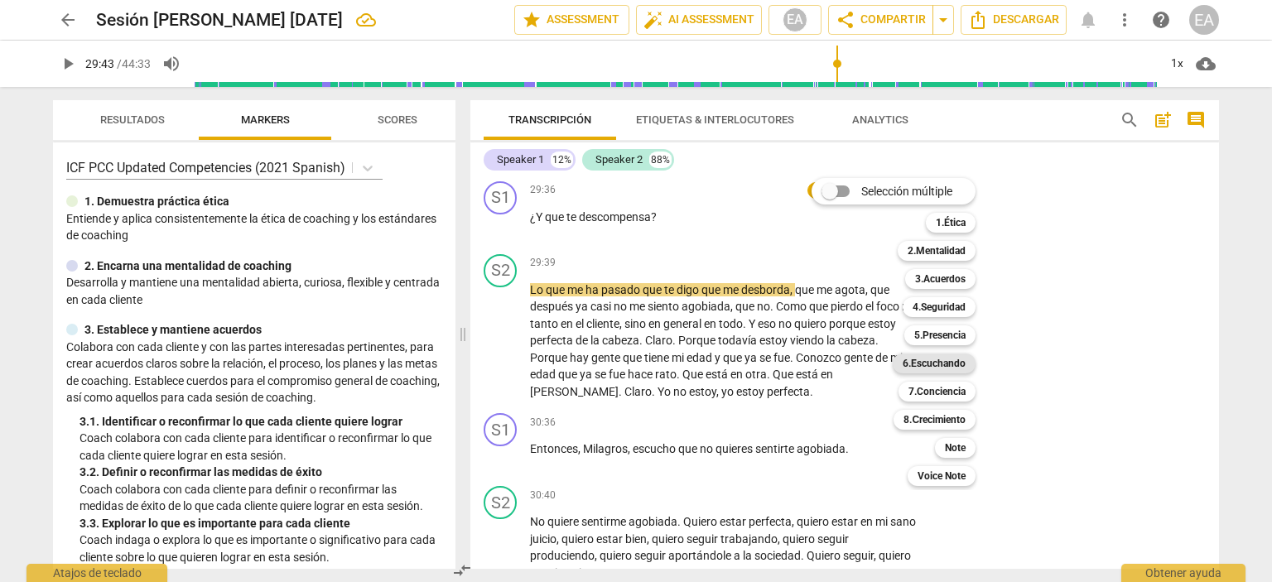
click at [965, 360] on b "6.Escuchando" at bounding box center [933, 364] width 63 height 20
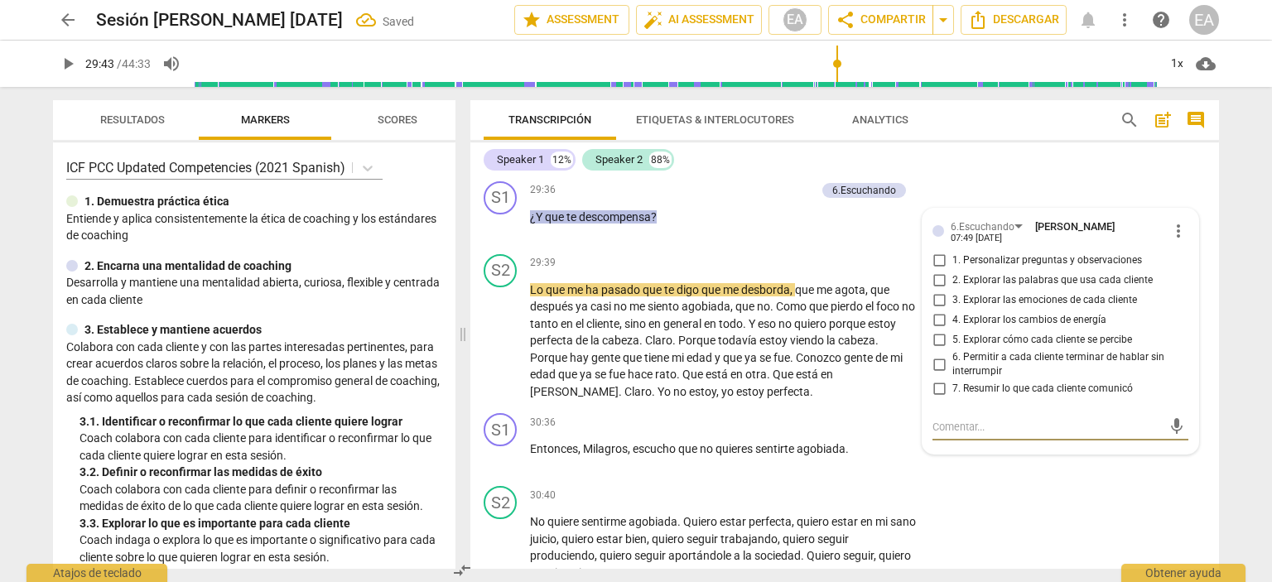
scroll to position [6802, 0]
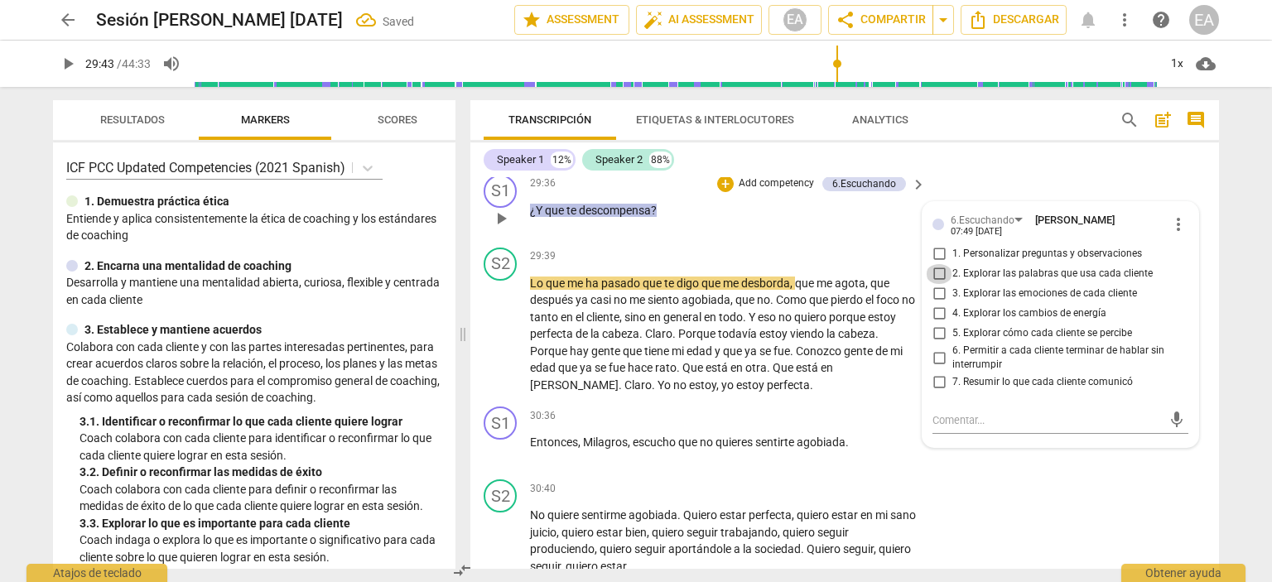
click at [936, 284] on input "2. Explorar las palabras que usa cada cliente" at bounding box center [939, 274] width 26 height 20
checkbox input "true"
click at [1149, 241] on div "S1 play_arrow pause 29:36 + Add competency 6.Escuchando keyboard_arrow_right ¿Y…" at bounding box center [844, 204] width 748 height 73
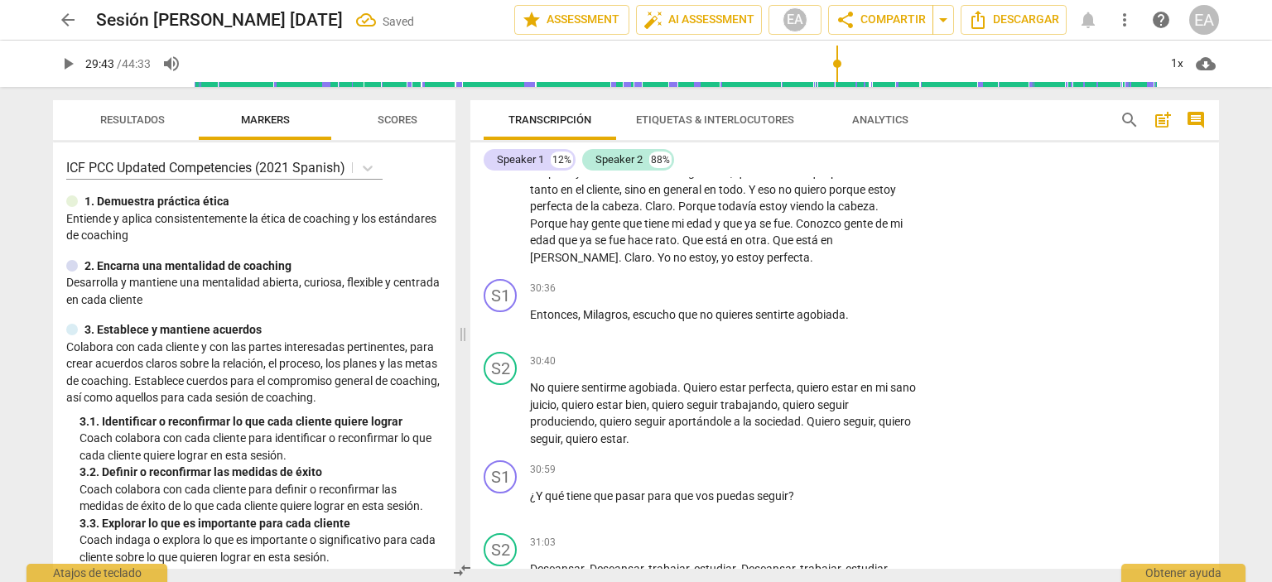
scroll to position [6948, 0]
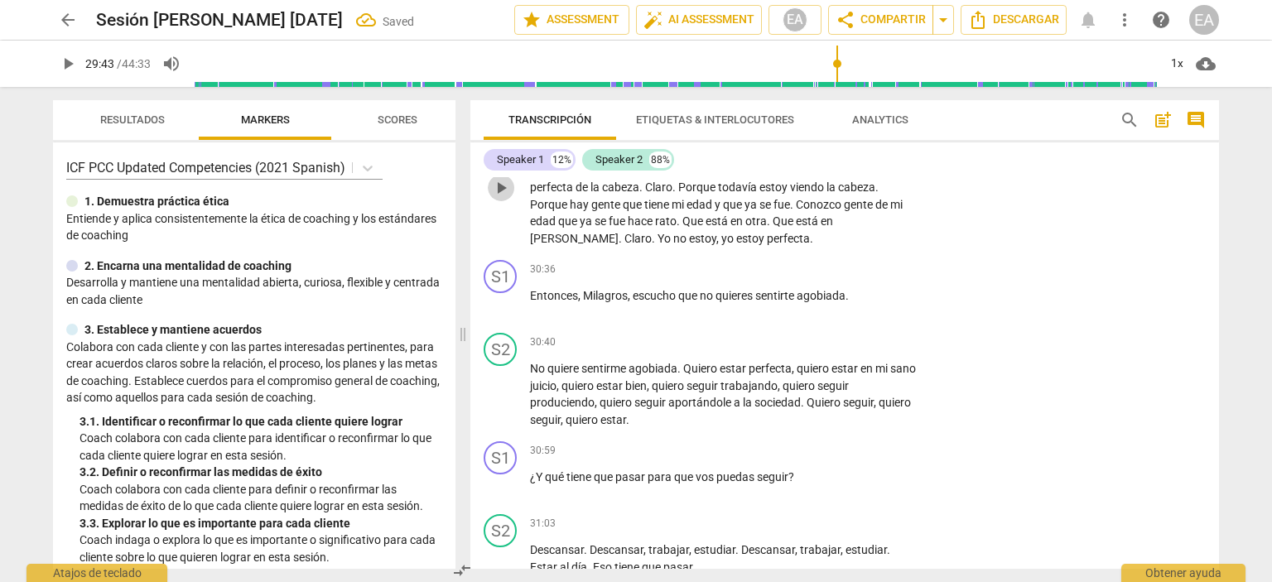
click at [499, 198] on span "play_arrow" at bounding box center [501, 188] width 20 height 20
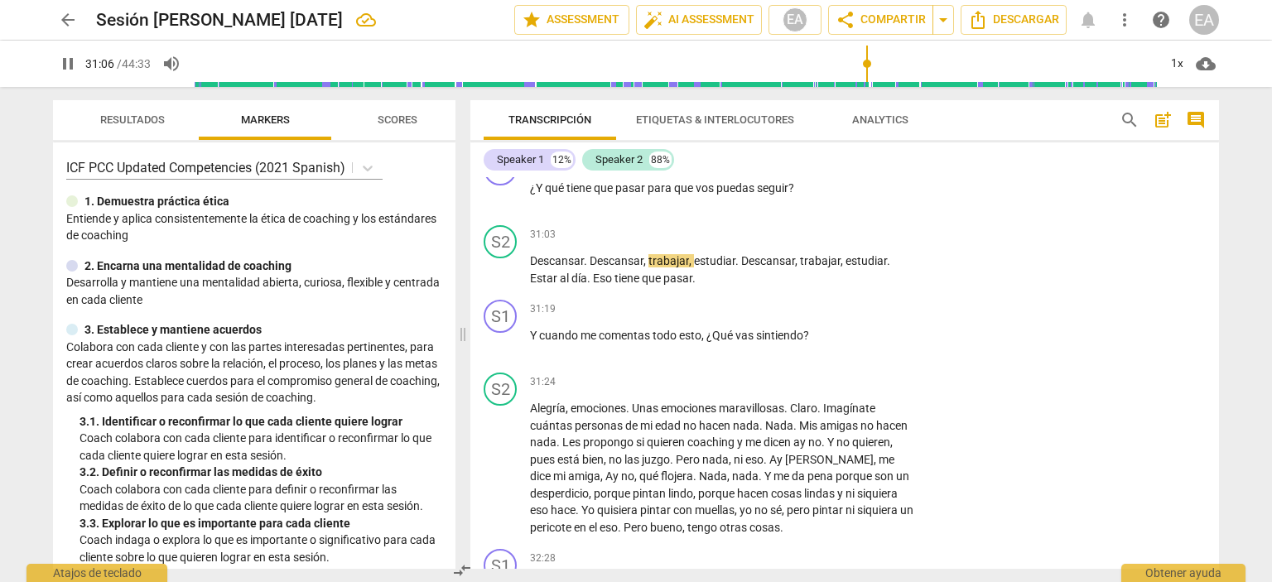
scroll to position [7372, 0]
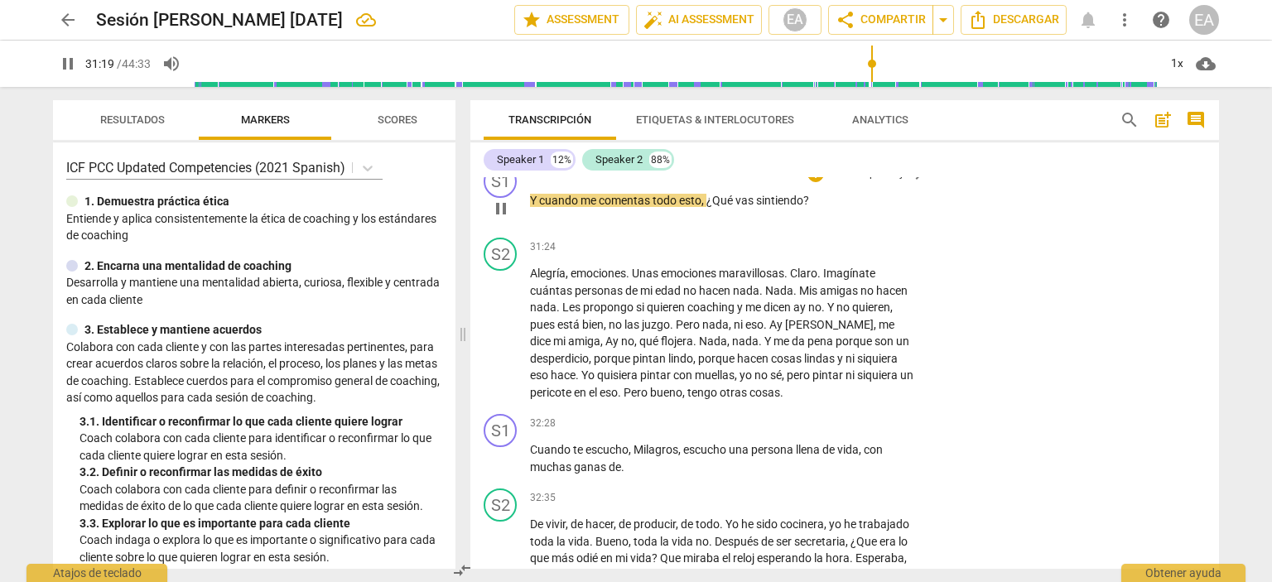
click at [844, 182] on p "Add competency" at bounding box center [866, 174] width 79 height 15
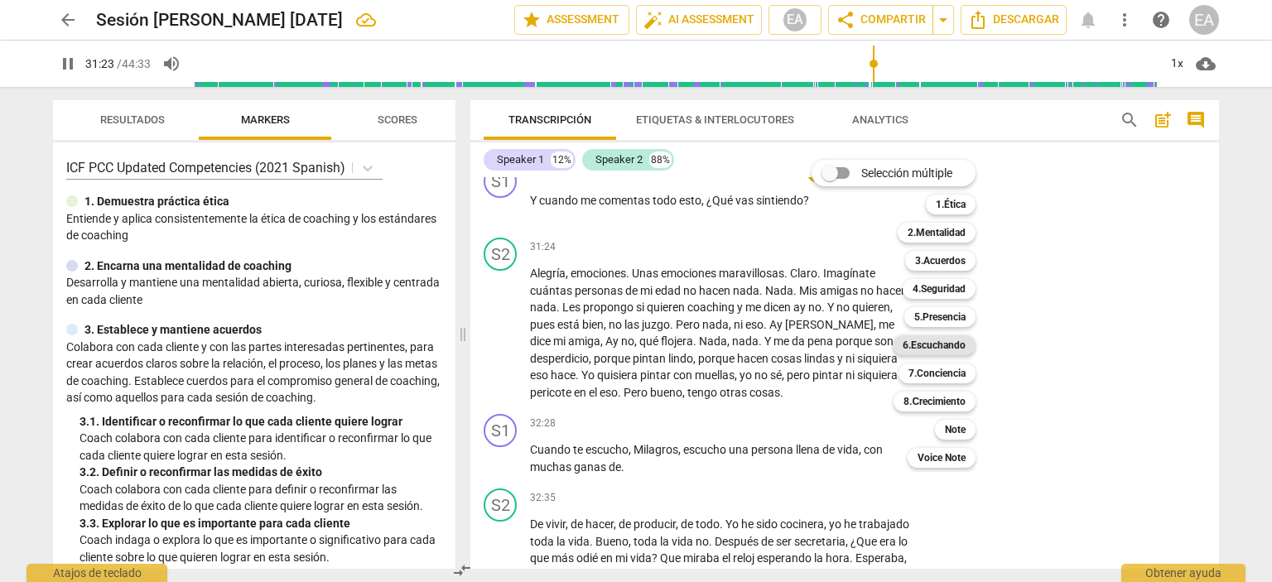
click at [946, 347] on b "6.Escuchando" at bounding box center [933, 345] width 63 height 20
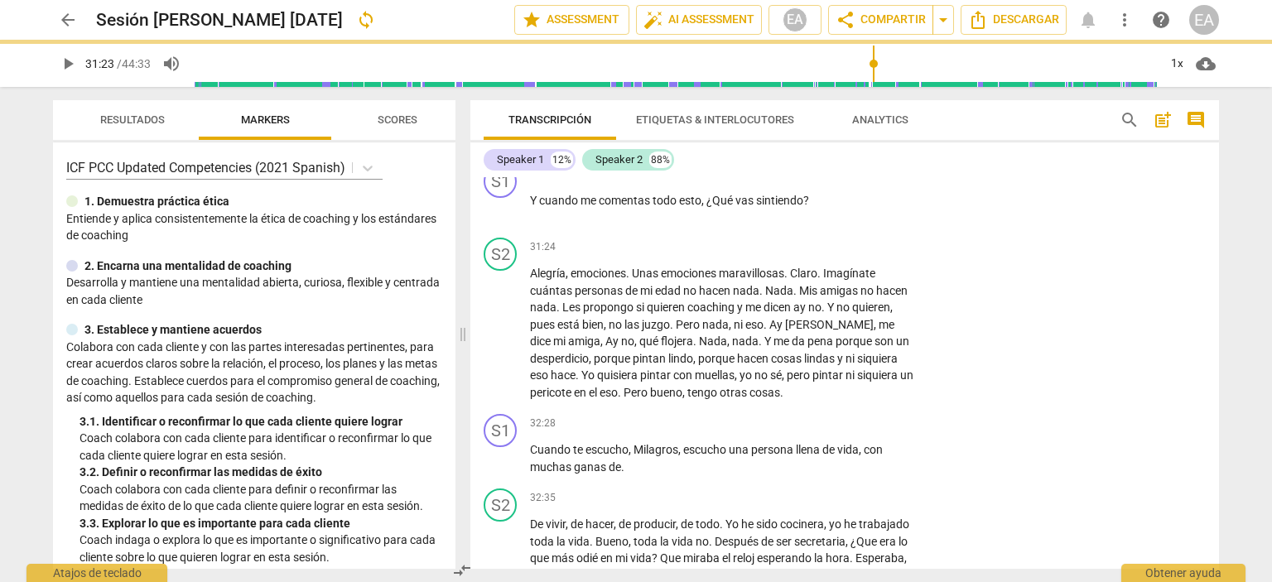
type input "1884"
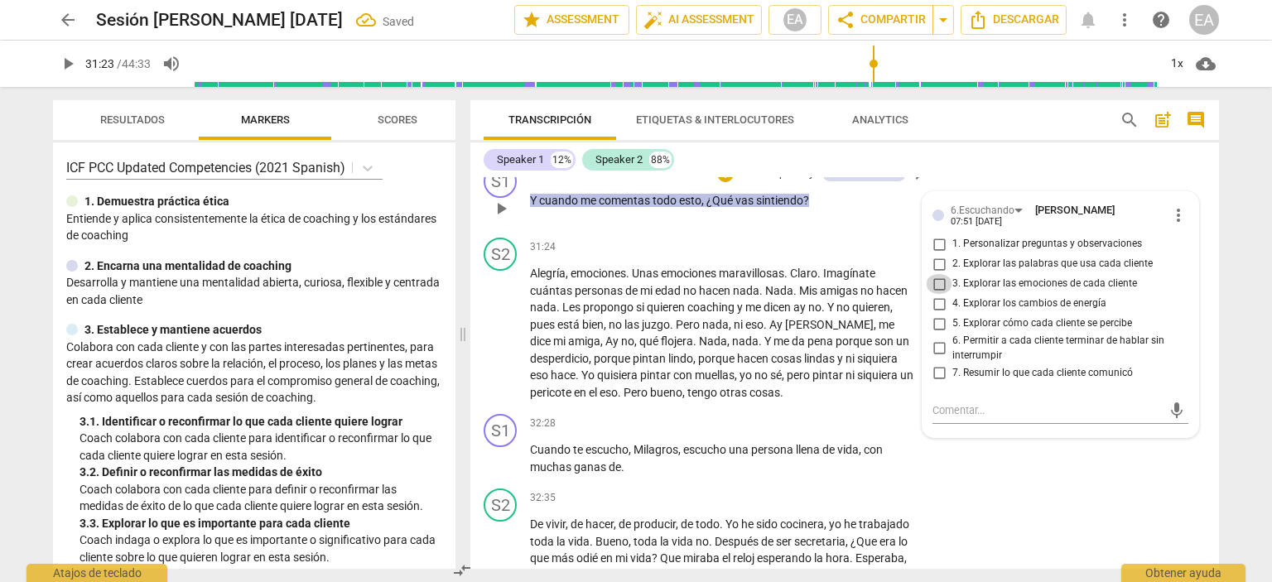
click at [936, 294] on input "3. Explorar las emociones de cada cliente" at bounding box center [939, 284] width 26 height 20
checkbox input "true"
click at [1206, 402] on div "S2 play_arrow pause 31:24 + Add competency keyboard_arrow_right Alegría , emoci…" at bounding box center [844, 319] width 748 height 176
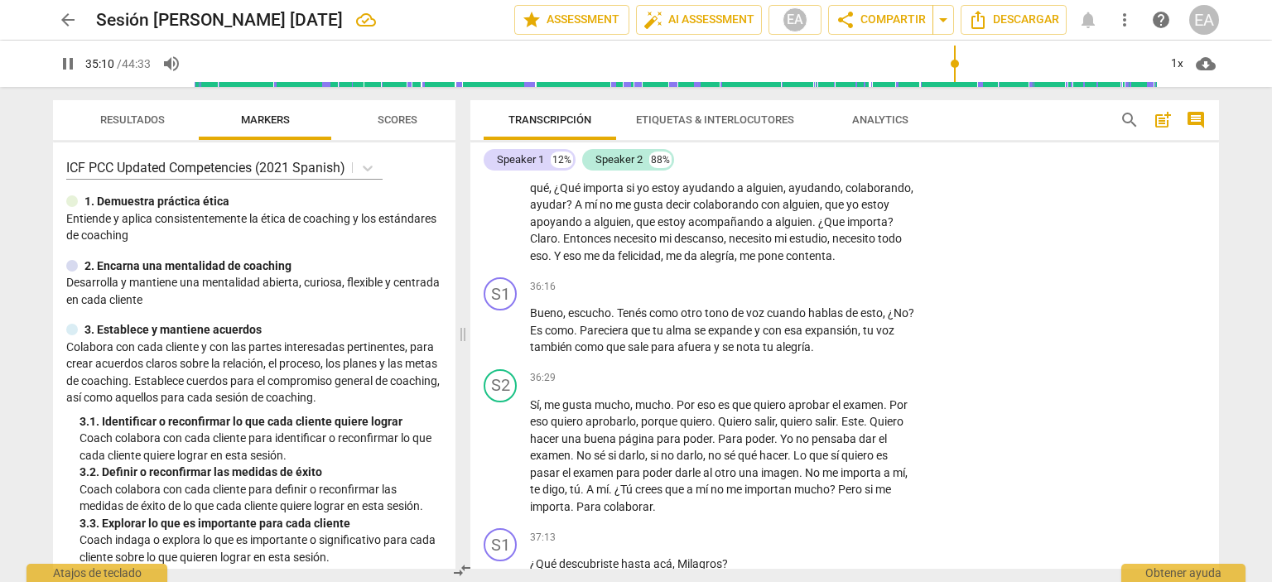
scroll to position [8334, 0]
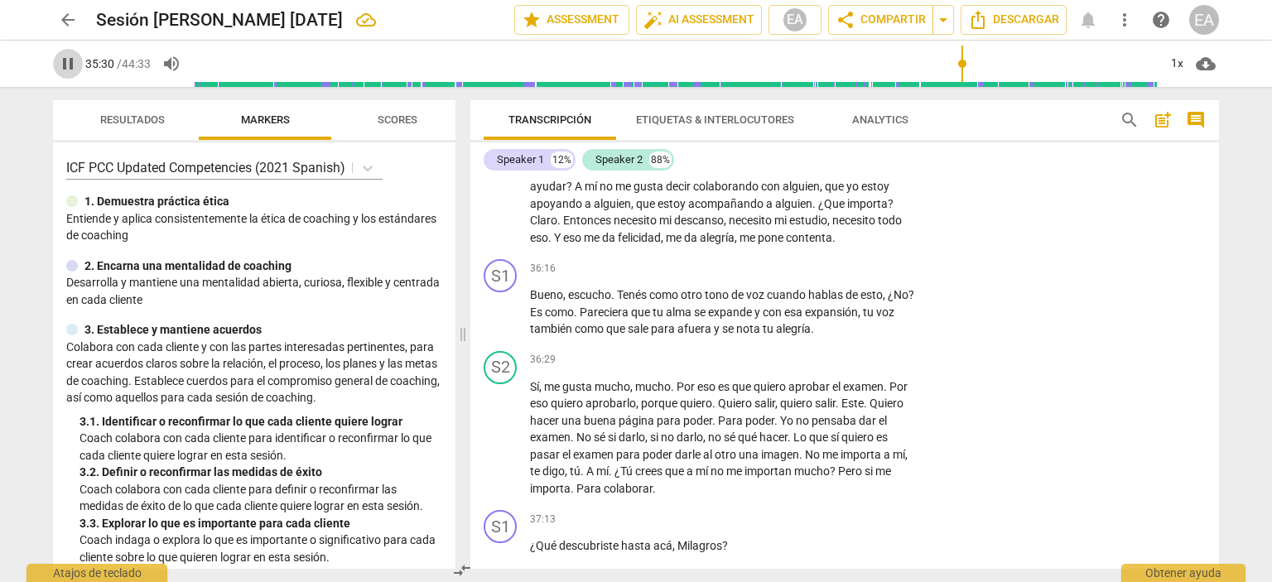
click at [63, 64] on span "pause" at bounding box center [68, 64] width 20 height 20
click at [63, 64] on span "play_arrow" at bounding box center [68, 64] width 20 height 20
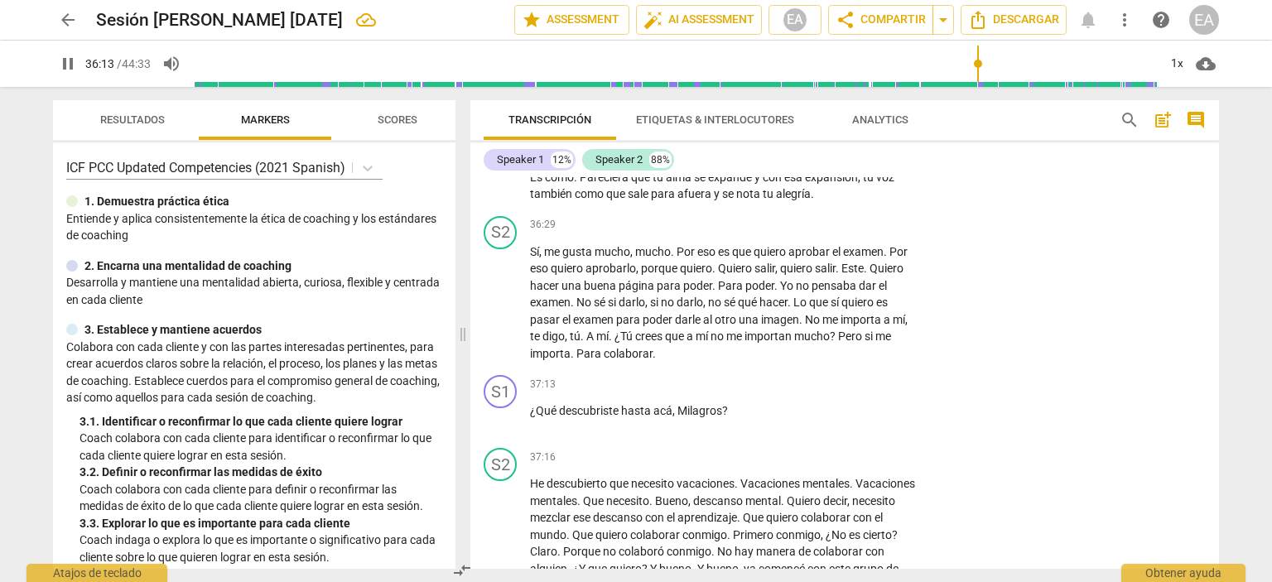
scroll to position [8527, 0]
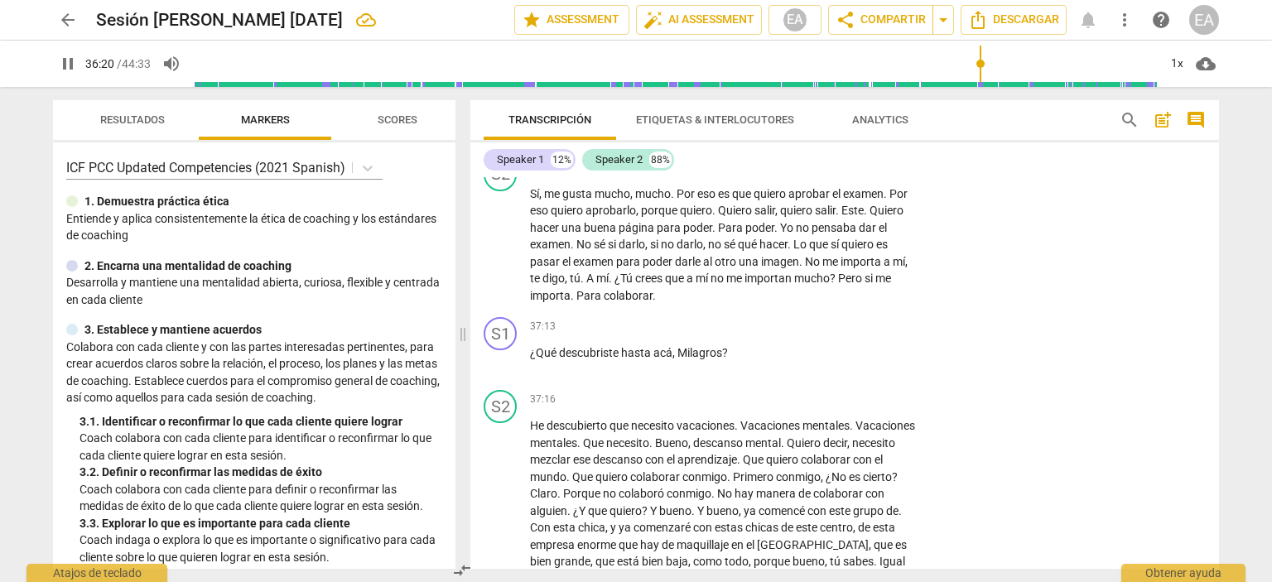
click at [500, 129] on span "pause" at bounding box center [501, 119] width 20 height 20
type input "2181"
click at [876, 84] on p "Add competency" at bounding box center [866, 76] width 79 height 15
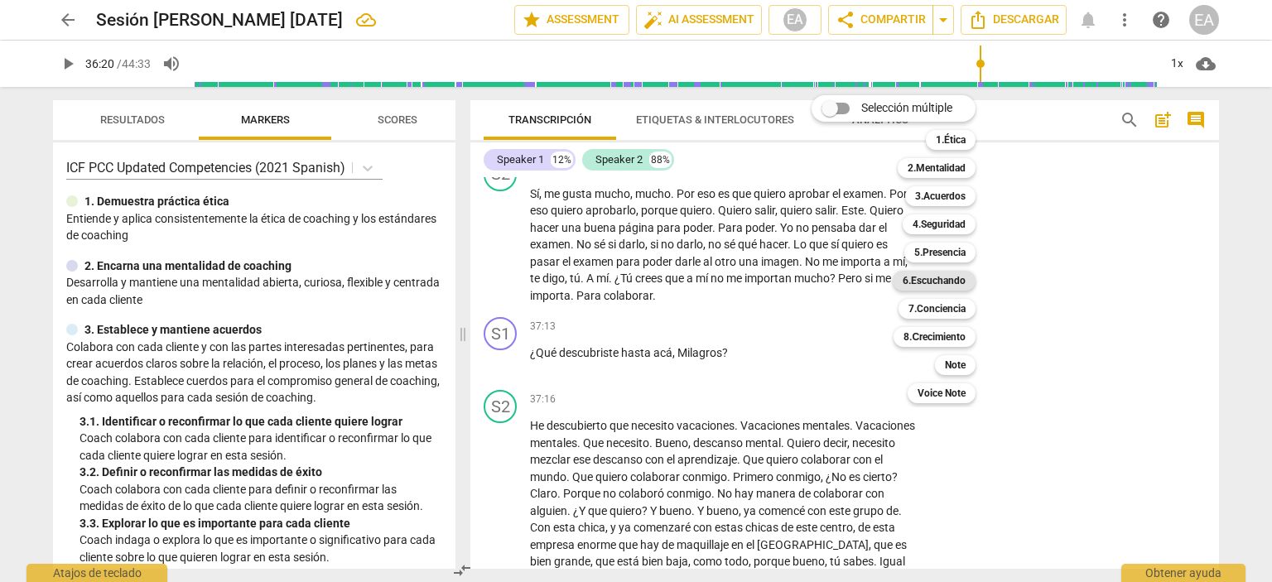
click at [941, 278] on b "6.Escuchando" at bounding box center [933, 281] width 63 height 20
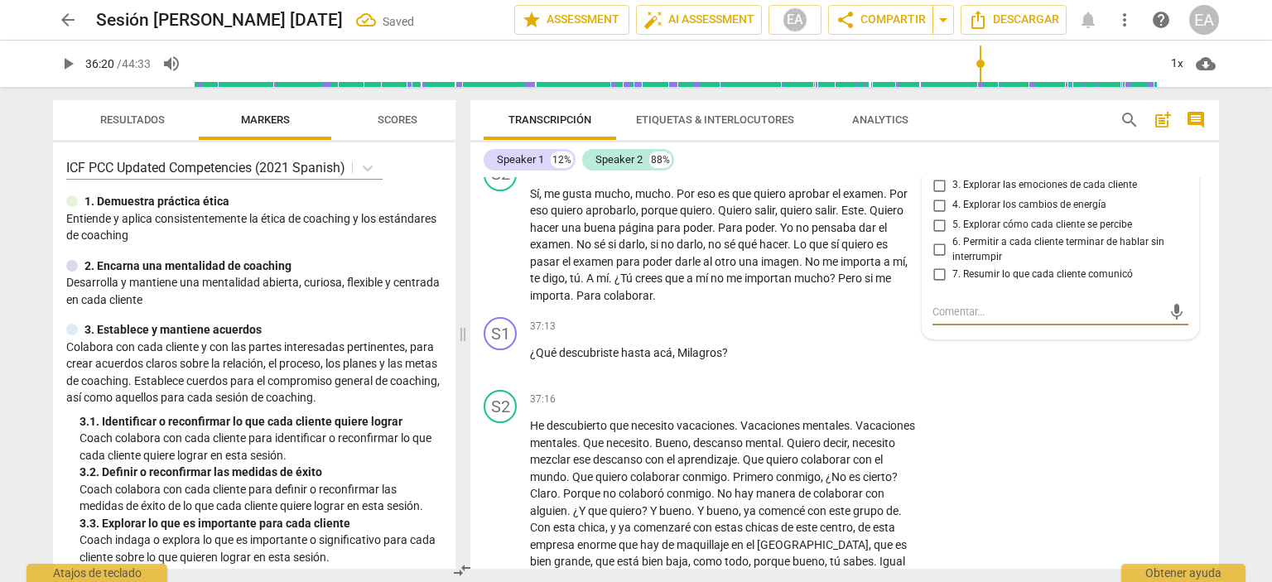
click at [936, 215] on input "4. Explorar los cambios de energía" at bounding box center [939, 205] width 26 height 20
checkbox input "true"
click at [1100, 152] on div "S1 play_arrow pause 36:16 + Add competency 6.Escuchando keyboard_arrow_right Bu…" at bounding box center [844, 106] width 748 height 92
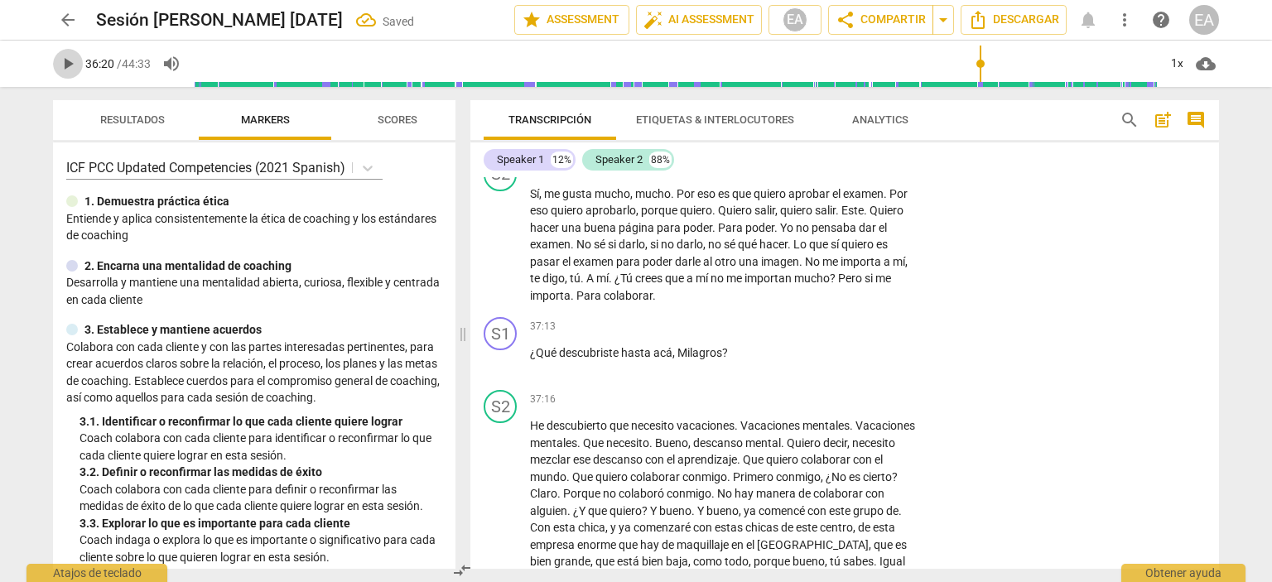
click at [73, 65] on span "play_arrow" at bounding box center [68, 64] width 20 height 20
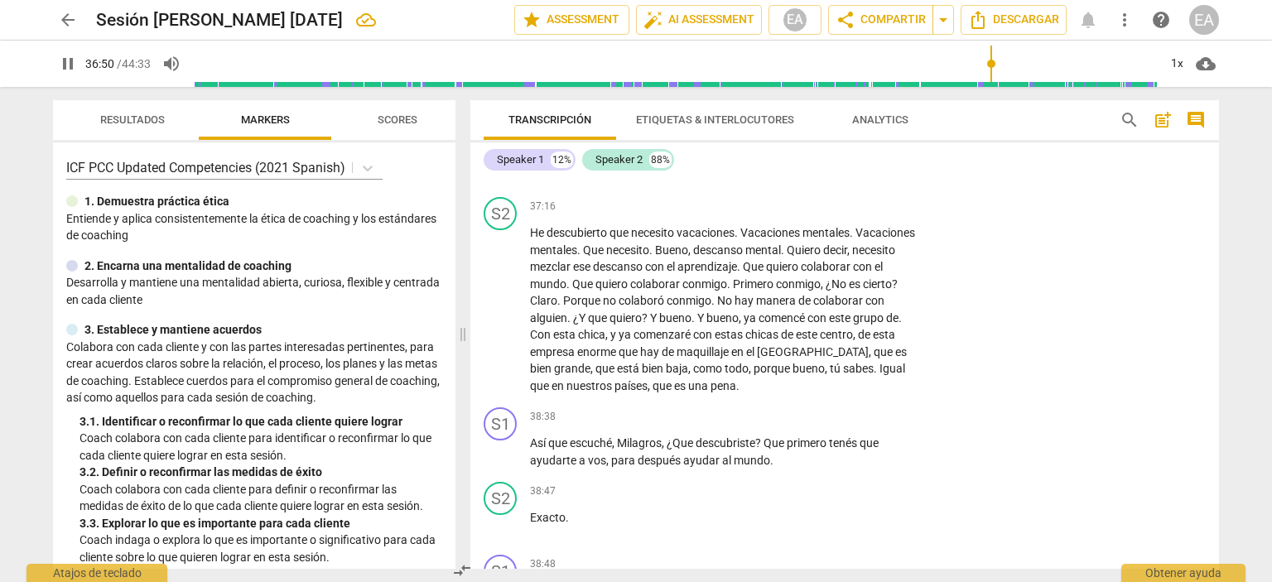
scroll to position [8739, 0]
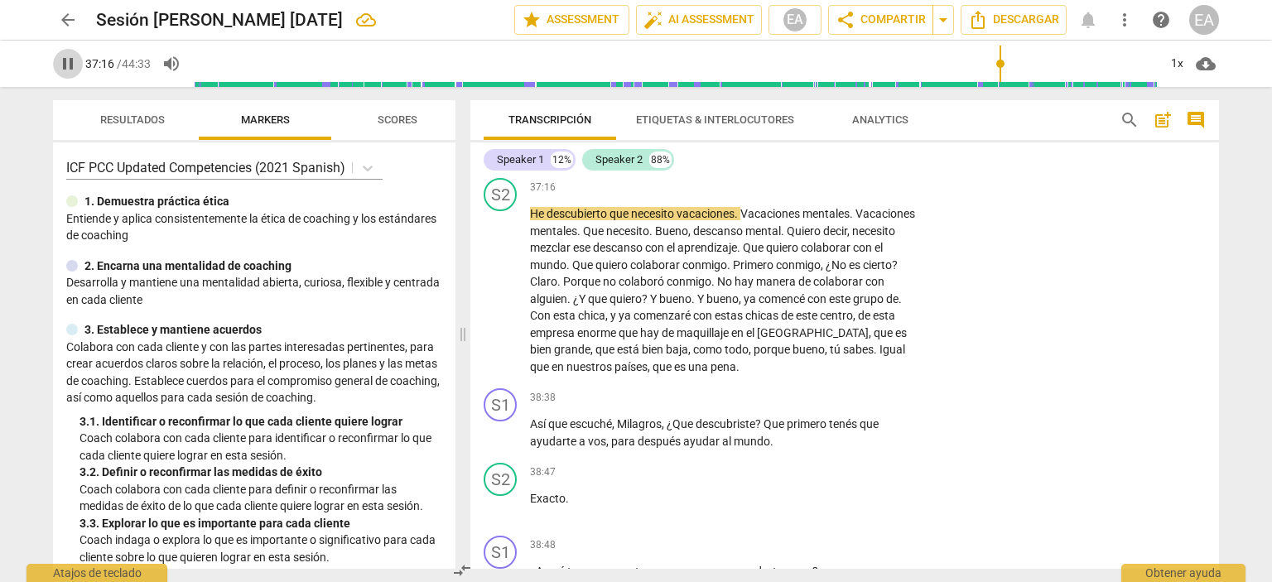
click at [69, 66] on span "pause" at bounding box center [68, 64] width 20 height 20
type input "2236"
click at [855, 123] on p "Add competency" at bounding box center [866, 115] width 79 height 15
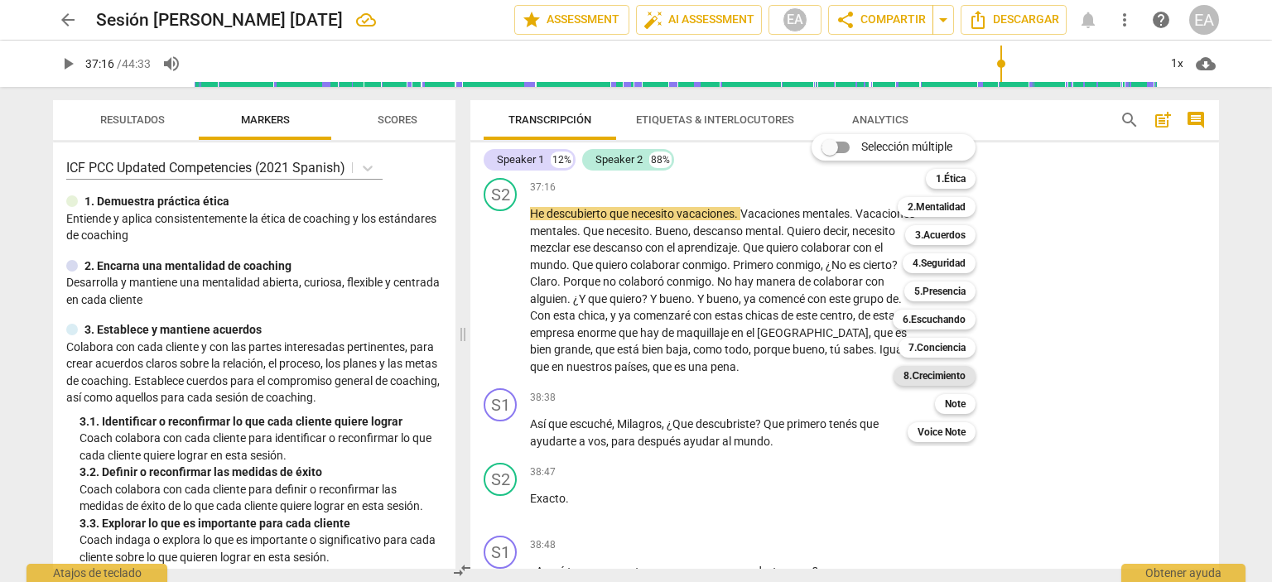
click at [946, 377] on b "8.Сrecimiento" at bounding box center [934, 376] width 62 height 20
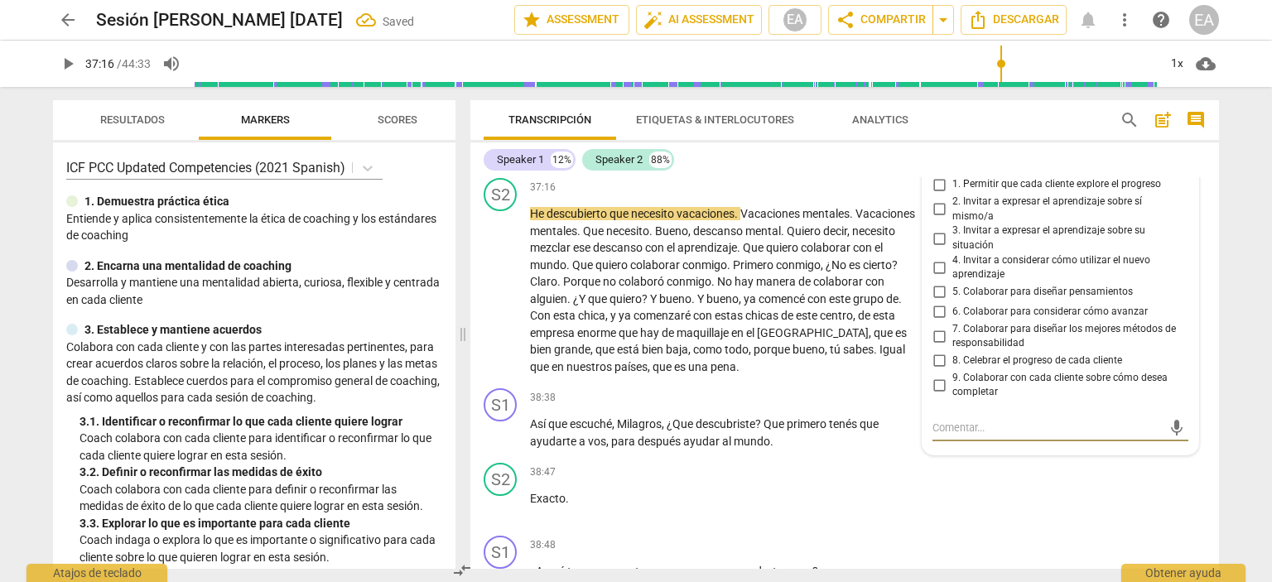
scroll to position [8968, 0]
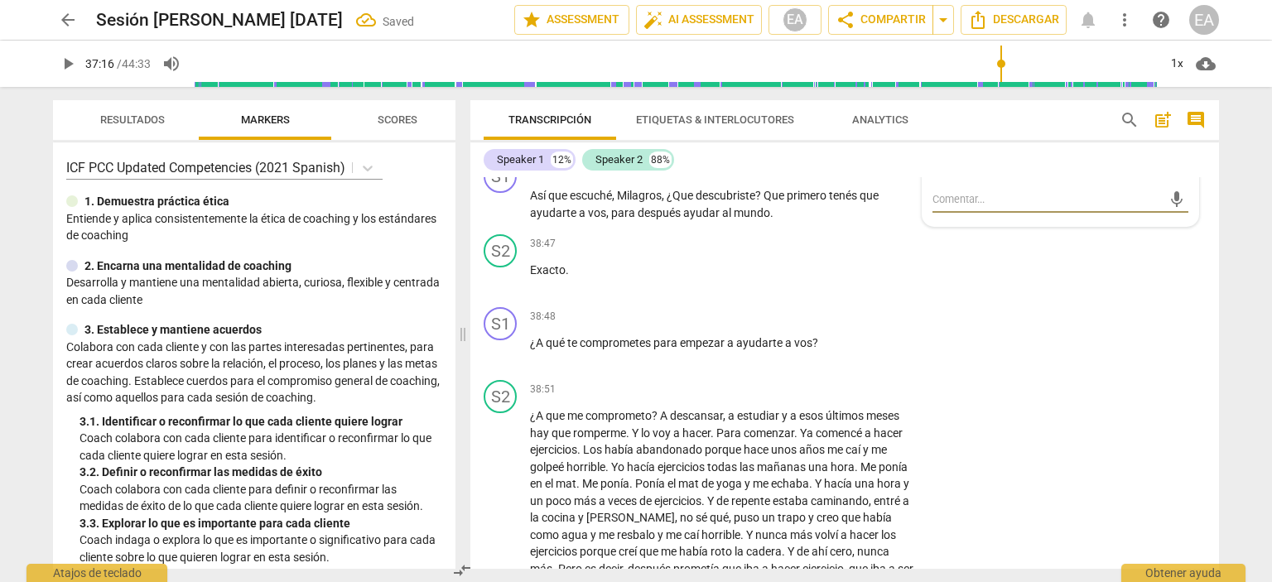
click at [1176, 94] on label "6. Colaborar para considerar cómo avanzar" at bounding box center [1054, 84] width 256 height 20
click at [952, 94] on input "6. Colaborar para considerar cómo avanzar" at bounding box center [939, 84] width 26 height 20
checkbox input "true"
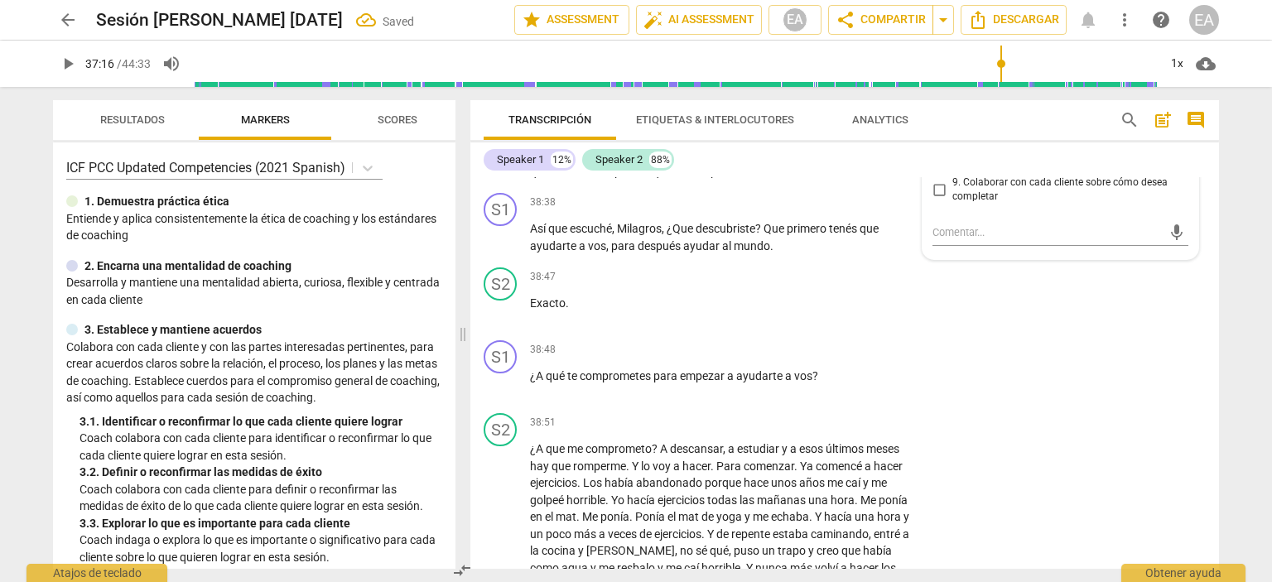
scroll to position [8901, 0]
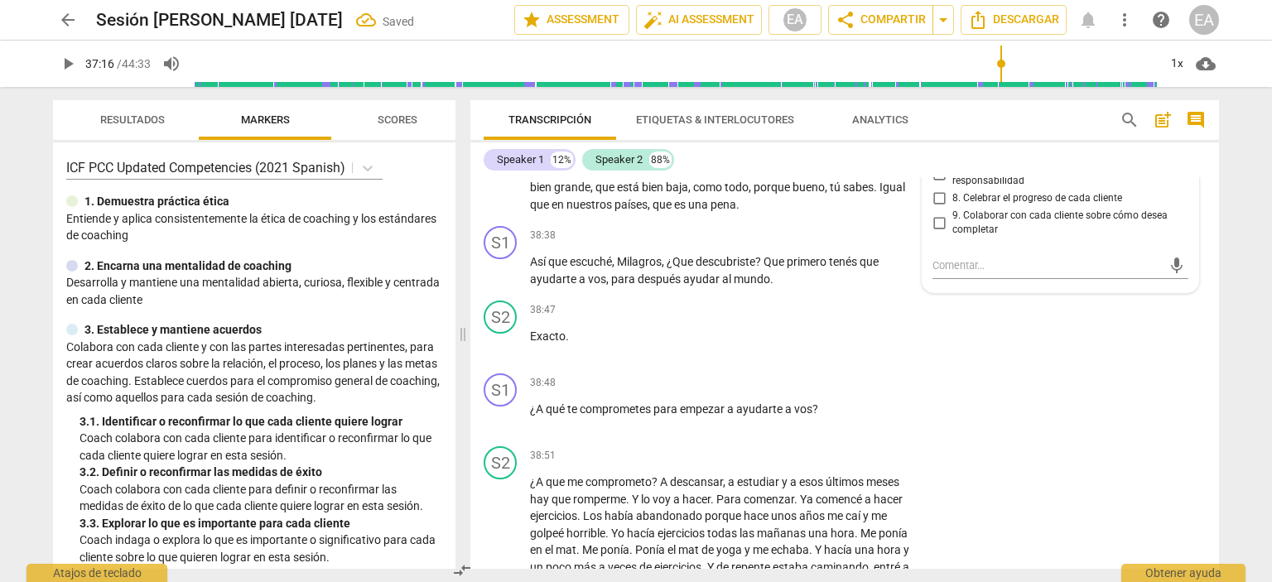
click at [936, 32] on input "1. Permitir que cada cliente explore el progreso" at bounding box center [939, 22] width 26 height 20
checkbox input "true"
click at [939, 160] on input "6. Colaborar para considerar cómo avanzar" at bounding box center [939, 150] width 26 height 20
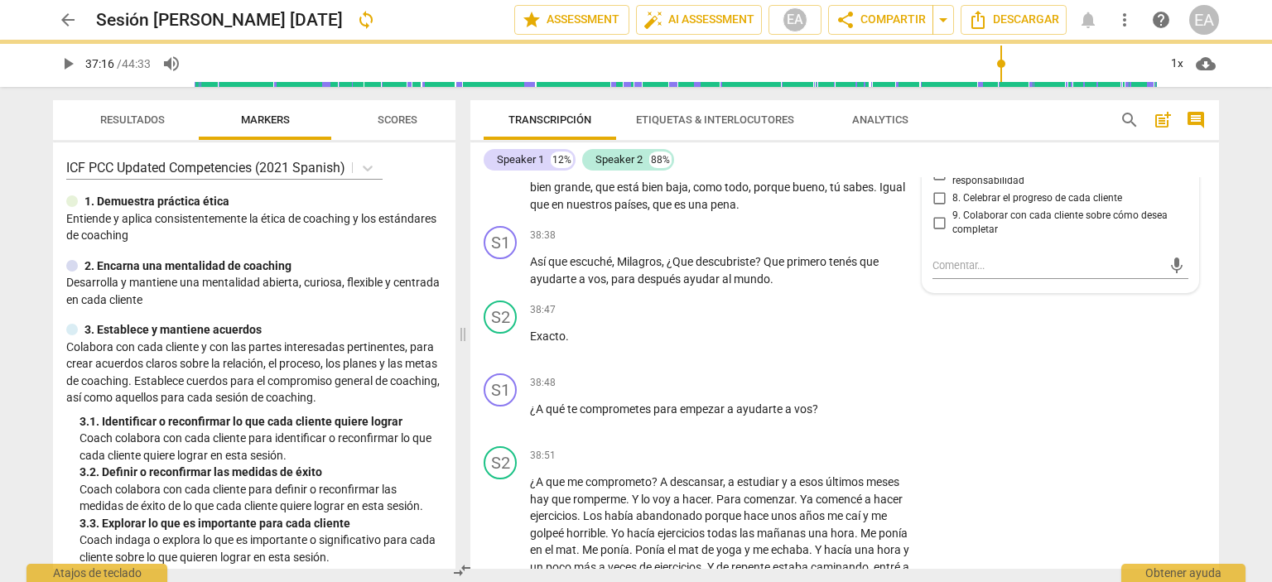
click at [936, 160] on input "6. Colaborar para considerar cómo avanzar" at bounding box center [939, 150] width 26 height 20
checkbox input "false"
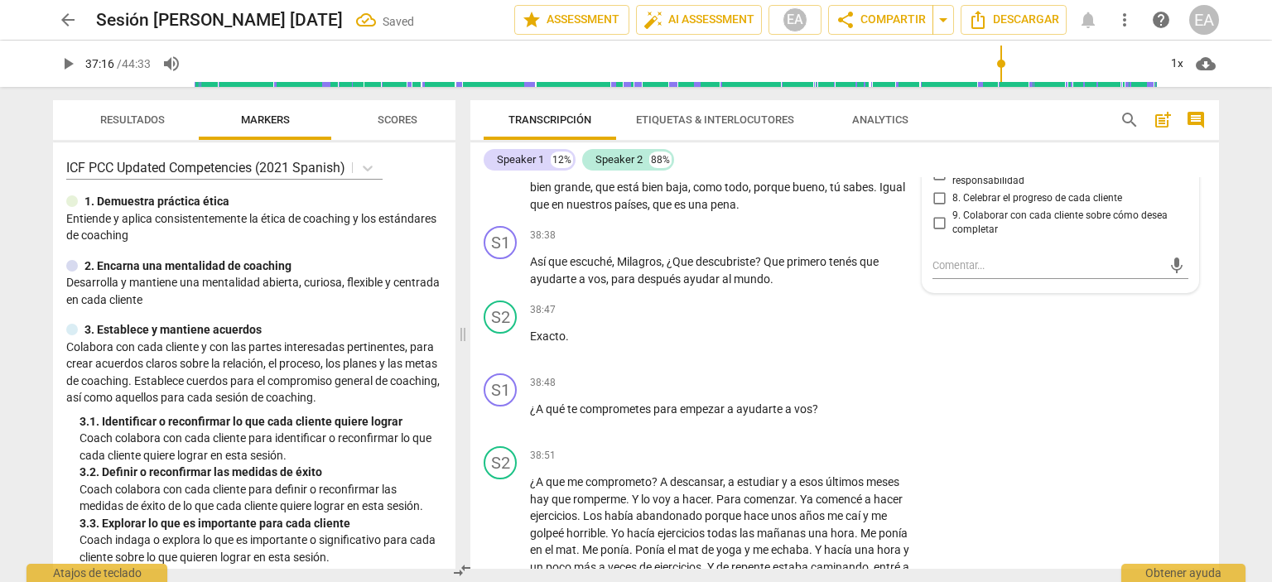
click at [1202, 219] on div "S2 play_arrow pause 37:16 + Add competency keyboard_arrow_right He descubierto …" at bounding box center [844, 114] width 748 height 210
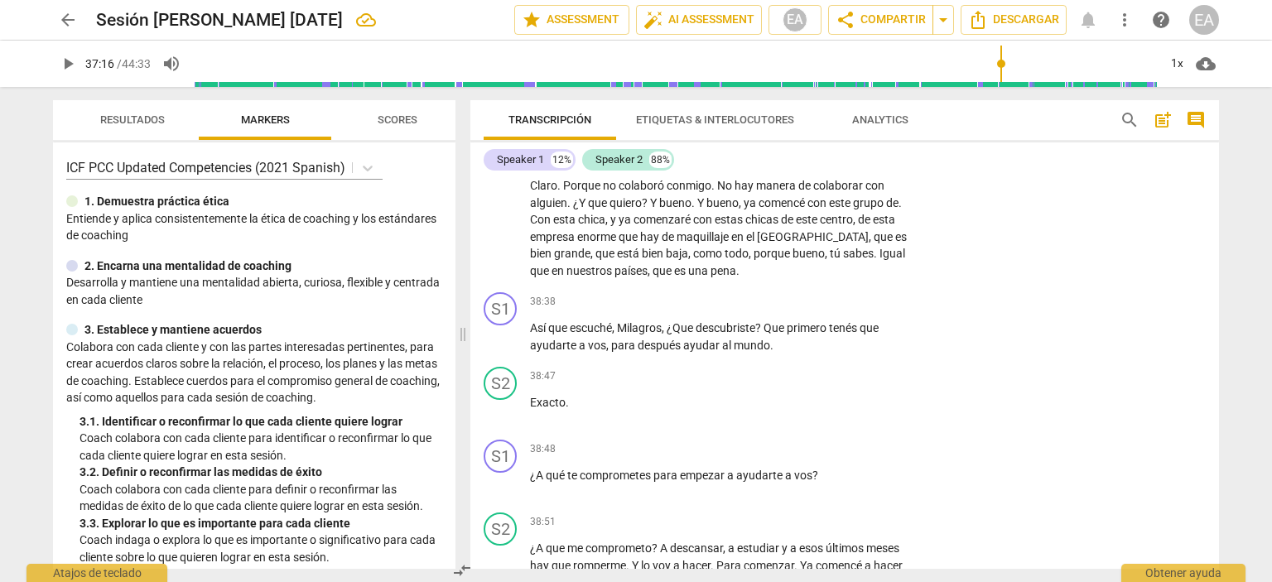
scroll to position [8796, 0]
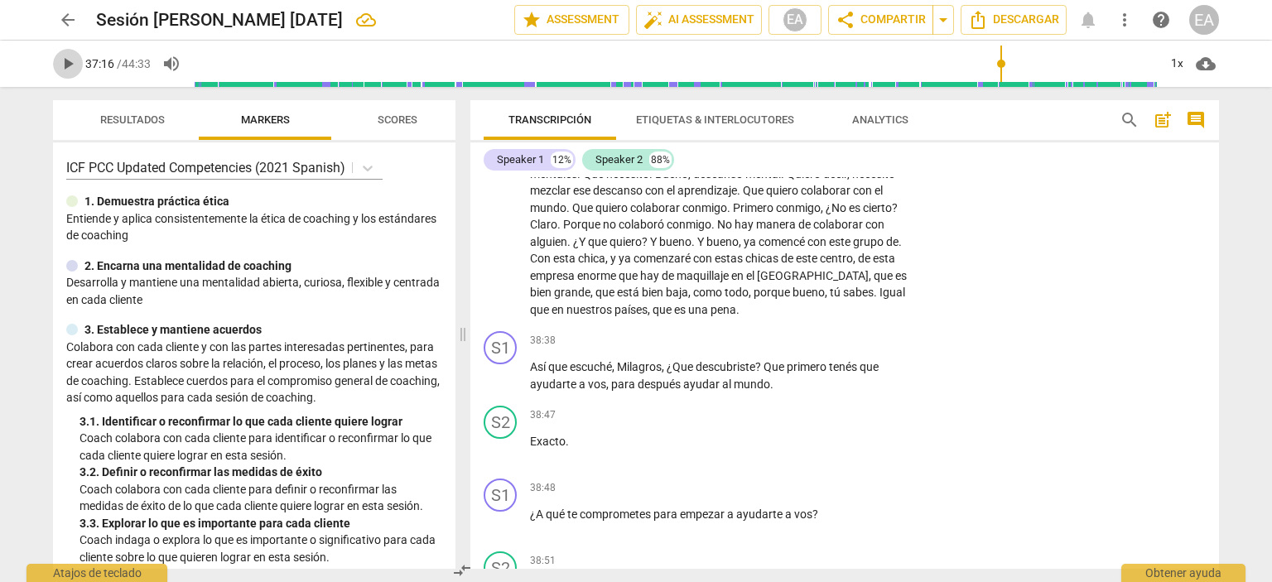
click at [63, 65] on span "play_arrow" at bounding box center [68, 64] width 20 height 20
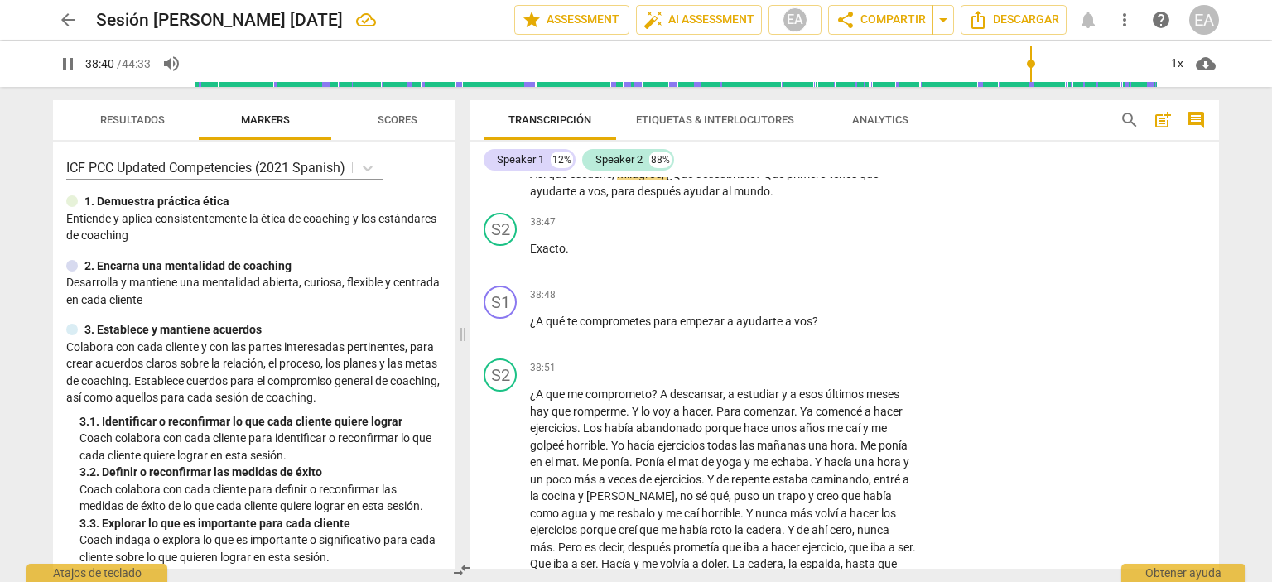
scroll to position [9008, 0]
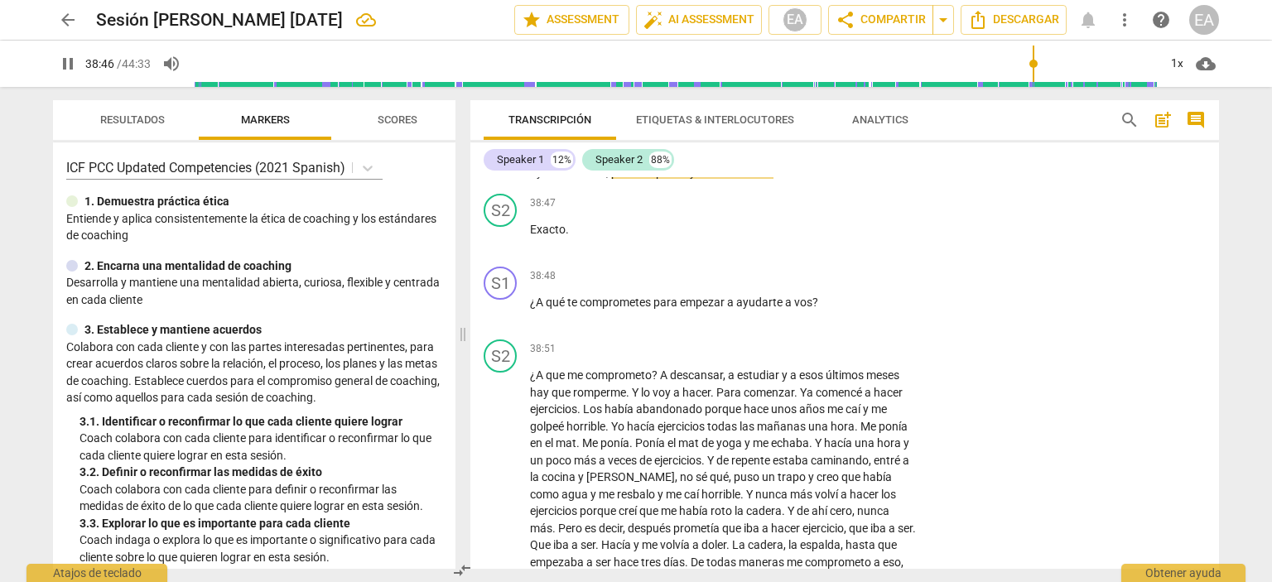
click at [69, 63] on span "pause" at bounding box center [68, 64] width 20 height 20
type input "2327"
click at [860, 137] on p "Add competency" at bounding box center [866, 129] width 79 height 15
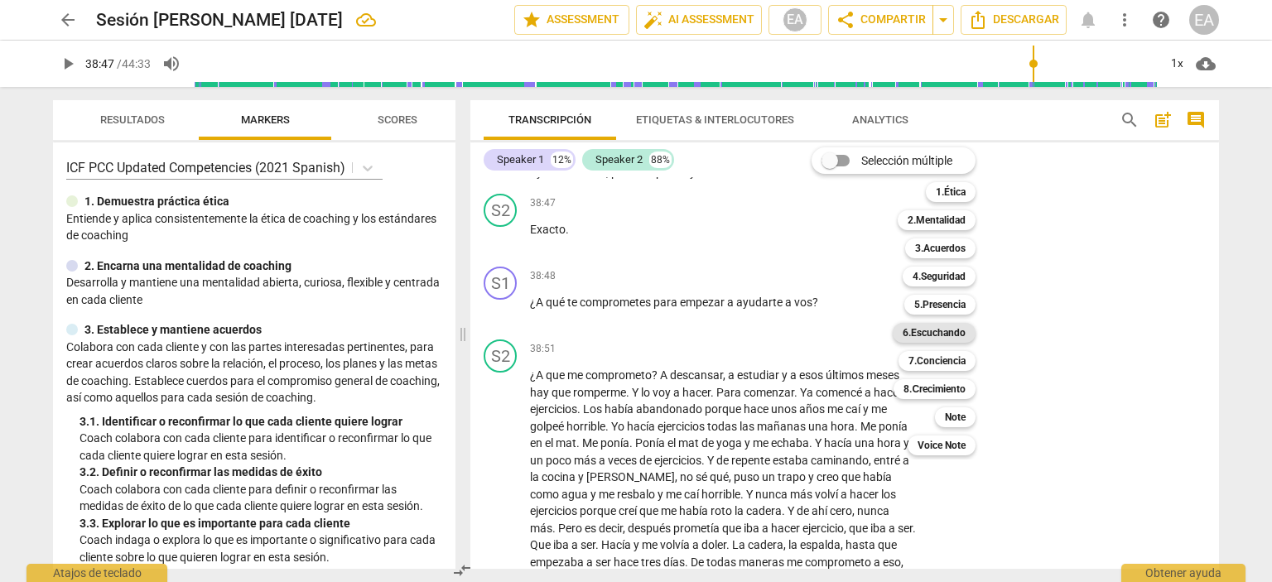
click at [937, 327] on b "6.Escuchando" at bounding box center [933, 333] width 63 height 20
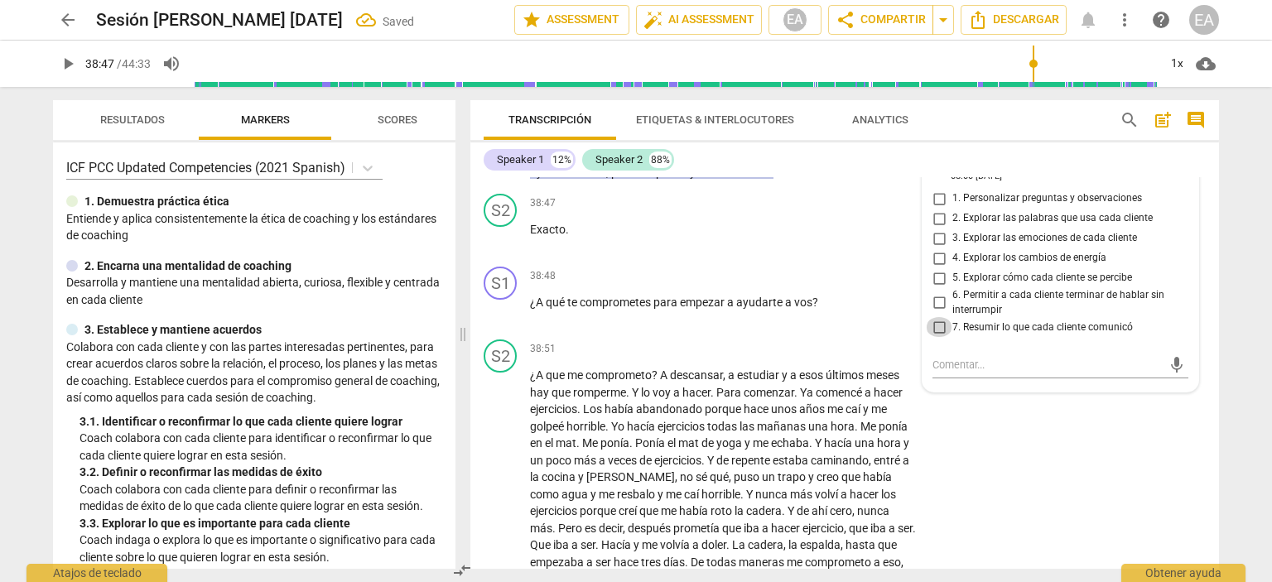
click at [935, 337] on input "7. Resumir lo que cada cliente comunicó" at bounding box center [939, 327] width 26 height 20
checkbox input "true"
click at [1150, 113] on div "S2 play_arrow pause 37:16 + Add competency keyboard_arrow_right He descubierto …" at bounding box center [844, 7] width 748 height 210
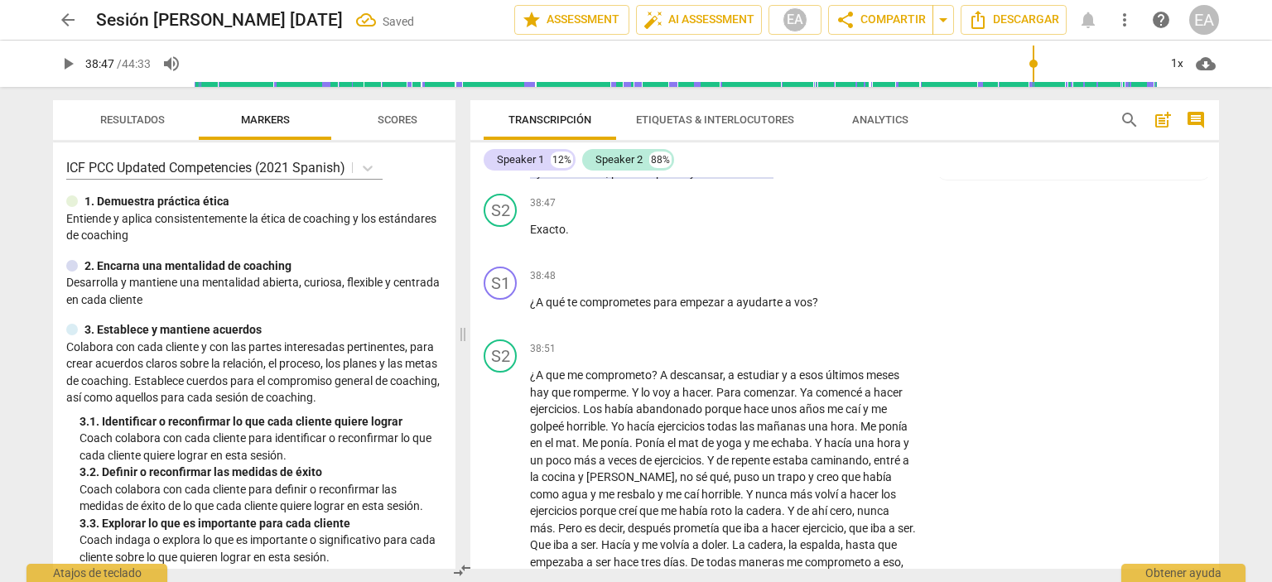
click at [792, 137] on p "Add competency" at bounding box center [776, 129] width 79 height 15
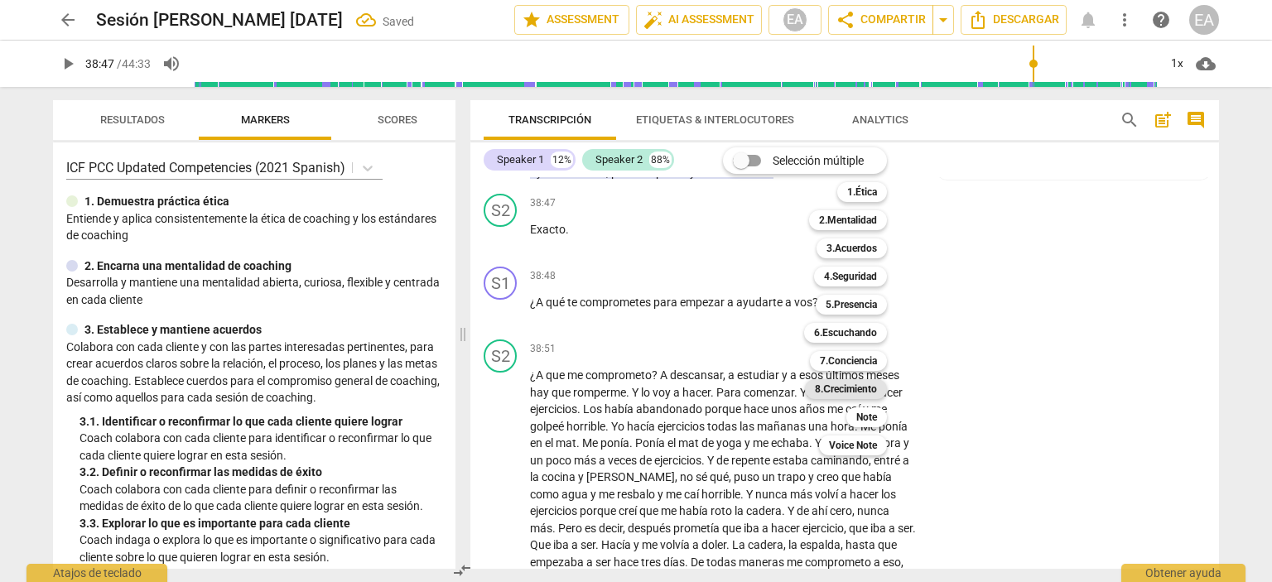
click at [840, 385] on b "8.Сrecimiento" at bounding box center [846, 389] width 62 height 20
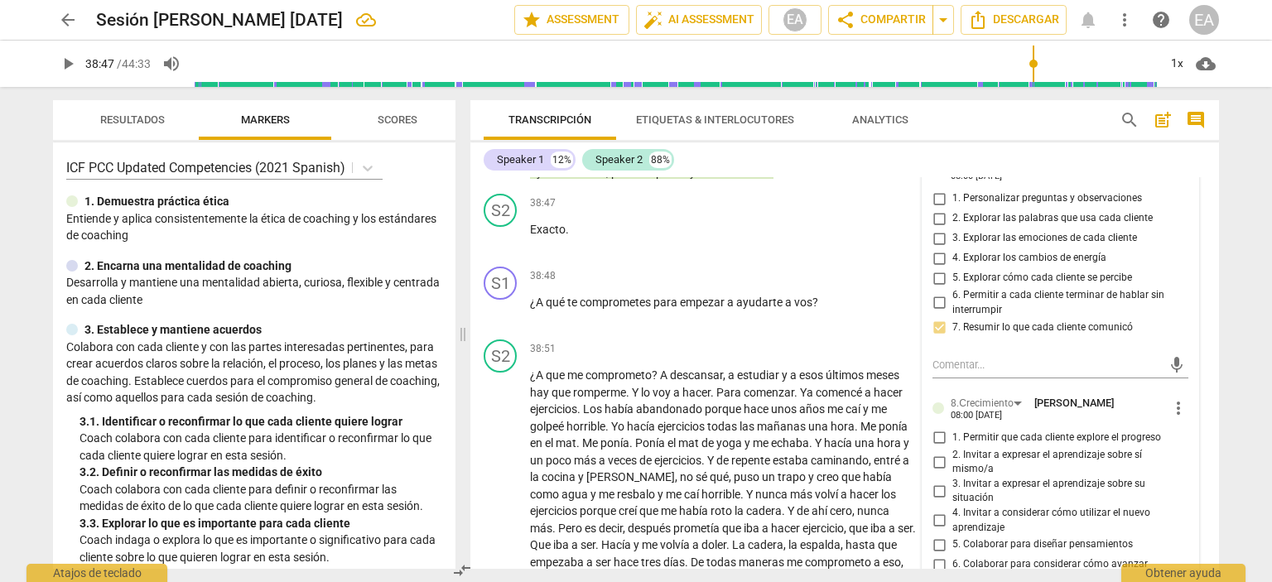
click at [1173, 288] on label "5. Explorar cómo cada cliente se percibe" at bounding box center [1054, 278] width 256 height 20
click at [952, 288] on input "5. Explorar cómo cada cliente se percibe" at bounding box center [939, 278] width 26 height 20
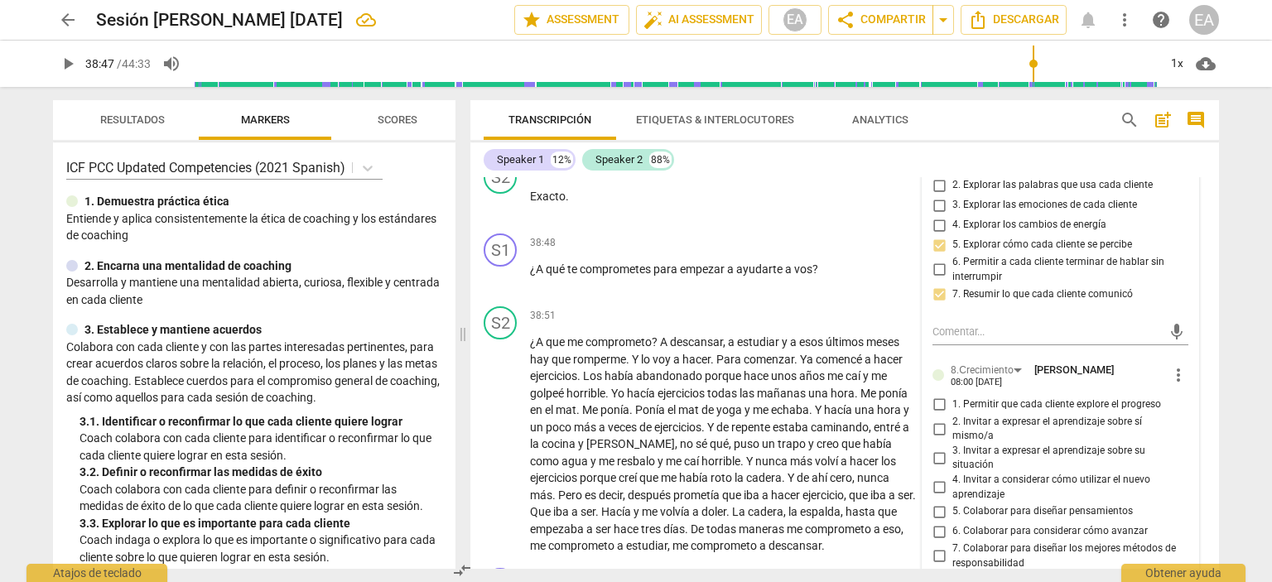
scroll to position [9074, 0]
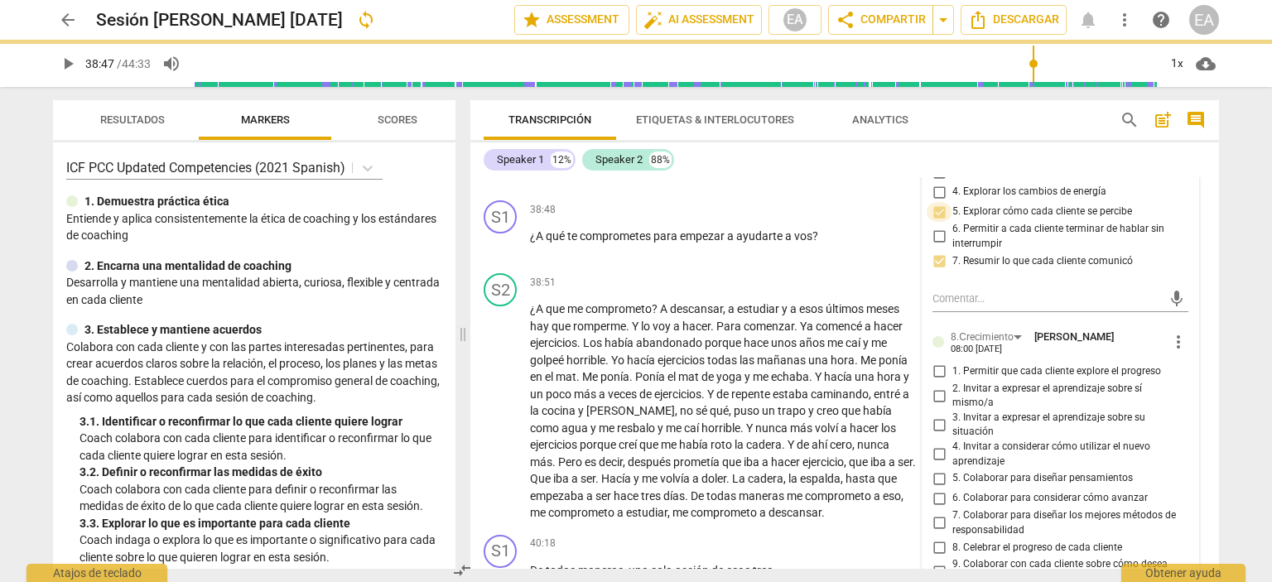
click at [934, 222] on input "5. Explorar cómo cada cliente se percibe" at bounding box center [939, 212] width 26 height 20
checkbox input "false"
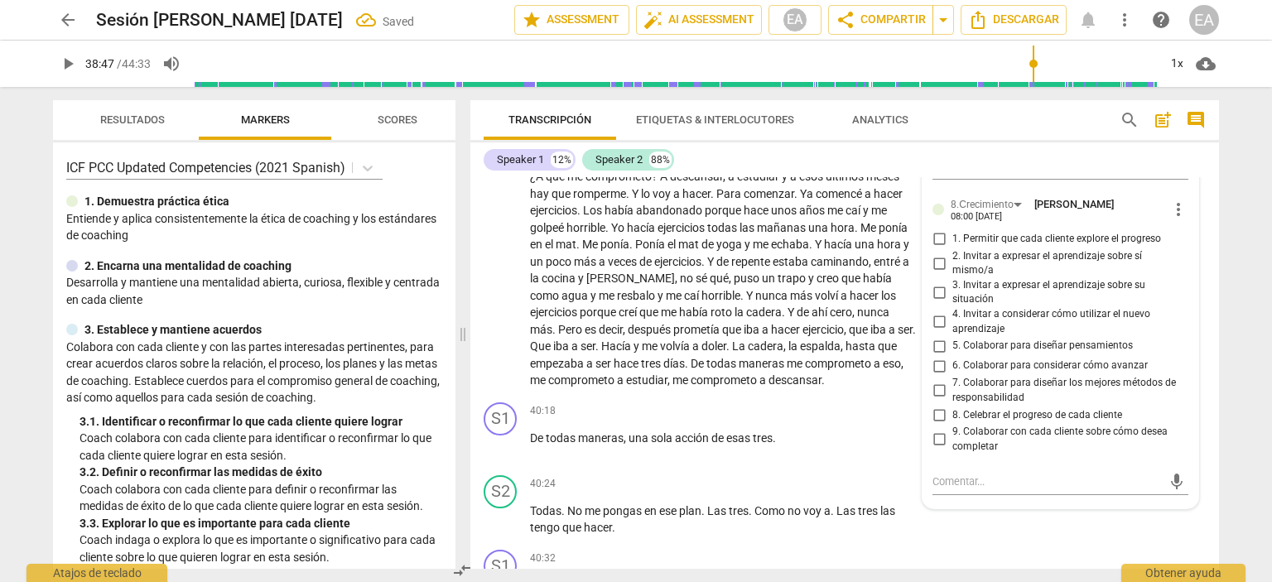
scroll to position [9273, 0]
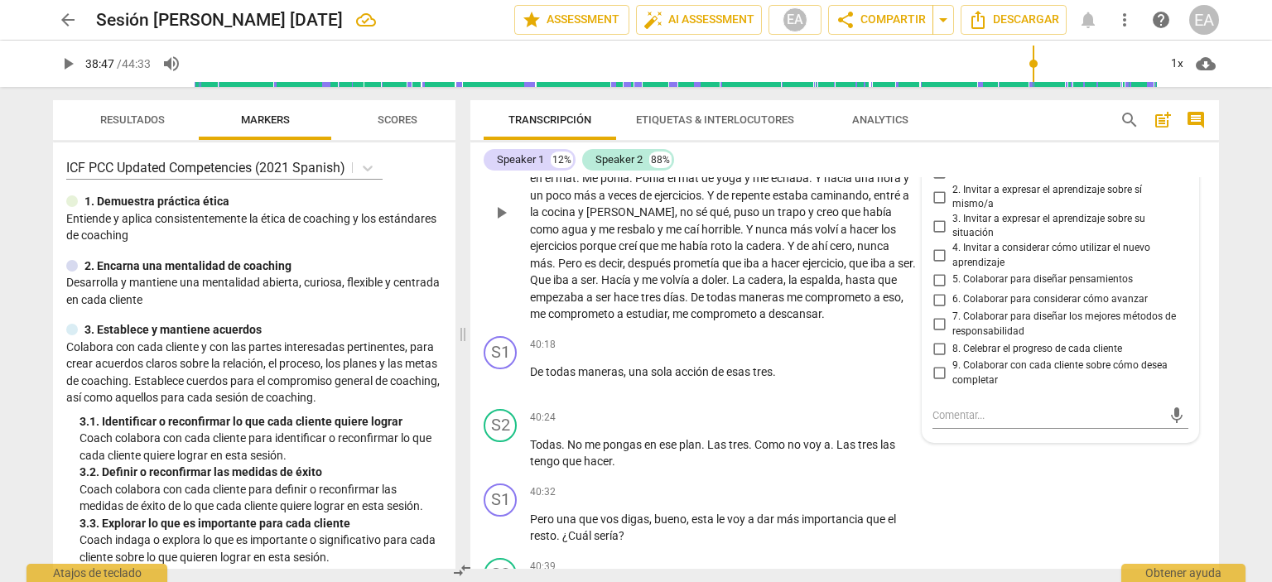
click at [1205, 320] on div "S2 play_arrow pause 38:51 + Add competency keyboard_arrow_right ¿A que me compr…" at bounding box center [844, 199] width 748 height 262
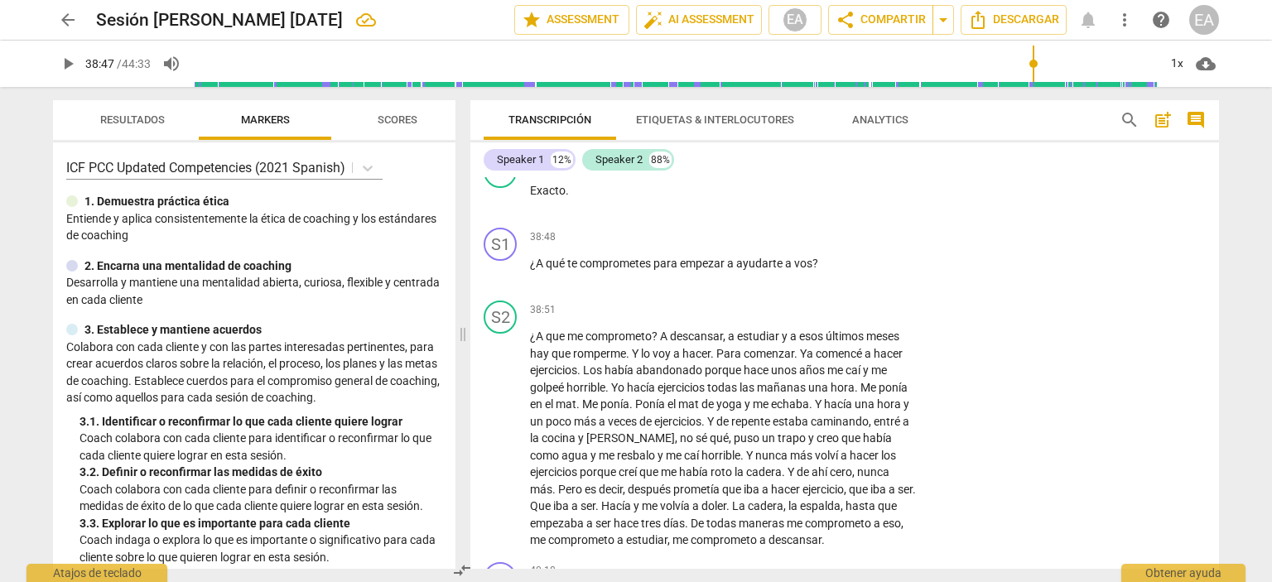
scroll to position [9085, 0]
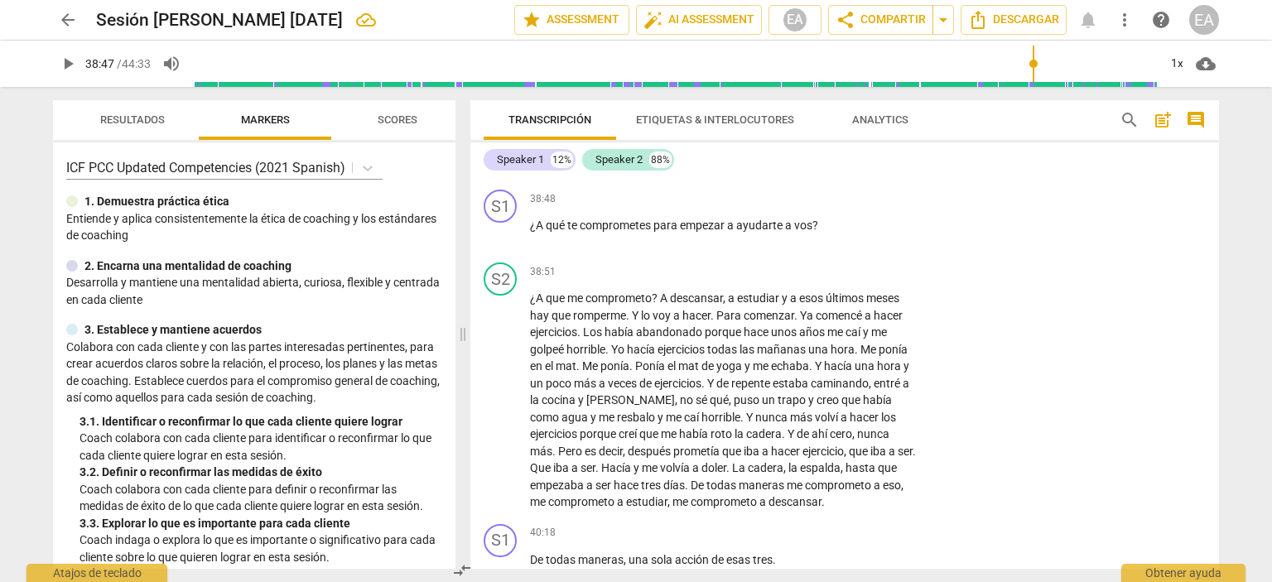
click at [853, 59] on div "8.Сrecimiento" at bounding box center [864, 51] width 63 height 15
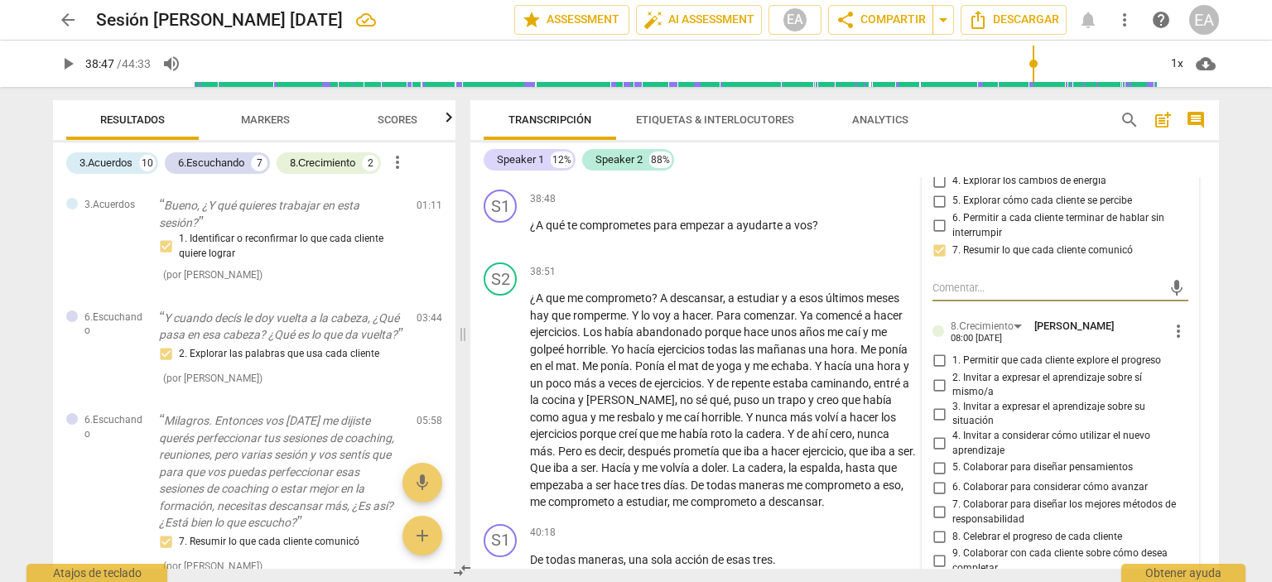
scroll to position [2368, 0]
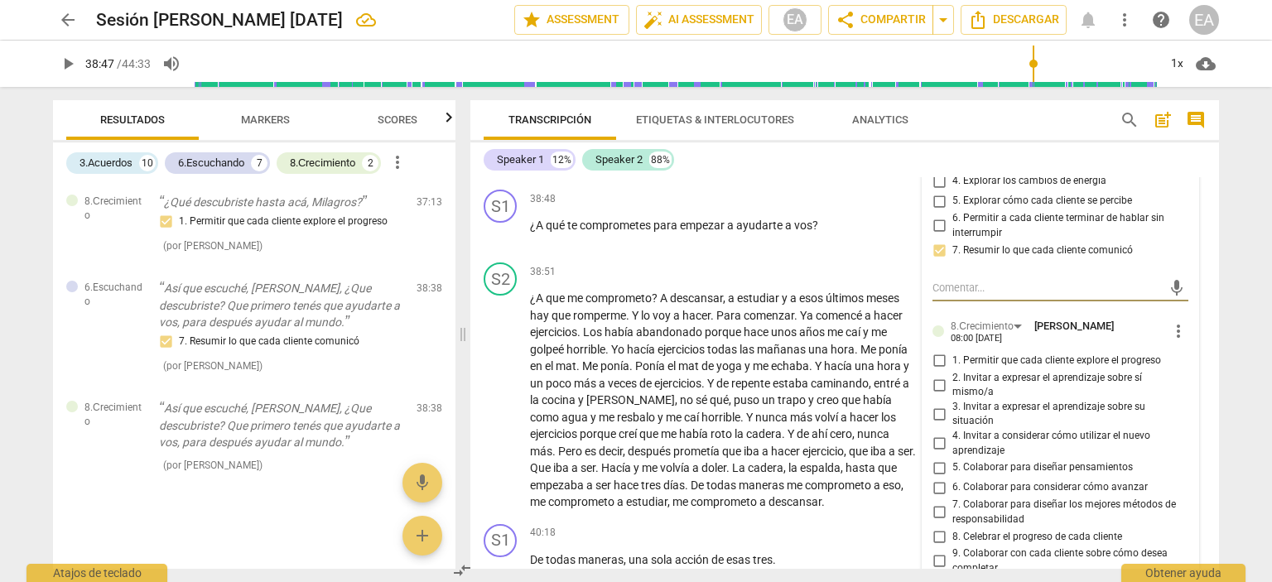
click at [1176, 341] on span "more_vert" at bounding box center [1178, 331] width 20 height 20
click at [1184, 529] on li "Borrar" at bounding box center [1192, 534] width 58 height 31
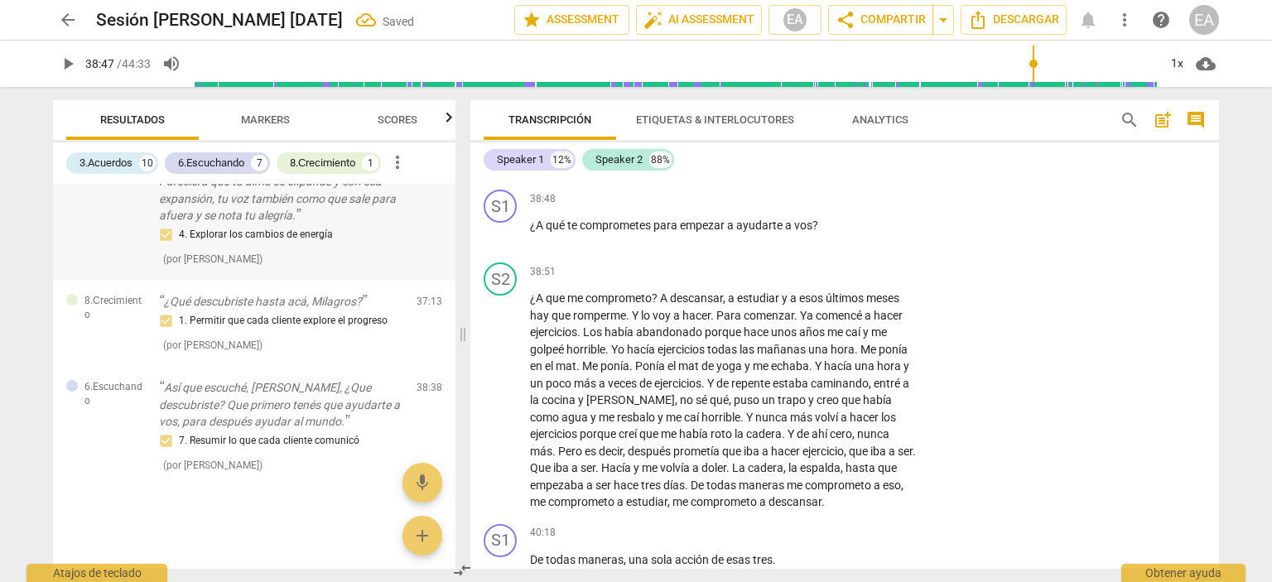
scroll to position [2269, 0]
click at [66, 70] on span "play_arrow" at bounding box center [68, 64] width 20 height 20
click at [66, 67] on span "pause" at bounding box center [68, 64] width 20 height 20
type input "2331"
click at [853, 207] on p "Add competency" at bounding box center [866, 199] width 79 height 15
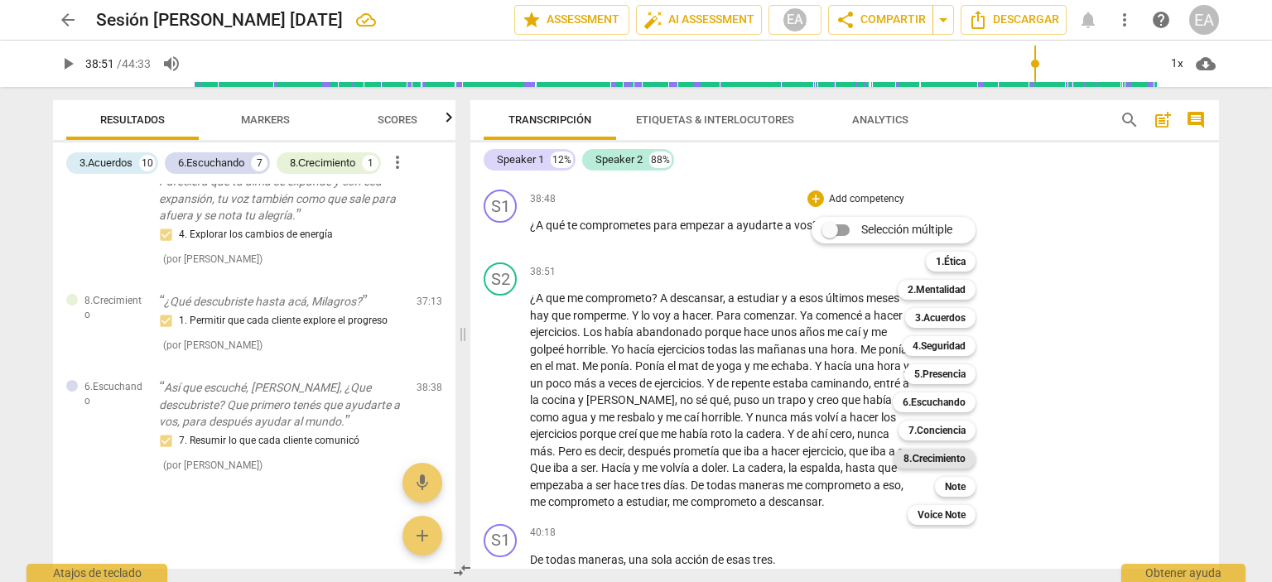
click at [955, 456] on b "8.Сrecimiento" at bounding box center [934, 459] width 62 height 20
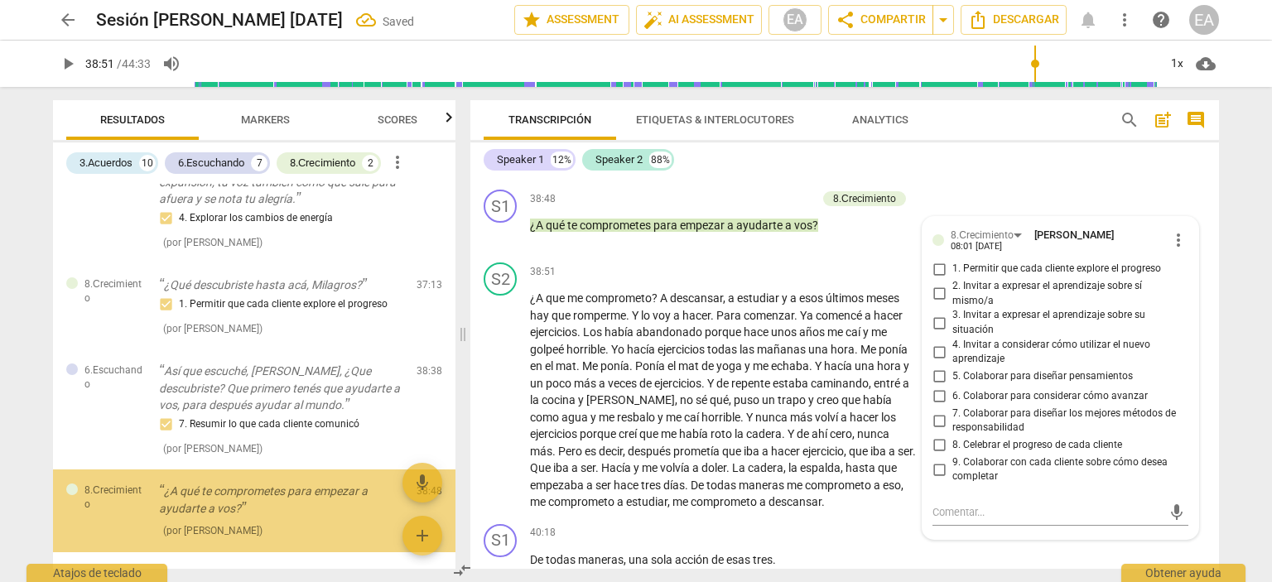
scroll to position [2351, 0]
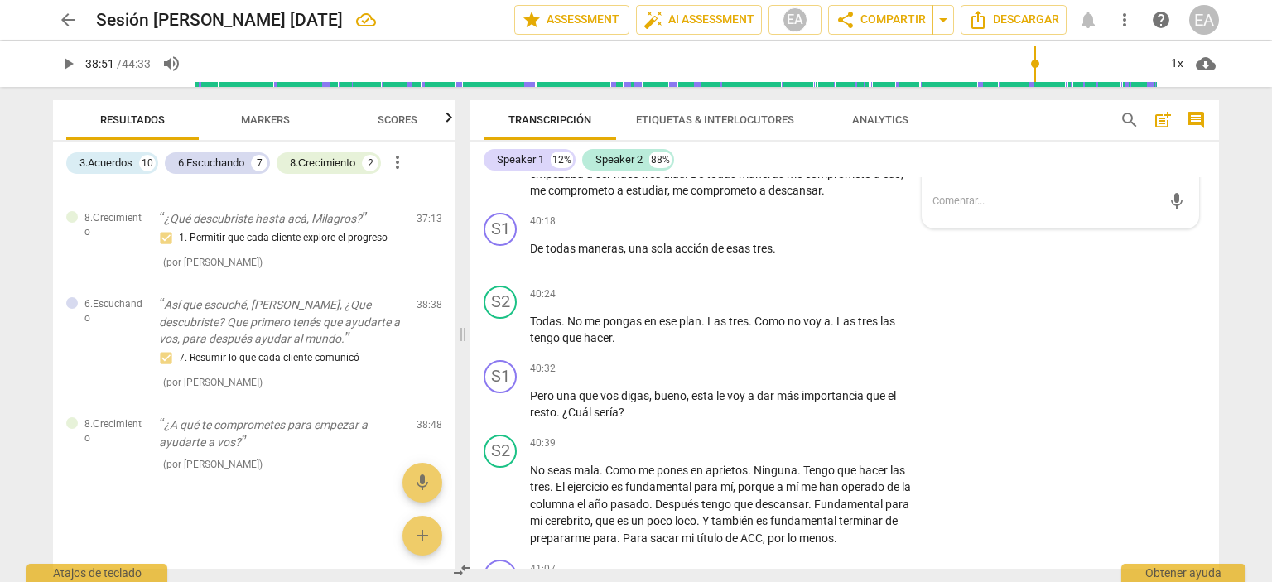
click at [937, 51] on input "4. Invitar a considerar cómo utilizar el nuevo aprendizaje" at bounding box center [939, 41] width 26 height 20
checkbox input "true"
click at [1198, 206] on div "S2 play_arrow pause 38:51 + Add competency keyboard_arrow_right ¿A que me compr…" at bounding box center [844, 76] width 748 height 262
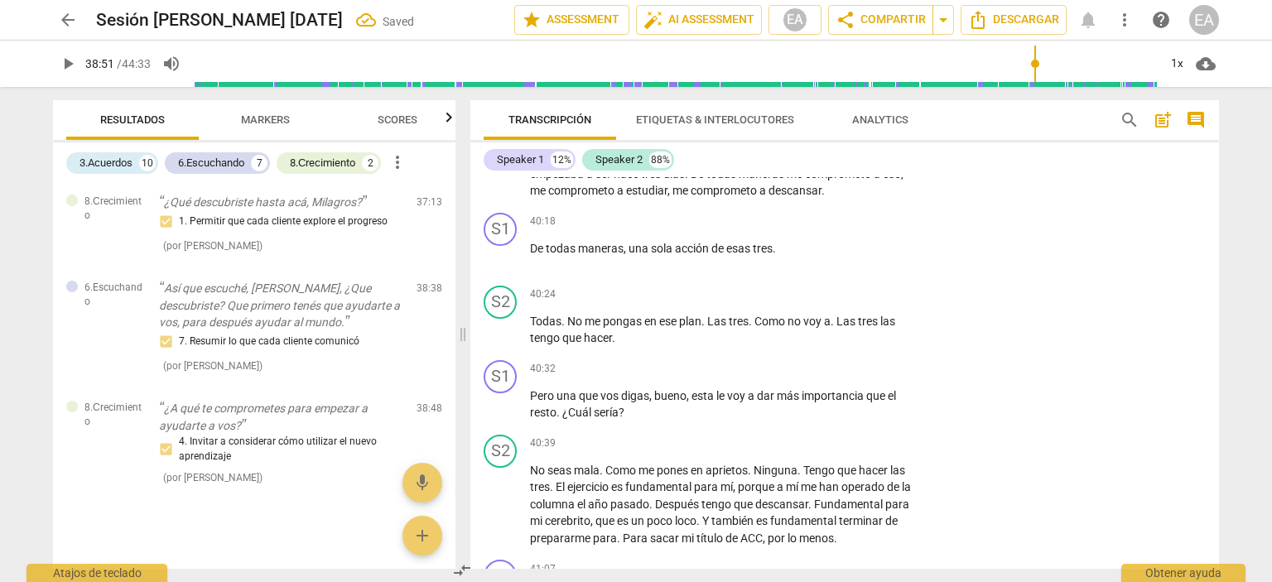
scroll to position [2368, 0]
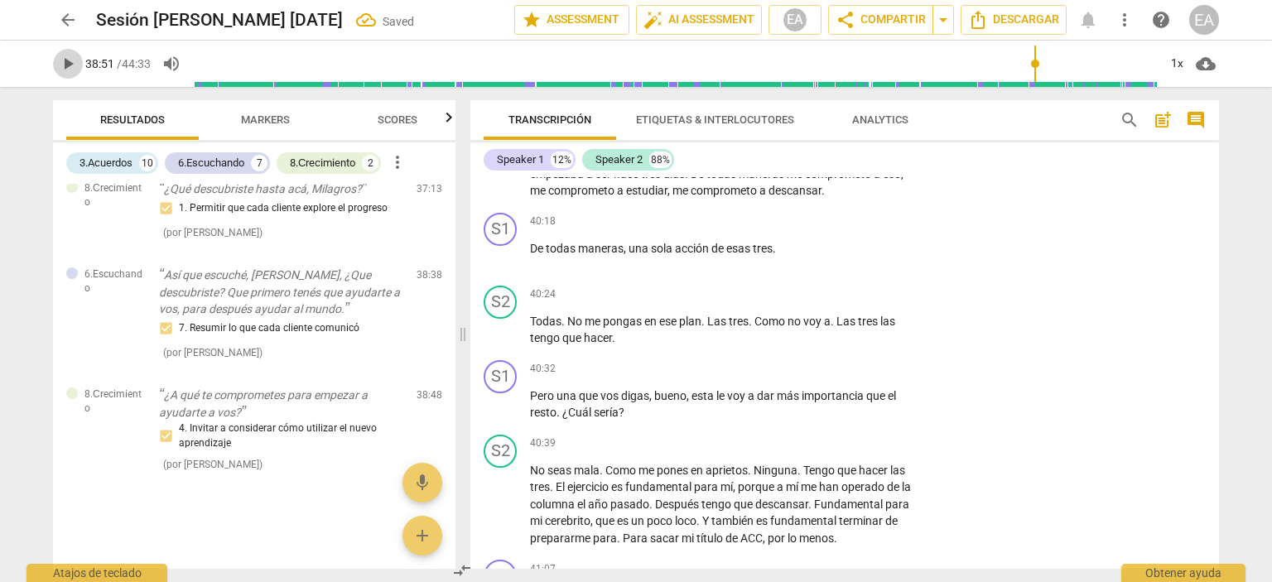
click at [70, 60] on span "play_arrow" at bounding box center [68, 64] width 20 height 20
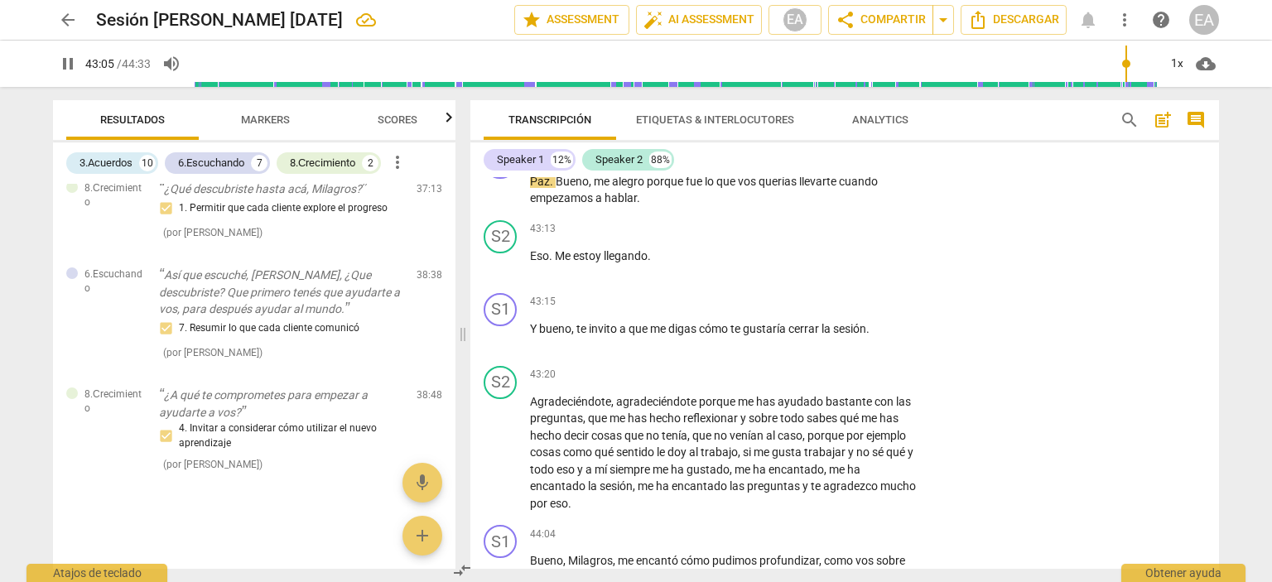
scroll to position [10490, 0]
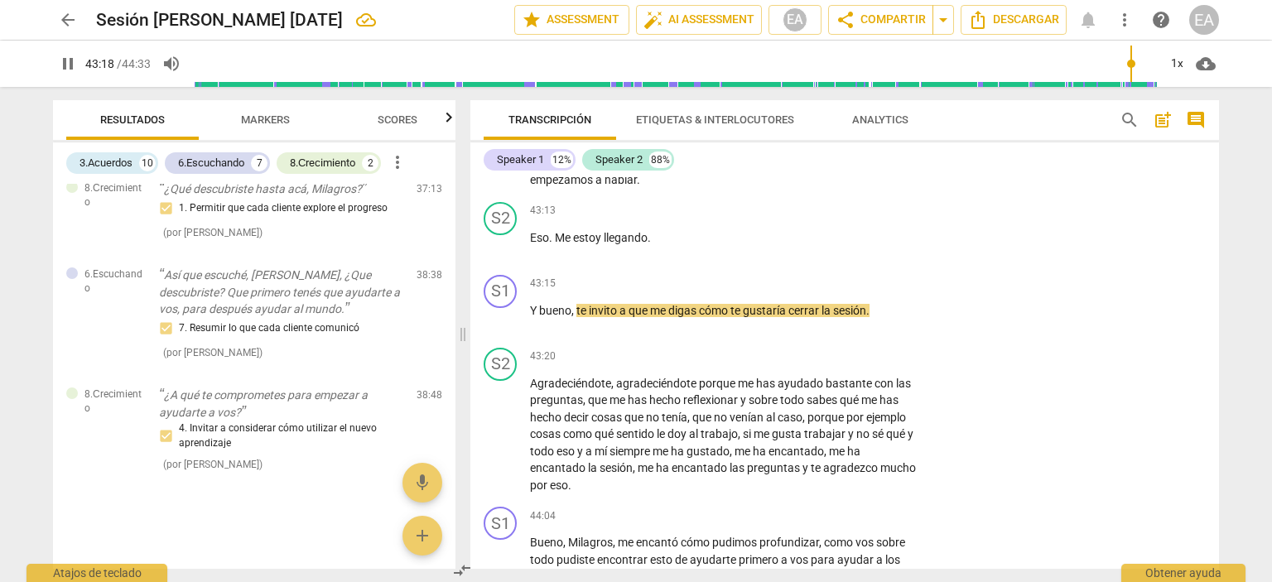
click at [1215, 549] on div "S1 play_arrow pause 00:04 + Add competency keyboard_arrow_right Hola Milagro , …" at bounding box center [844, 373] width 748 height 392
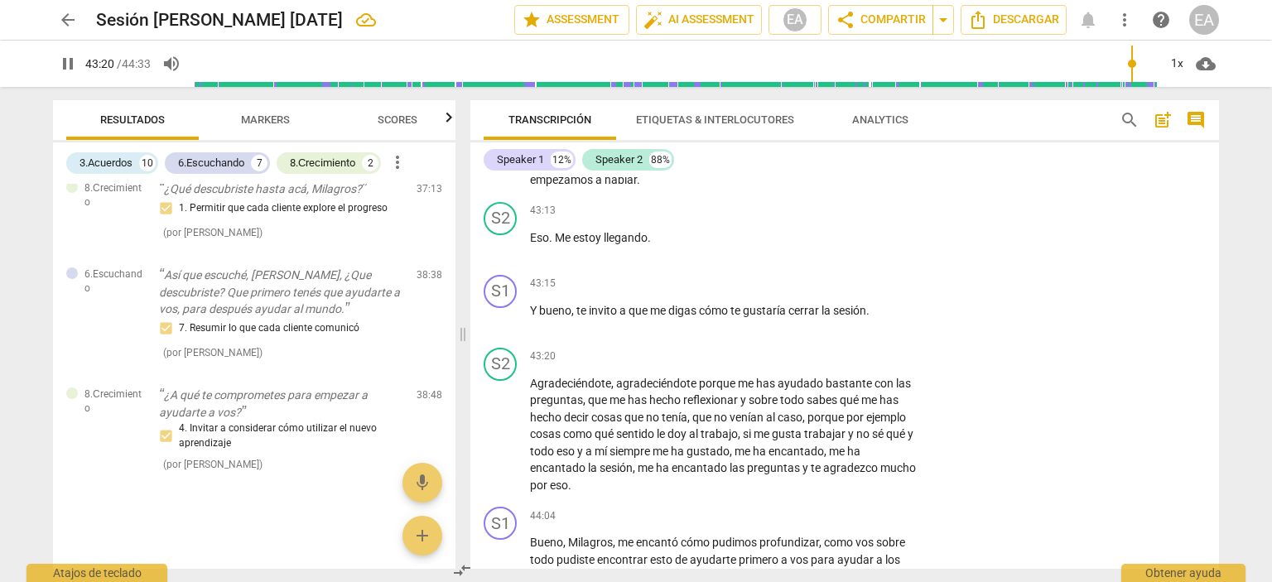
scroll to position [10606, 0]
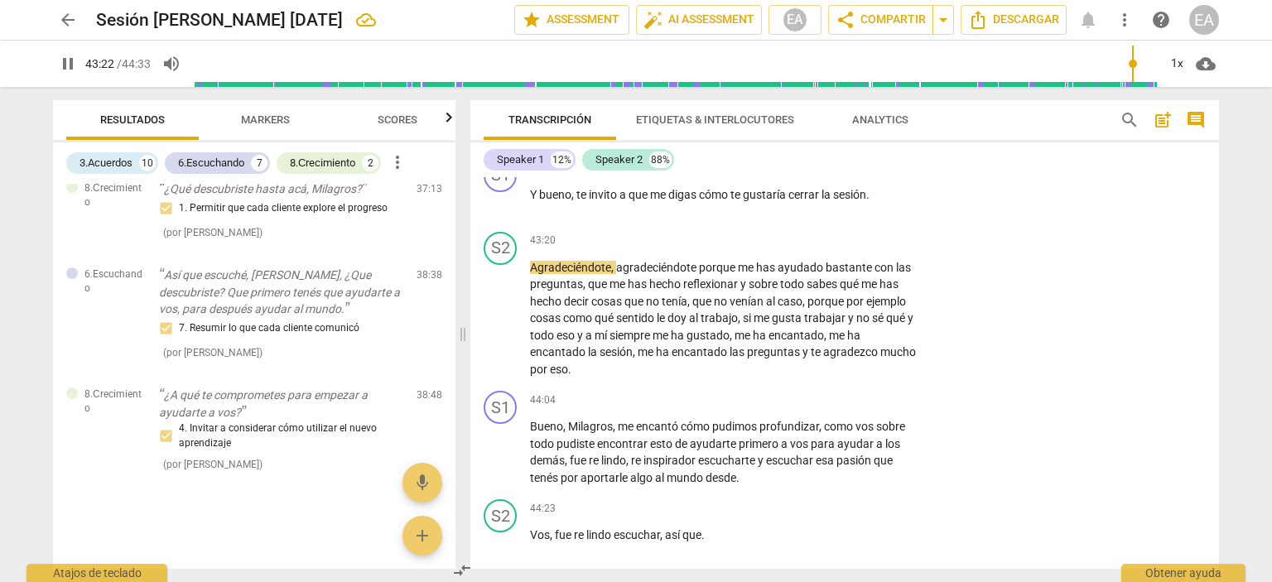
click at [65, 65] on span "pause" at bounding box center [68, 64] width 20 height 20
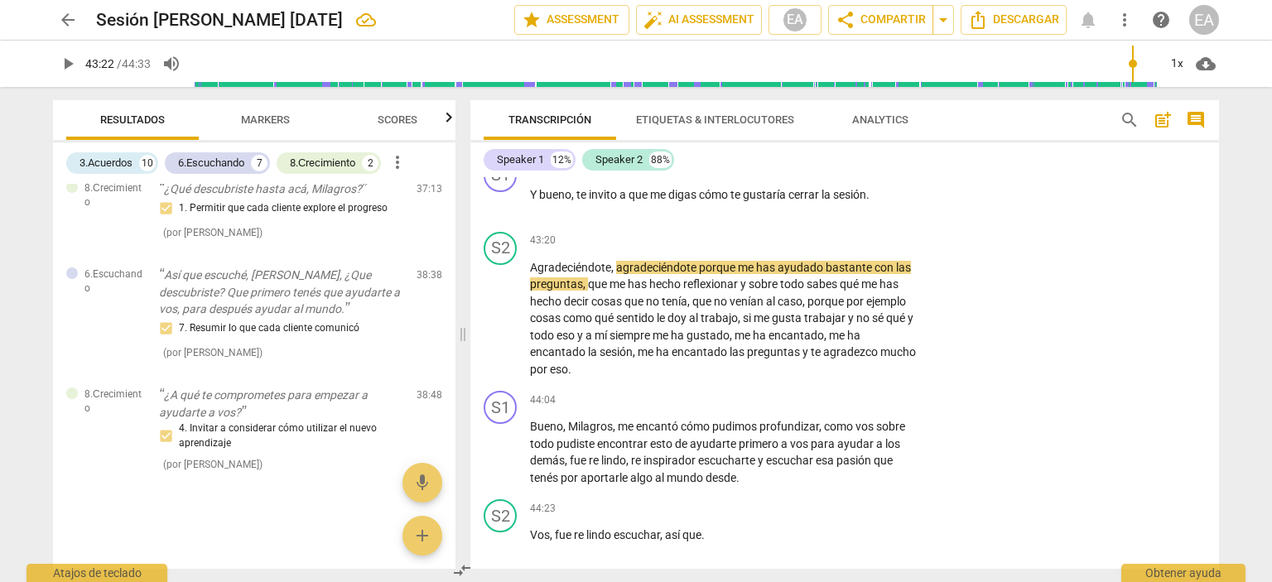
type input "2603"
click at [865, 176] on p "Add competency" at bounding box center [866, 168] width 79 height 15
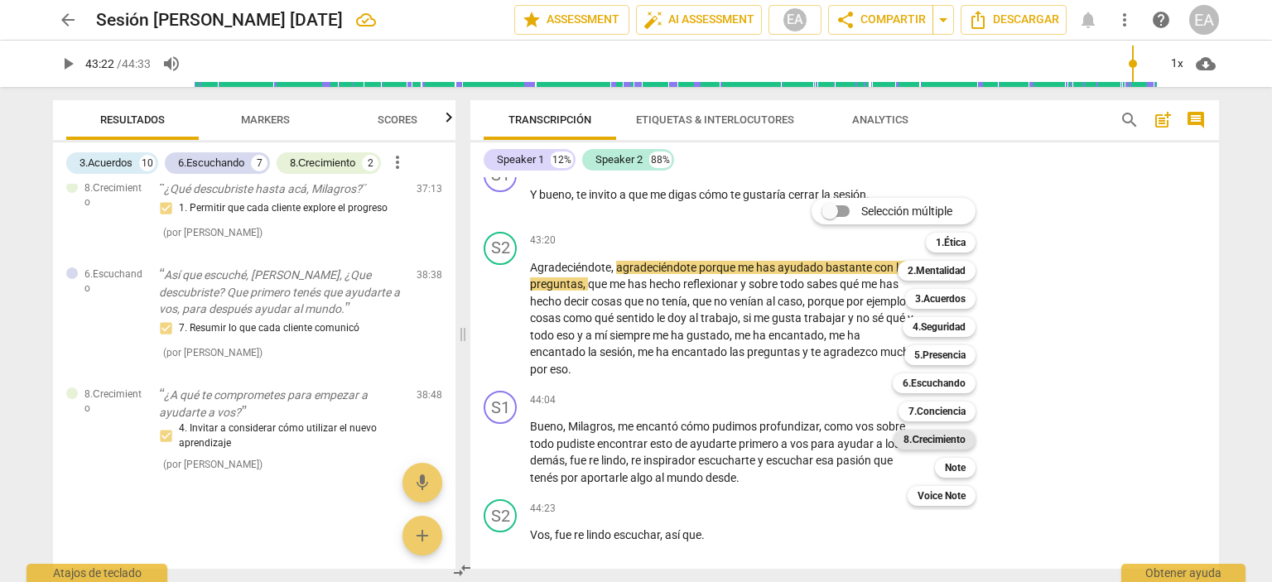
click at [951, 433] on b "8.Сrecimiento" at bounding box center [934, 440] width 62 height 20
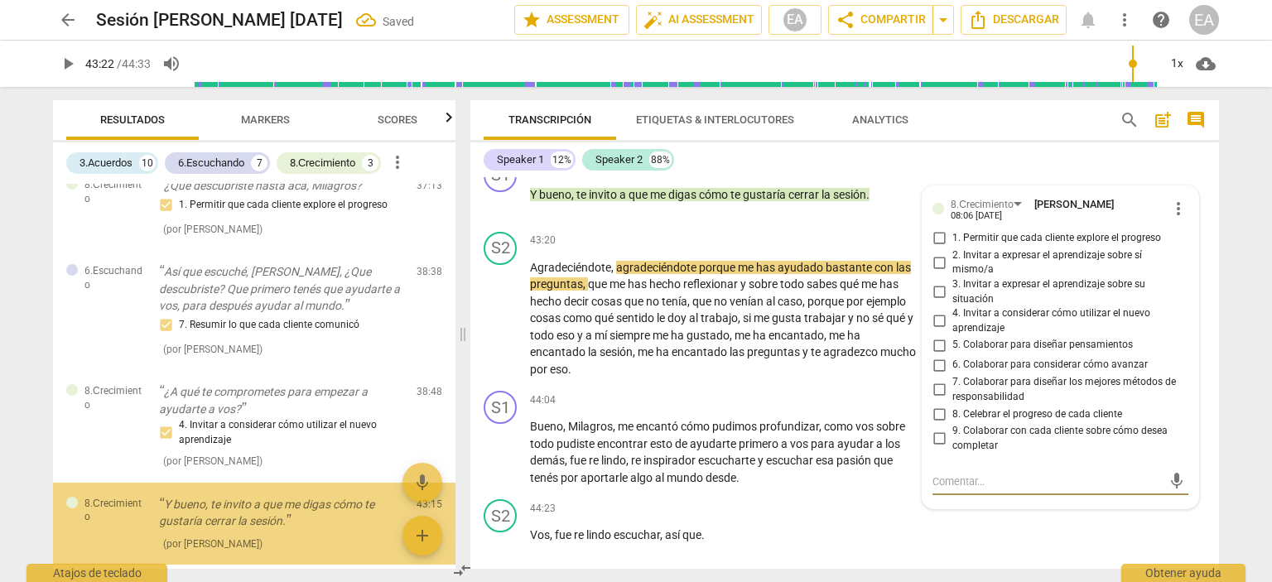
scroll to position [10899, 0]
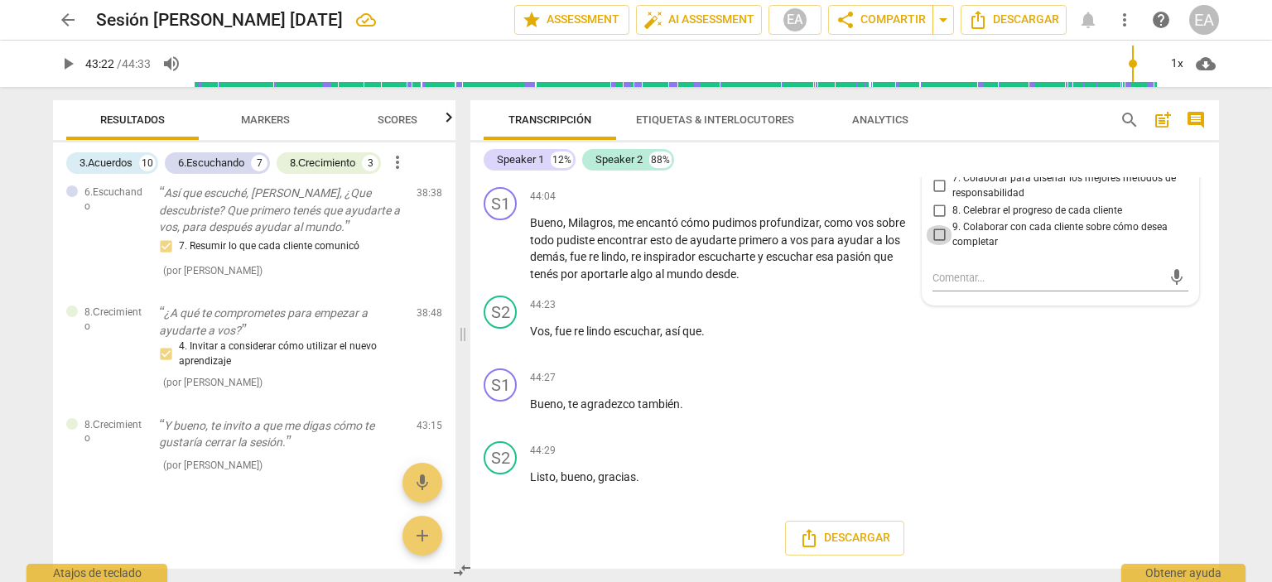
click at [937, 245] on input "9. Colaborar con cada cliente sobre cómo desea completar" at bounding box center [939, 235] width 26 height 20
checkbox input "true"
click at [1202, 362] on div "S2 play_arrow pause 44:23 + Add competency keyboard_arrow_right Vos , fue re li…" at bounding box center [844, 325] width 748 height 73
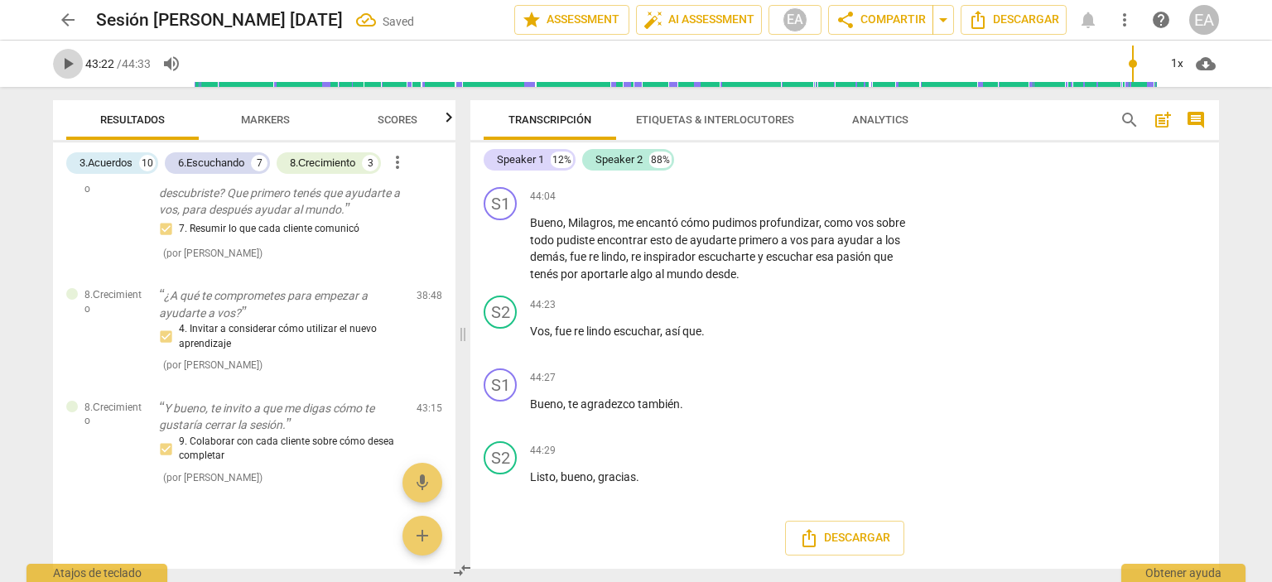
click at [73, 61] on span "play_arrow" at bounding box center [68, 64] width 20 height 20
click at [499, 259] on span "pause" at bounding box center [501, 249] width 20 height 20
type input "2664"
click at [868, 205] on p "Add competency" at bounding box center [866, 197] width 79 height 15
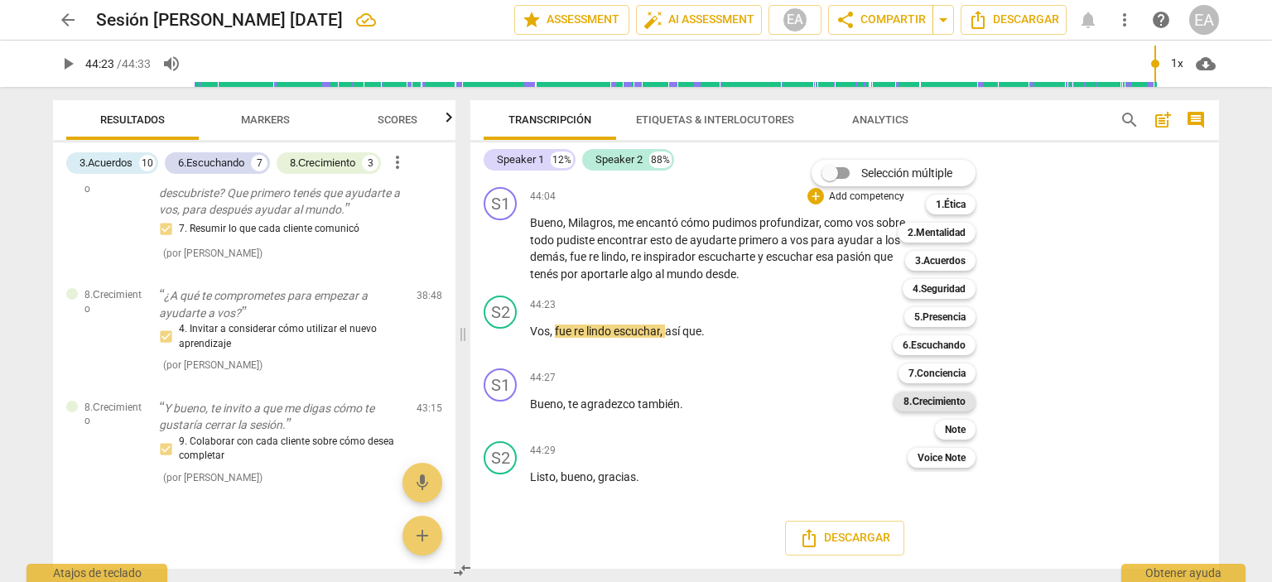
click at [927, 400] on b "8.Сrecimiento" at bounding box center [934, 402] width 62 height 20
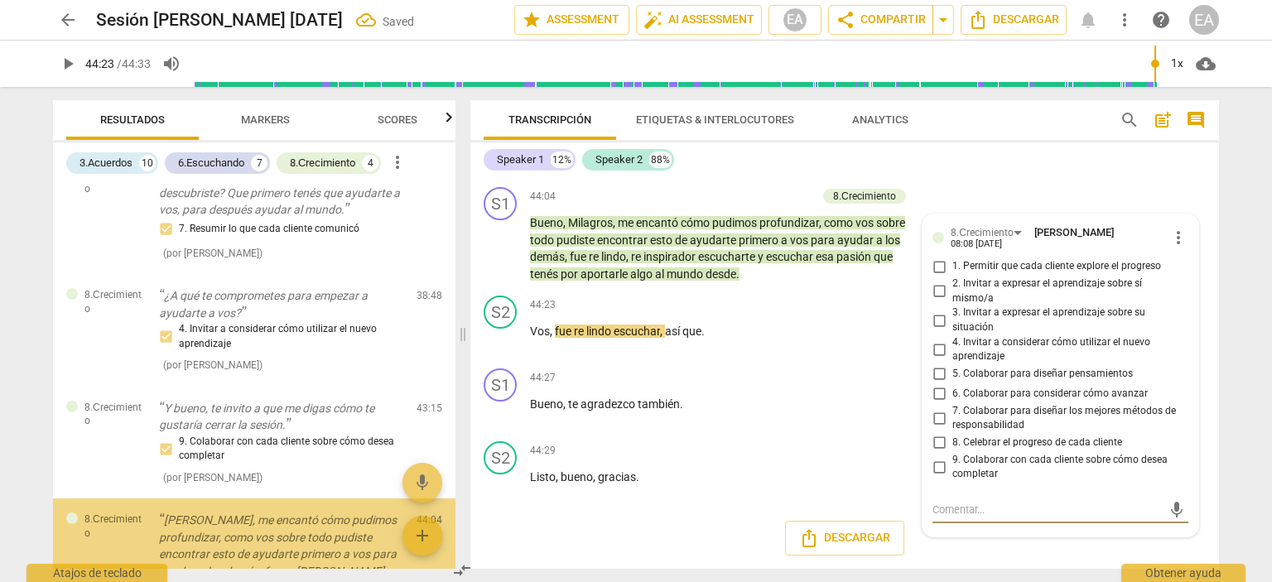
scroll to position [10991, 0]
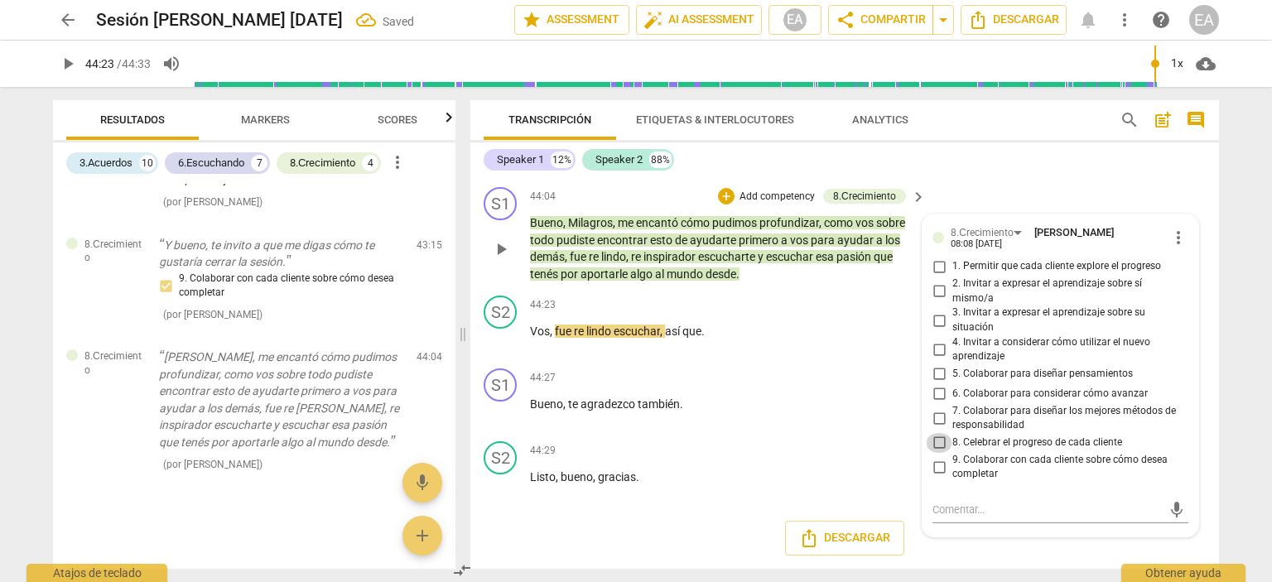
click at [936, 443] on input "8. Celebrar el progreso de cada cliente" at bounding box center [939, 443] width 26 height 20
checkbox input "true"
click at [1205, 319] on div "S2 play_arrow pause 44:23 + Add competency keyboard_arrow_right Vos , fue re li…" at bounding box center [844, 325] width 748 height 73
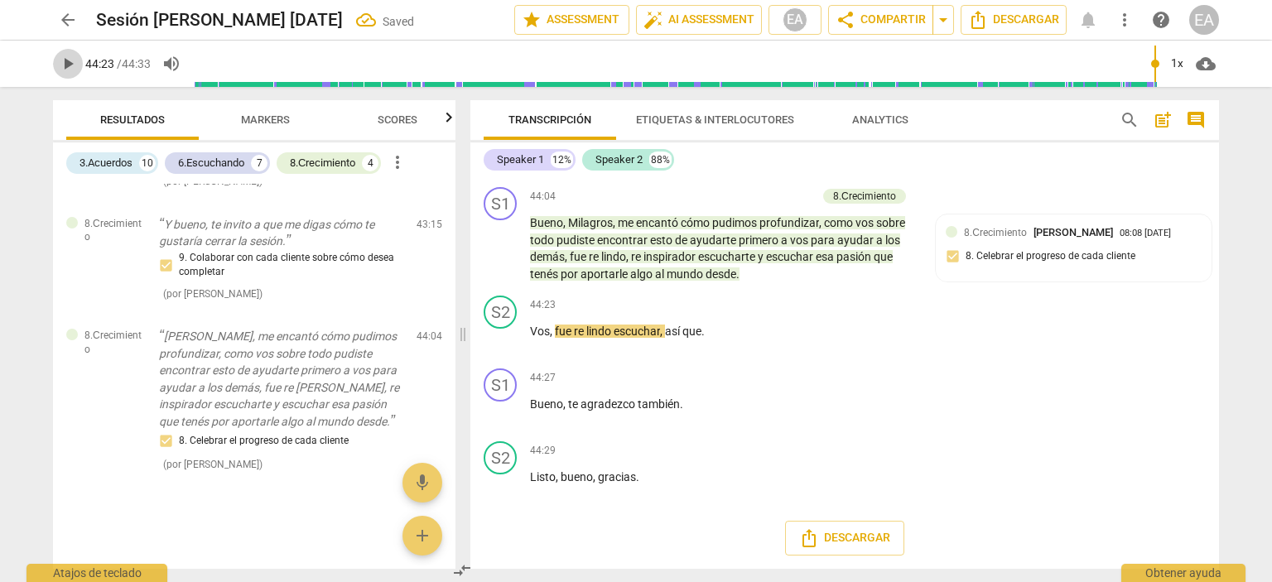
click at [70, 60] on span "play_arrow" at bounding box center [68, 64] width 20 height 20
type input "2673"
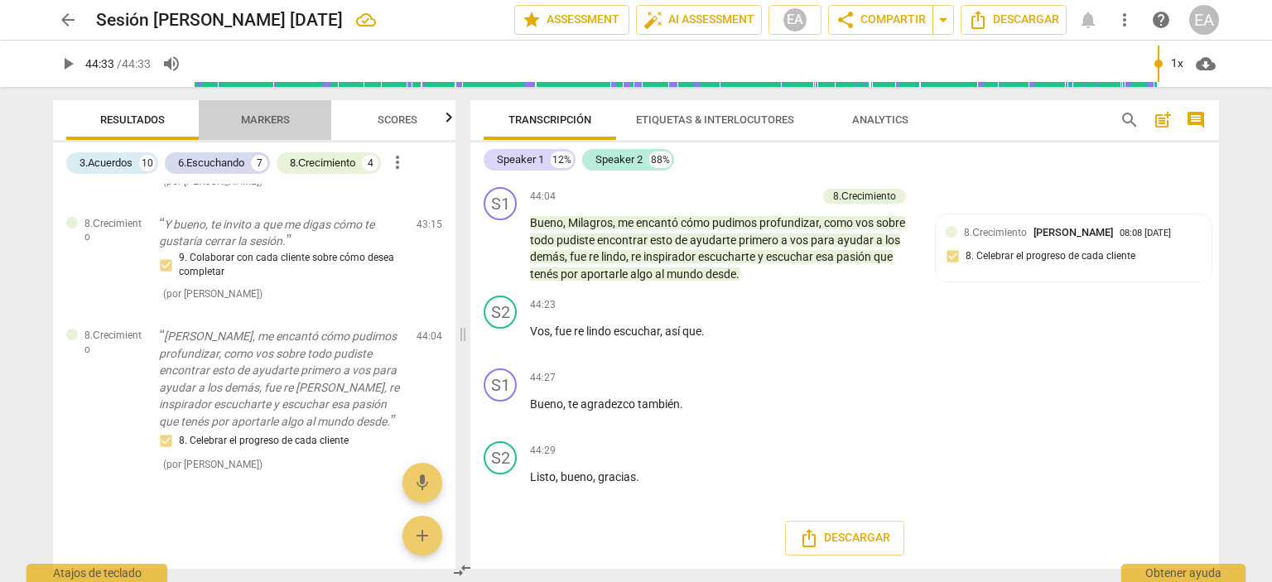
click at [253, 113] on span "Markers" at bounding box center [265, 119] width 49 height 12
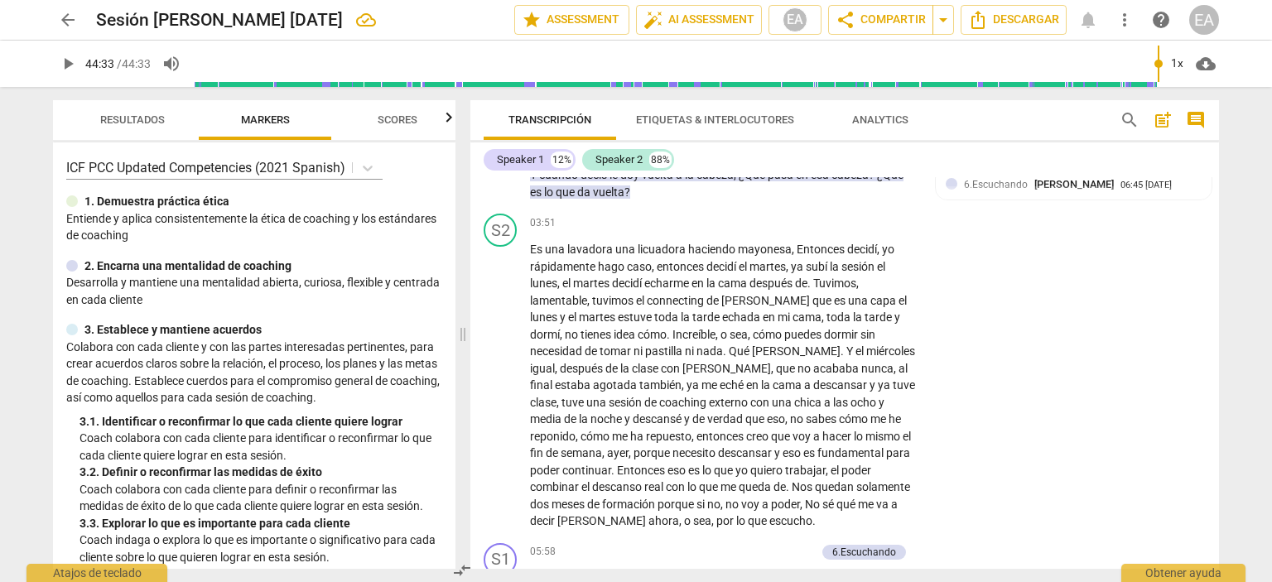
scroll to position [981, 0]
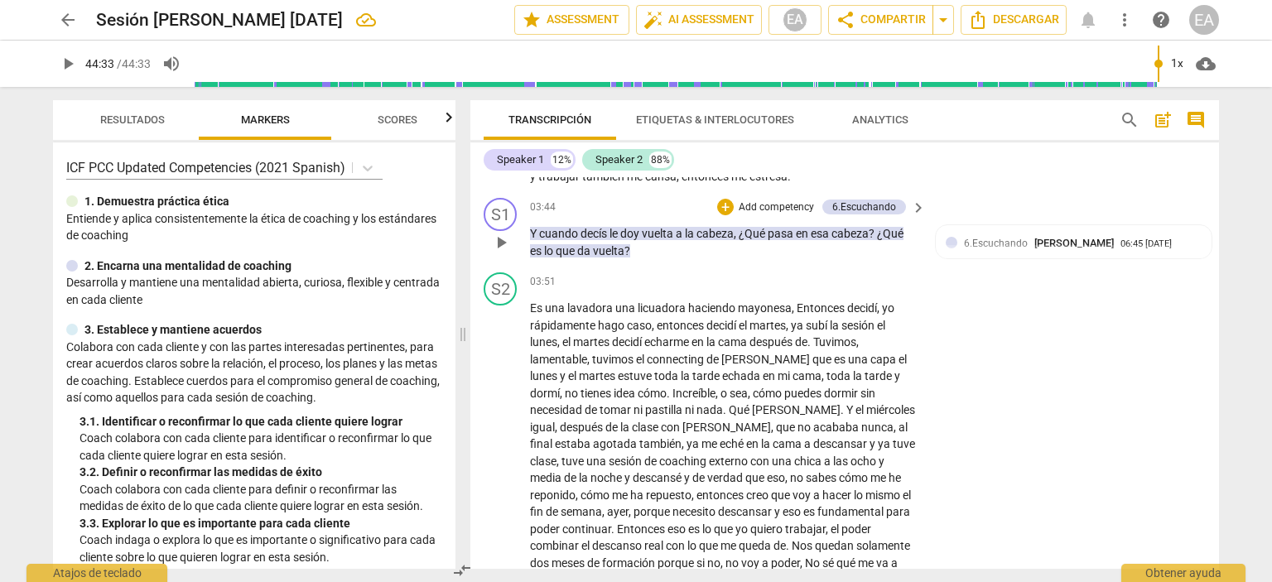
click at [790, 214] on p "Add competency" at bounding box center [776, 207] width 79 height 15
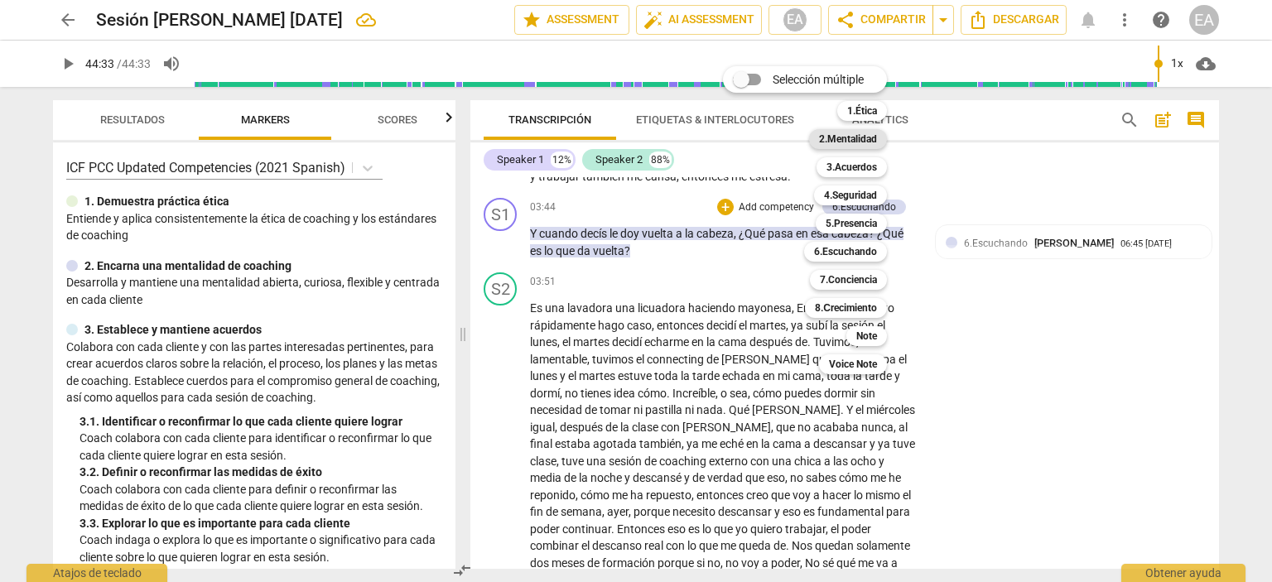
click at [872, 143] on b "2.Mentalidad" at bounding box center [848, 139] width 58 height 20
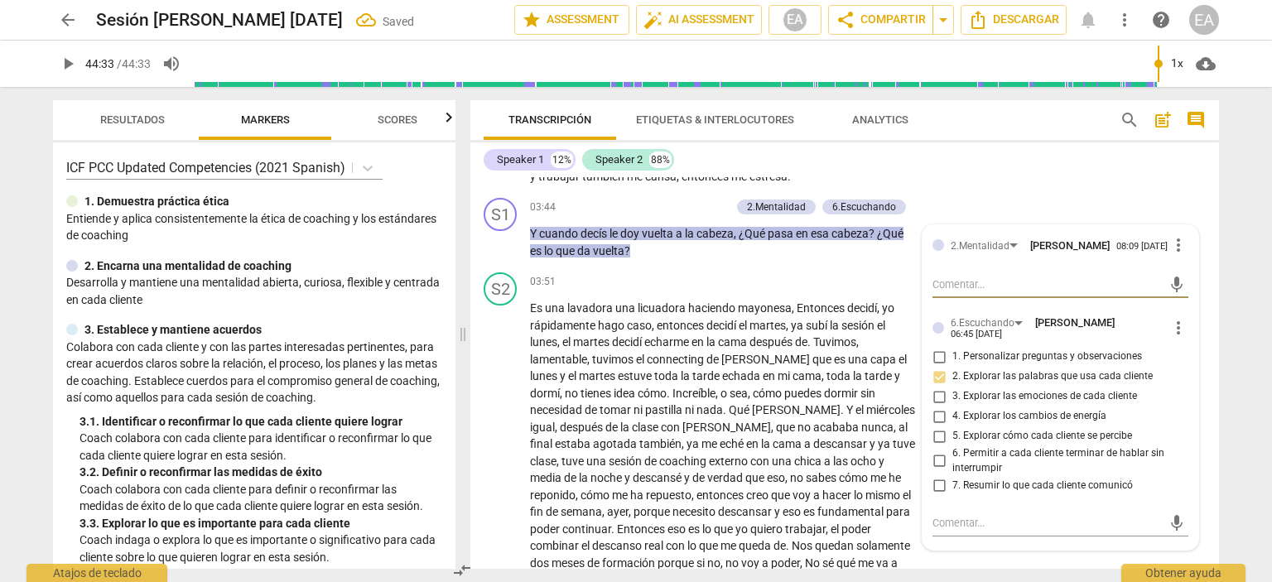
type textarea "C"
type textarea "Cu"
type textarea "Cur"
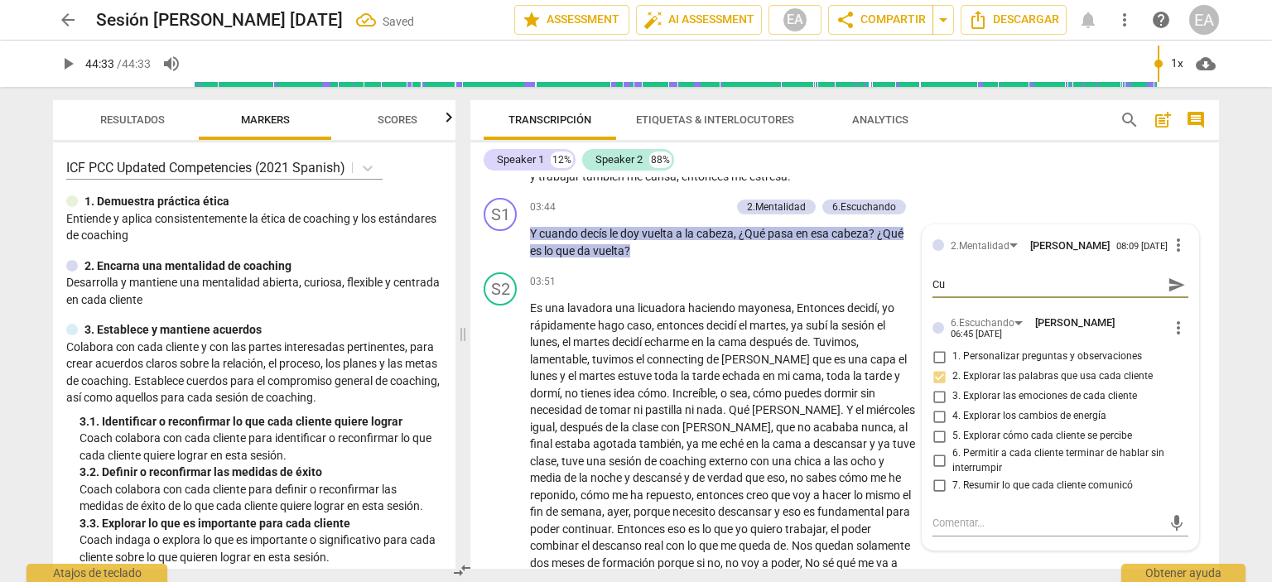
type textarea "Cur"
type textarea "[PERSON_NAME]"
type textarea "Curio"
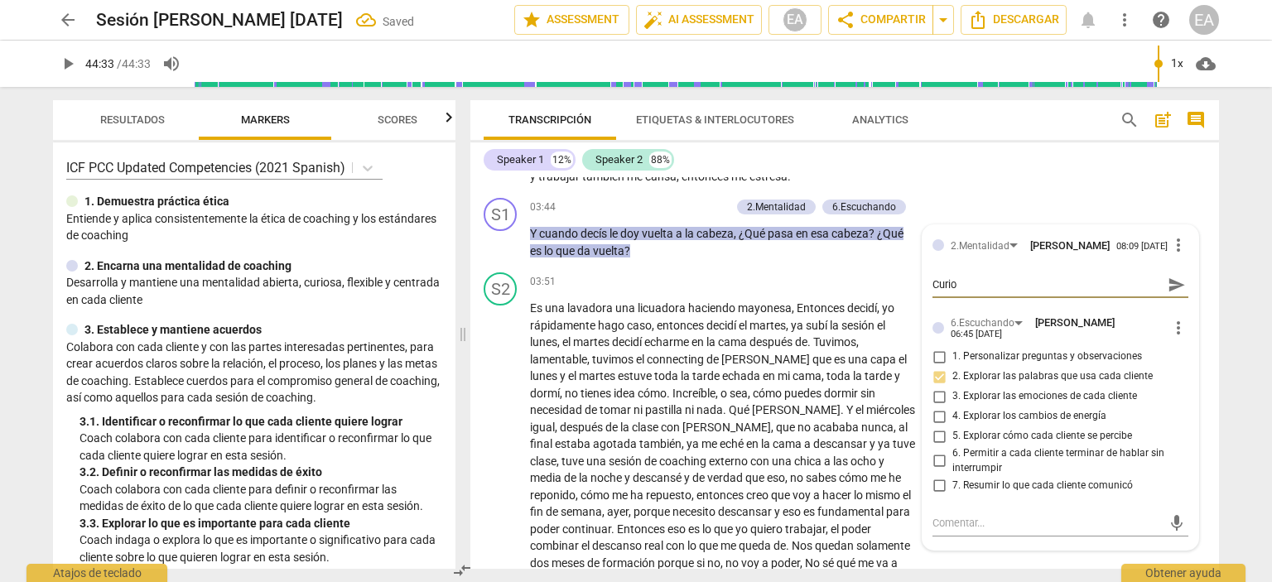
type textarea "Curios"
type textarea "Curiosa"
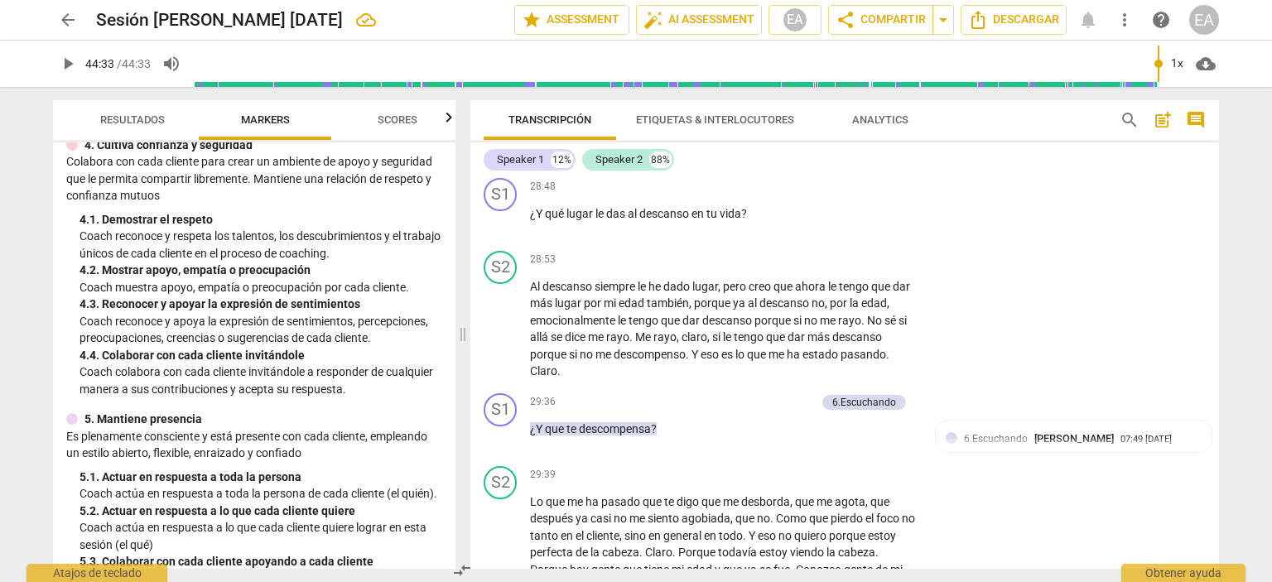
scroll to position [6487, 0]
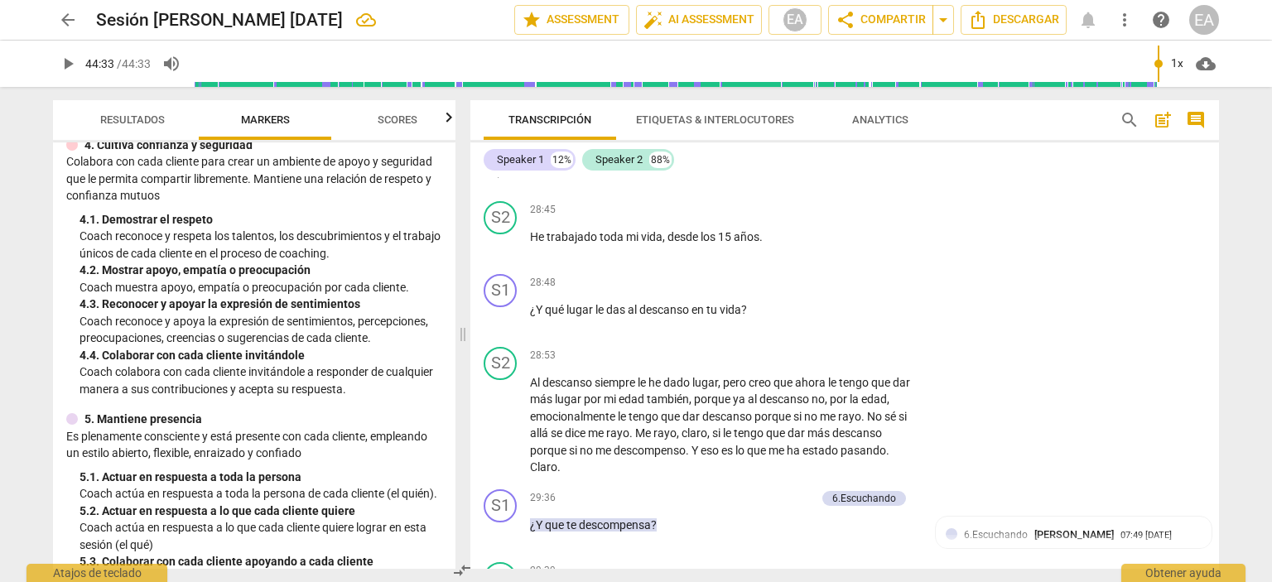
click at [867, 145] on p "Add competency" at bounding box center [866, 137] width 79 height 15
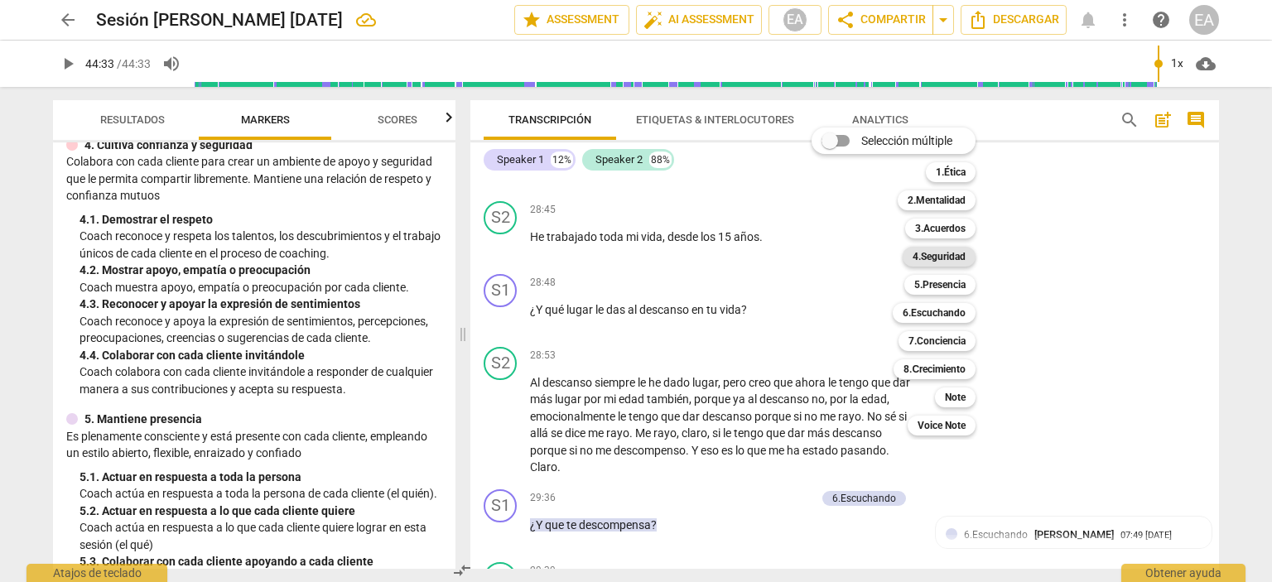
click at [953, 249] on b "4.Seguridad" at bounding box center [938, 257] width 53 height 20
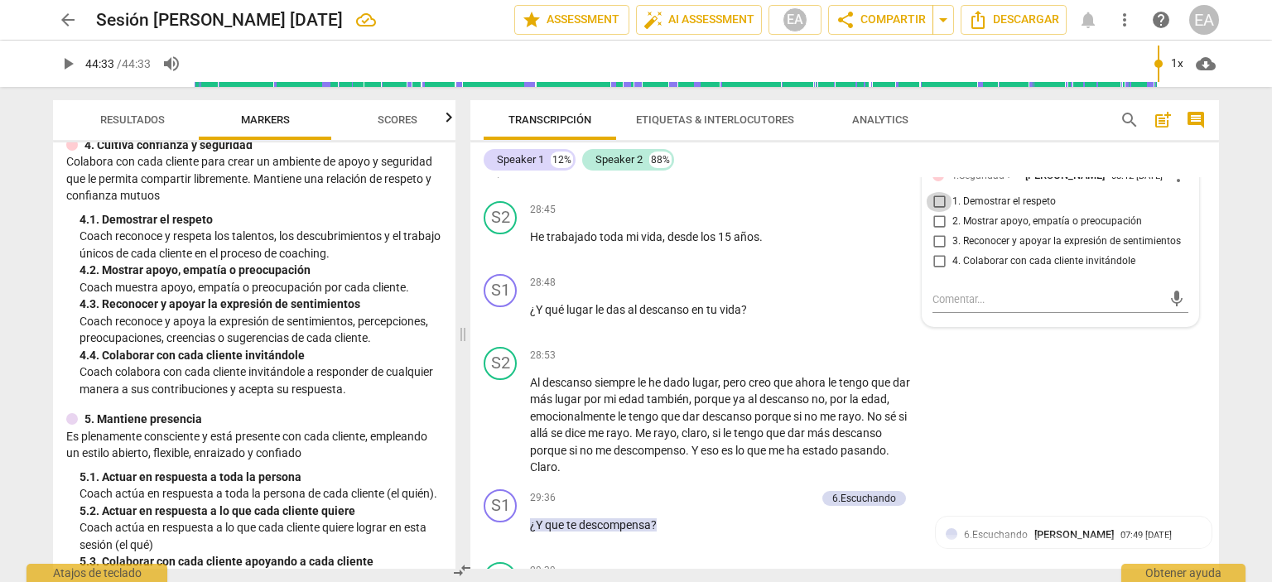
click at [935, 212] on input "1. Demostrar el respeto" at bounding box center [939, 202] width 26 height 20
checkbox input "true"
click at [1184, 195] on div "S1 play_arrow pause 28:41 + Add competency 4.Seguridad keyboard_arrow_right Por…" at bounding box center [844, 158] width 748 height 73
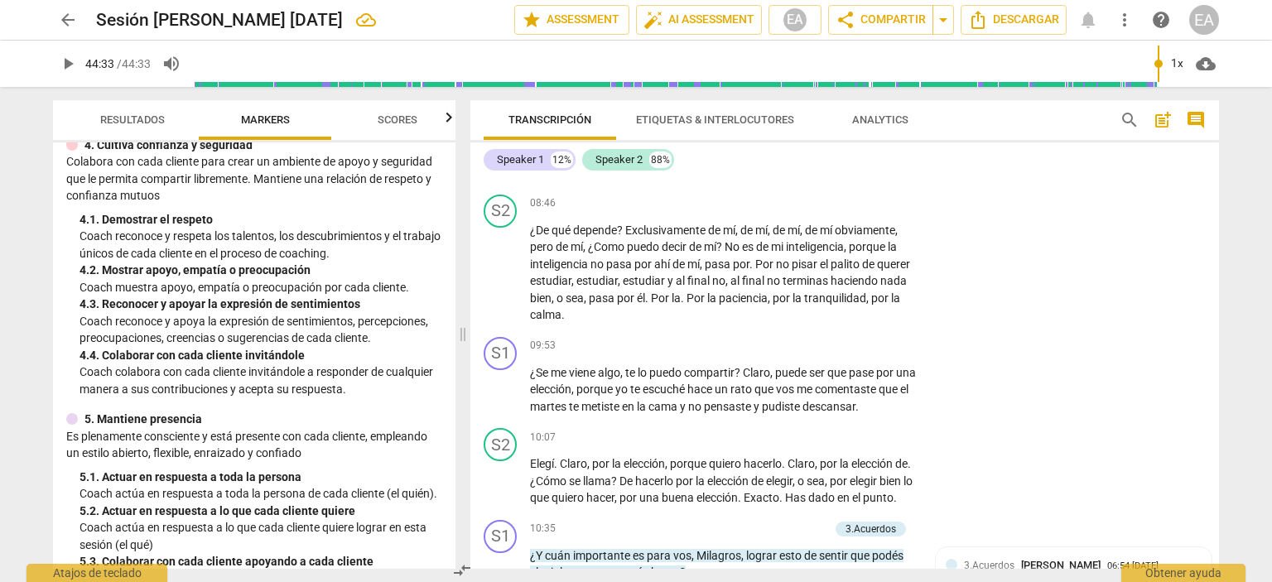
scroll to position [2291, 0]
click at [878, 353] on p "Add competency" at bounding box center [866, 345] width 79 height 15
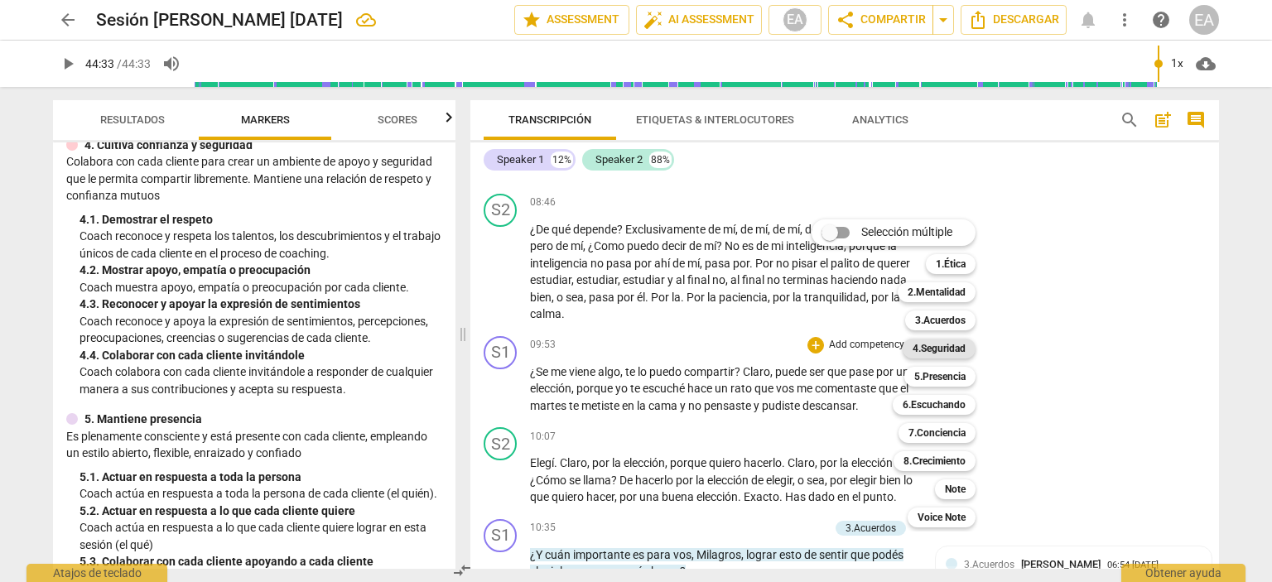
click at [940, 344] on b "4.Seguridad" at bounding box center [938, 349] width 53 height 20
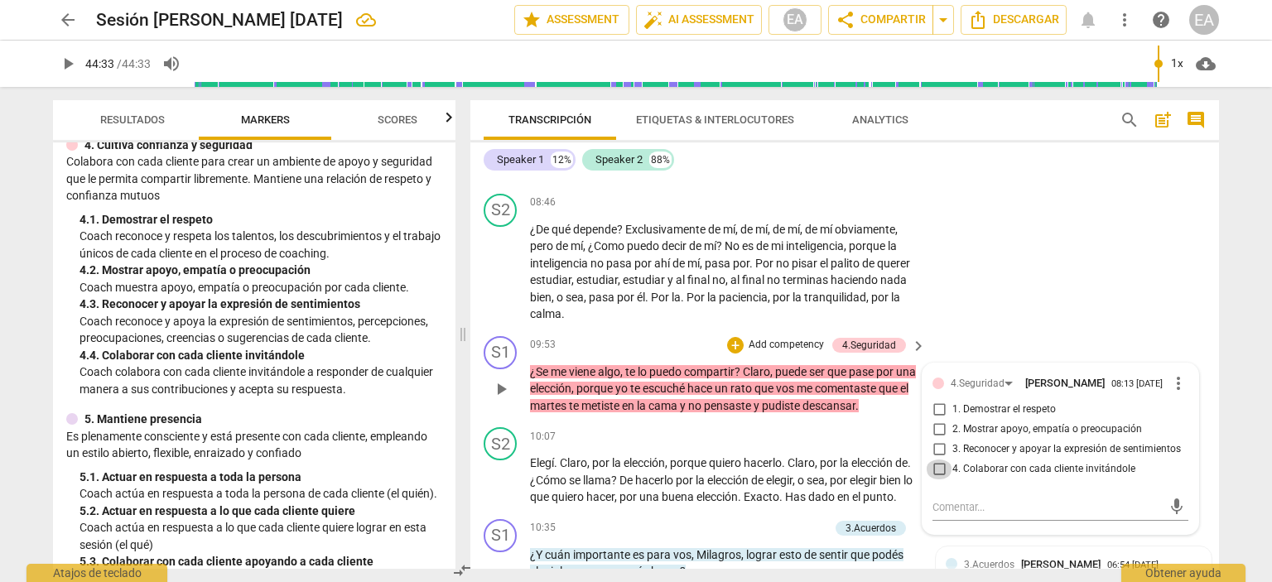
click at [934, 479] on input "4. Colaborar con cada cliente invitándole" at bounding box center [939, 470] width 26 height 20
checkbox input "true"
click at [1177, 321] on div "S2 play_arrow pause 08:46 + Add competency keyboard_arrow_right ¿De qué depende…" at bounding box center [844, 258] width 748 height 142
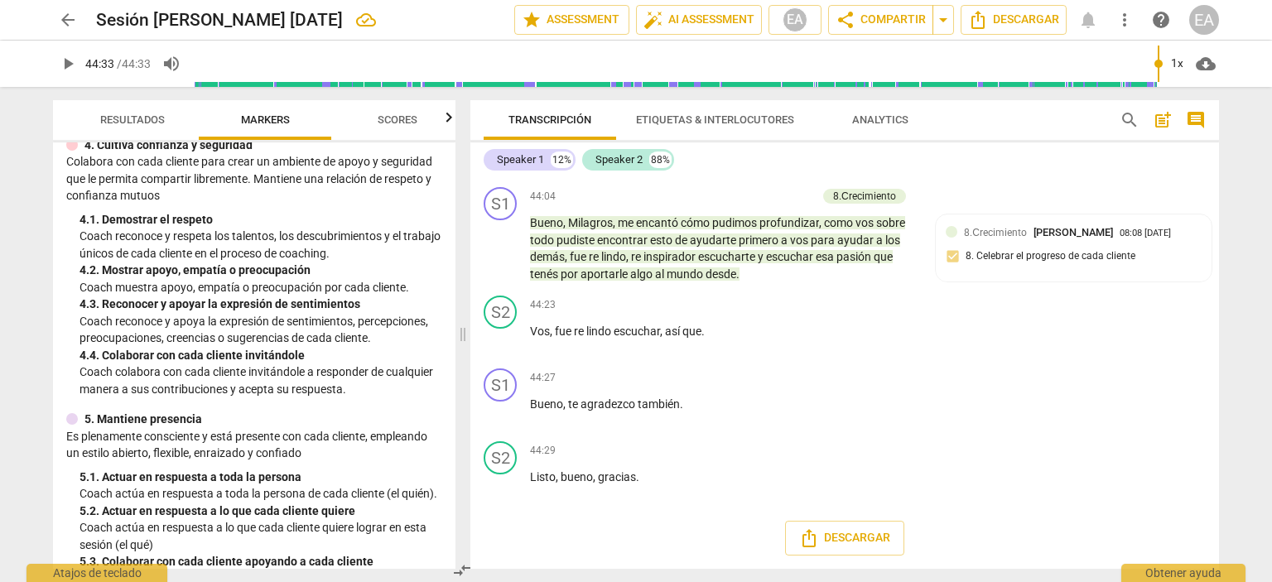
scroll to position [10991, 0]
click at [60, 23] on span "arrow_back" at bounding box center [68, 20] width 20 height 20
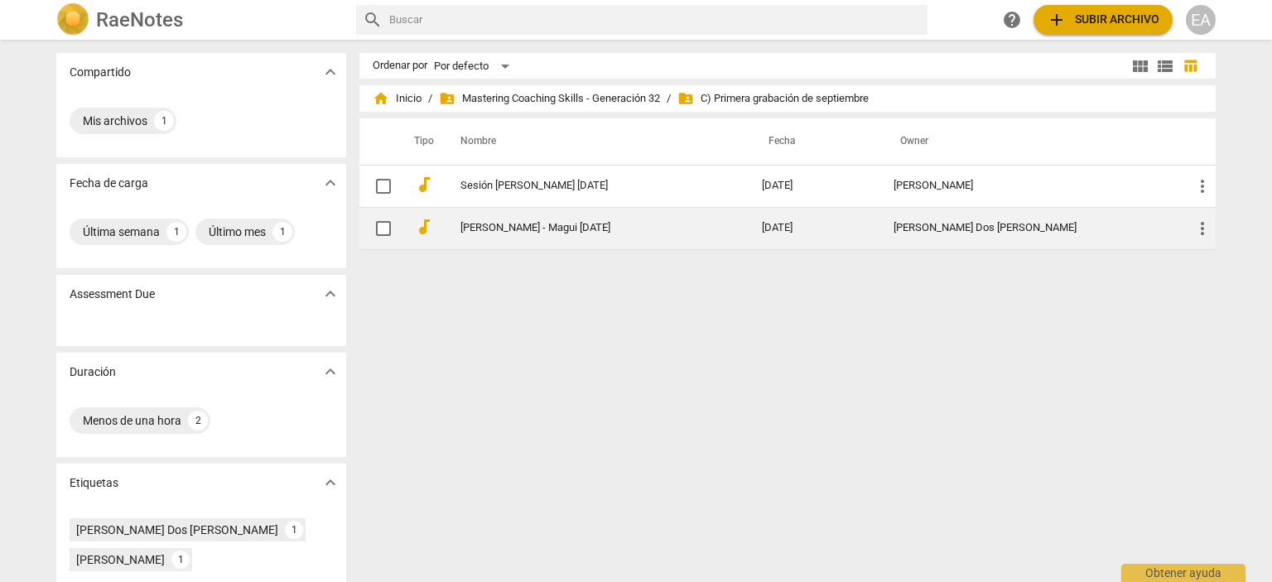
click at [573, 219] on td "[PERSON_NAME] - Magui [DATE]" at bounding box center [594, 228] width 308 height 42
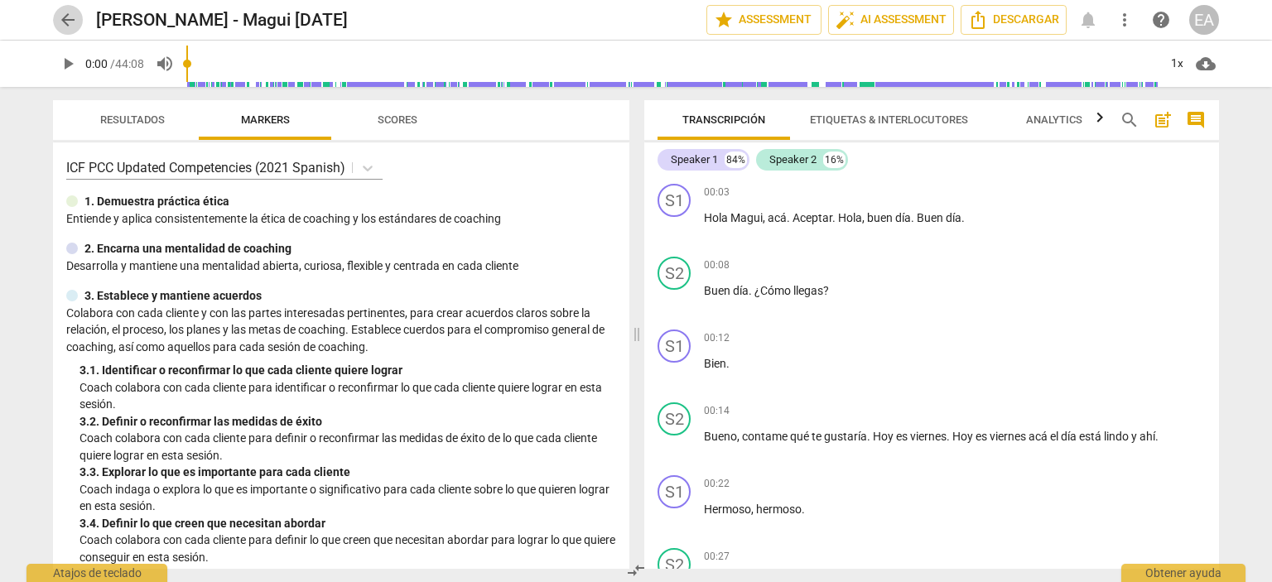
click at [65, 21] on span "arrow_back" at bounding box center [68, 20] width 20 height 20
